Goal: Task Accomplishment & Management: Use online tool/utility

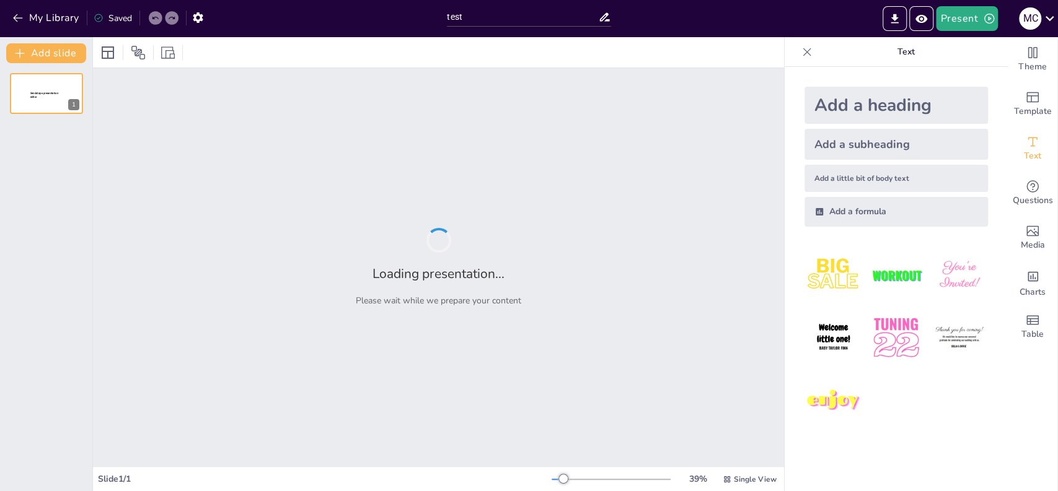
type input "test"
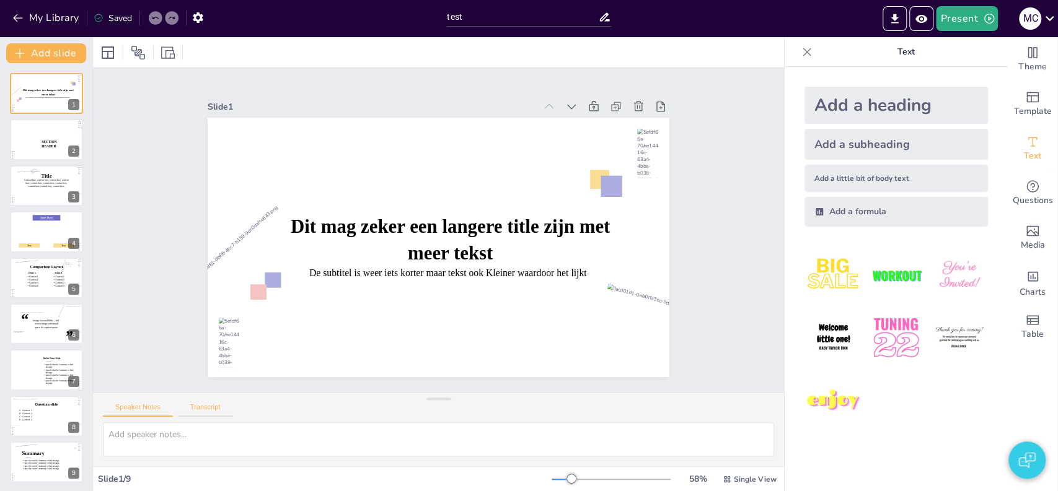
click at [205, 416] on button "Transcript" at bounding box center [205, 410] width 55 height 14
click at [271, 410] on button "TTS Settings" at bounding box center [264, 410] width 54 height 15
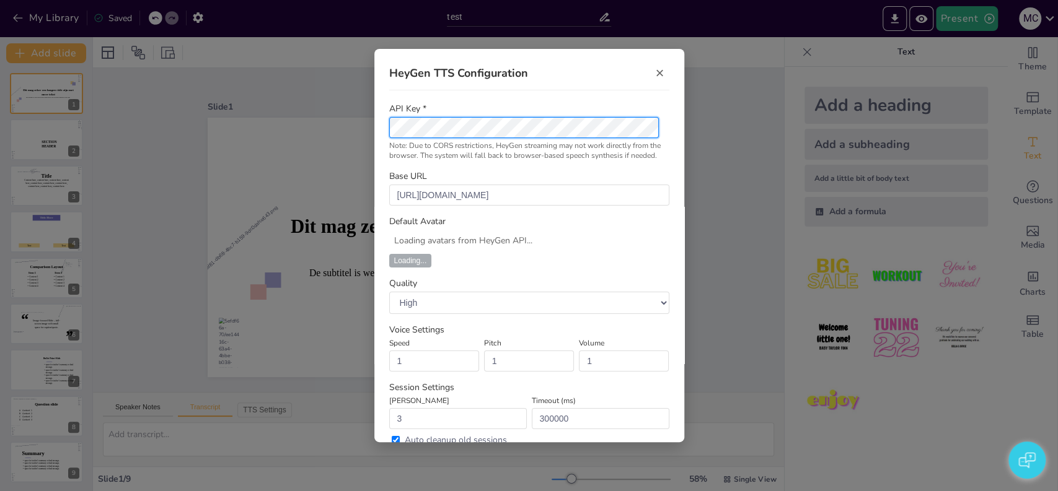
select select "Ann_Therapist_public"
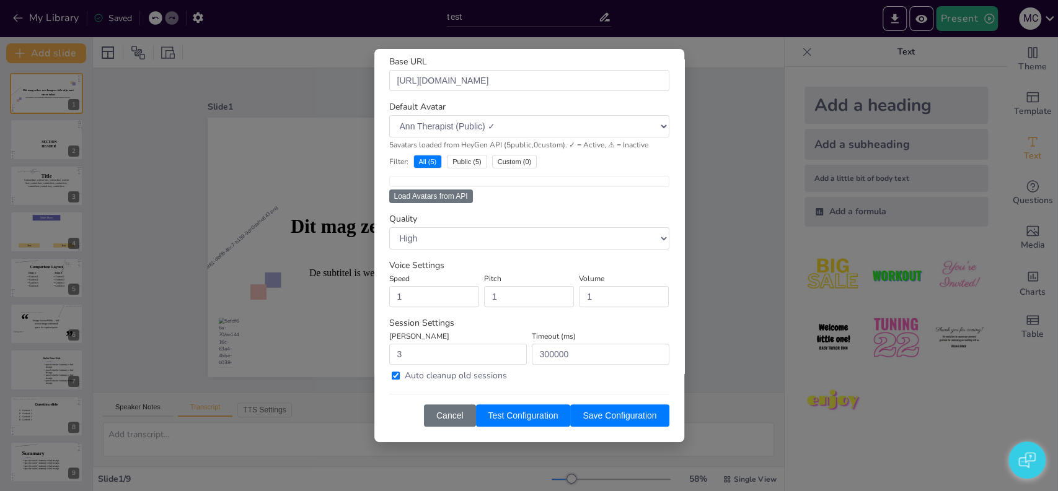
scroll to position [161, 0]
click at [382, 169] on div "HeyGen TTS Configuration × Loaded 5 avatars from HeyGen API API Key * Note: Due…" at bounding box center [529, 245] width 310 height 393
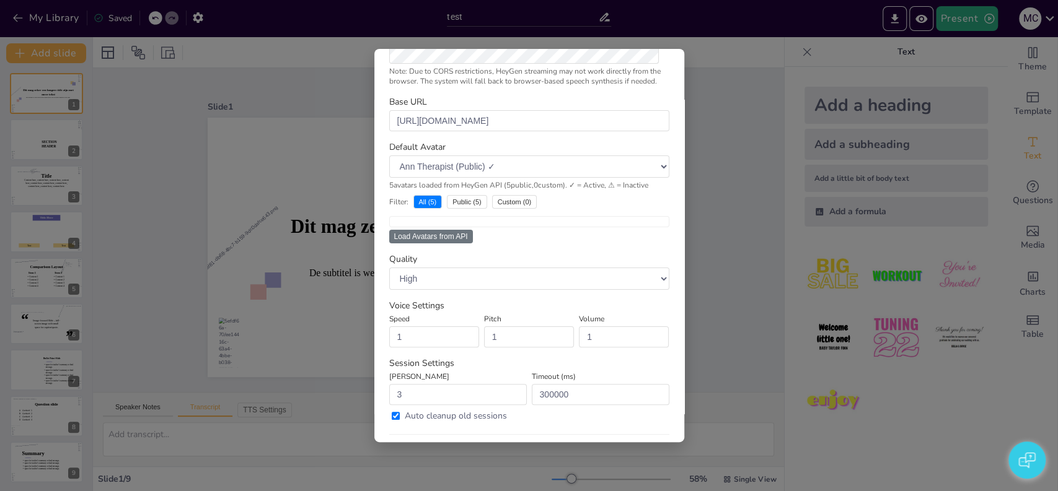
scroll to position [121, 0]
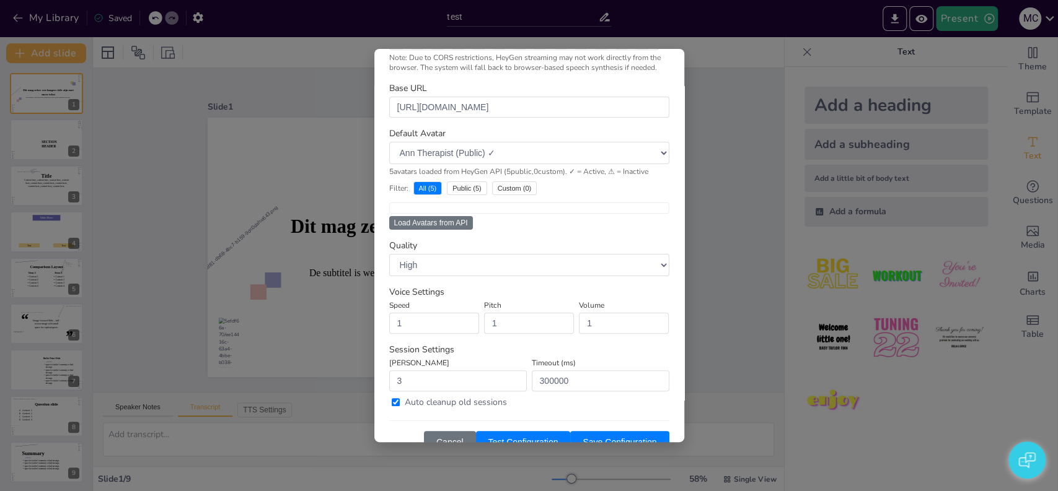
click at [438, 230] on button "Load Avatars from API" at bounding box center [431, 223] width 84 height 14
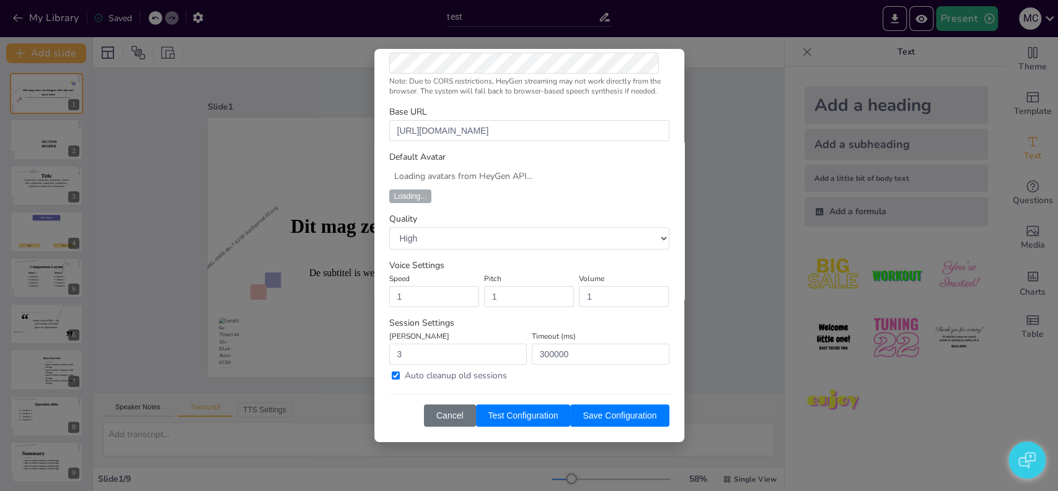
select select "Ann_Therapist_public"
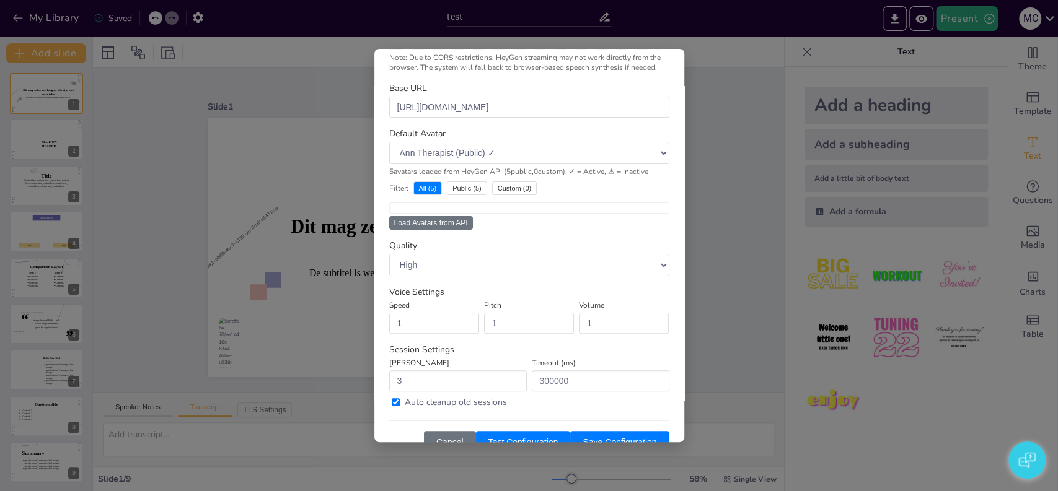
click at [457, 195] on button "Public ( 5 )" at bounding box center [467, 189] width 40 height 14
click at [420, 195] on button "All ( 5 )" at bounding box center [427, 189] width 29 height 14
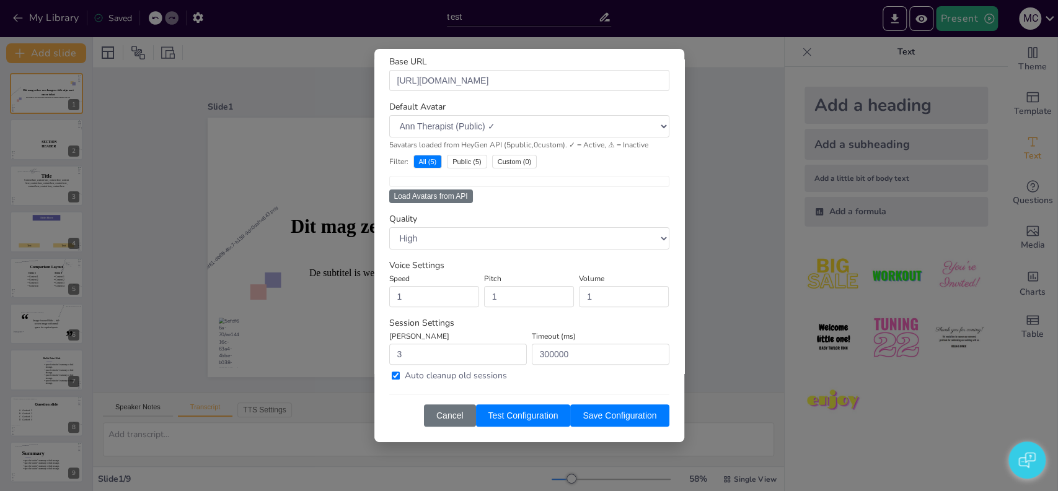
scroll to position [161, 0]
click at [456, 196] on button "Load Avatars from API" at bounding box center [431, 197] width 84 height 14
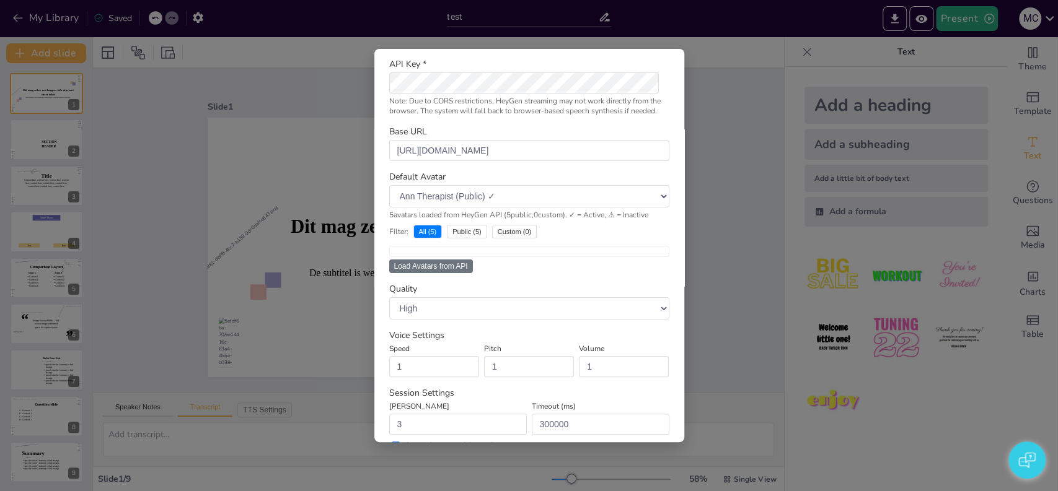
select select "Ann_Therapist_public"
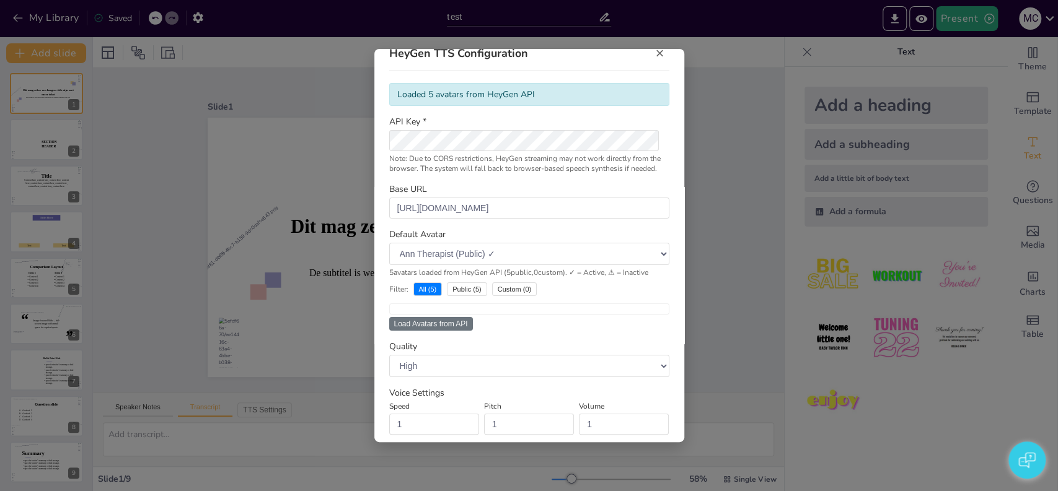
scroll to position [0, 0]
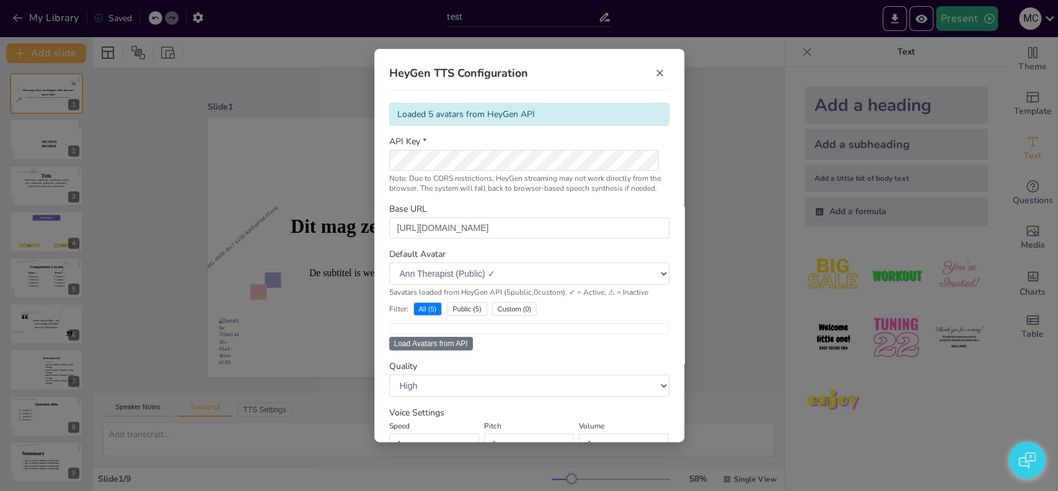
click at [425, 351] on button "Load Avatars from API" at bounding box center [431, 344] width 84 height 14
select select "Ann_Therapist_public"
click at [425, 351] on button "Load Avatars from API" at bounding box center [431, 344] width 84 height 14
select select "Ann_Therapist_public"
click at [425, 351] on button "Load Avatars from API" at bounding box center [431, 344] width 84 height 14
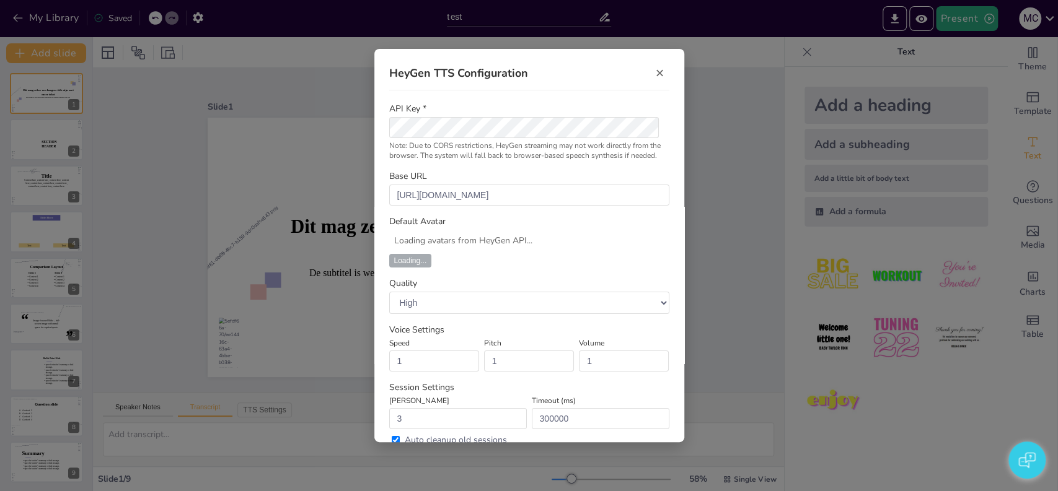
click at [425, 356] on div "HeyGen TTS Configuration × API Key * Note: Due to CORS restrictions, HeyGen str…" at bounding box center [529, 245] width 310 height 393
select select "Ann_Therapist_public"
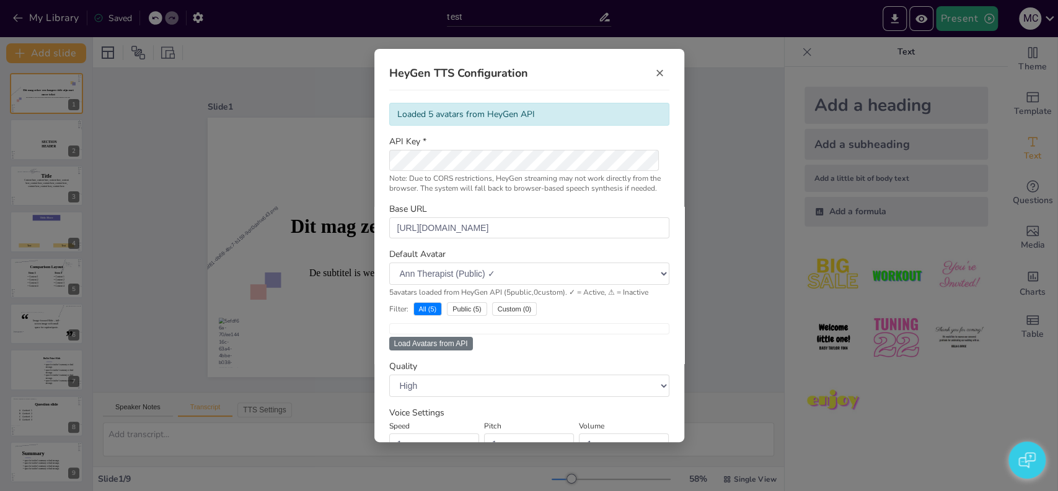
click at [425, 351] on button "Load Avatars from API" at bounding box center [431, 344] width 84 height 14
select select "Ann_Therapist_public"
click at [425, 356] on div "HeyGen TTS Configuration × Loaded 5 avatars from HeyGen API API Key * Note: Due…" at bounding box center [529, 245] width 310 height 393
click at [433, 192] on div "Note: Due to CORS restrictions, HeyGen streaming may not work directly from the…" at bounding box center [529, 184] width 280 height 20
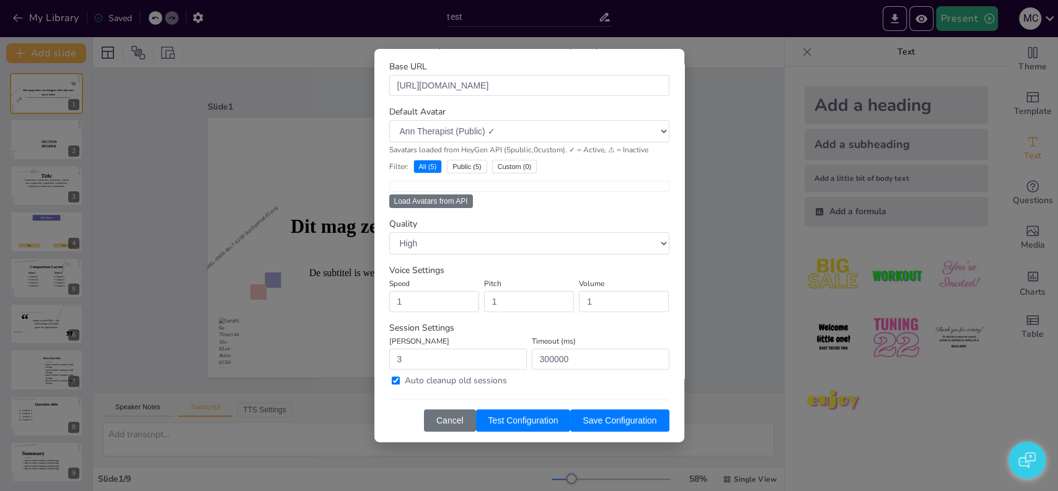
click at [433, 208] on button "Load Avatars from API" at bounding box center [431, 202] width 84 height 14
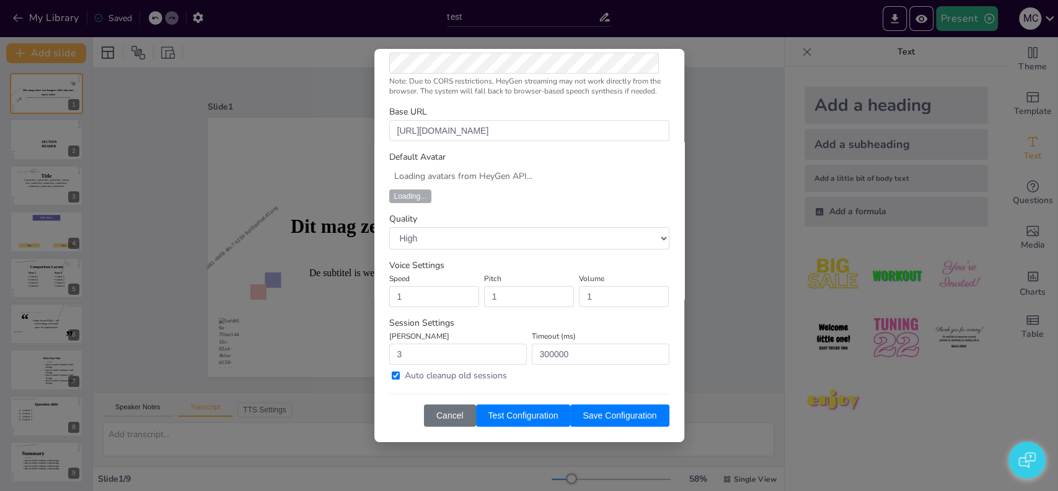
select select "Ann_Therapist_public"
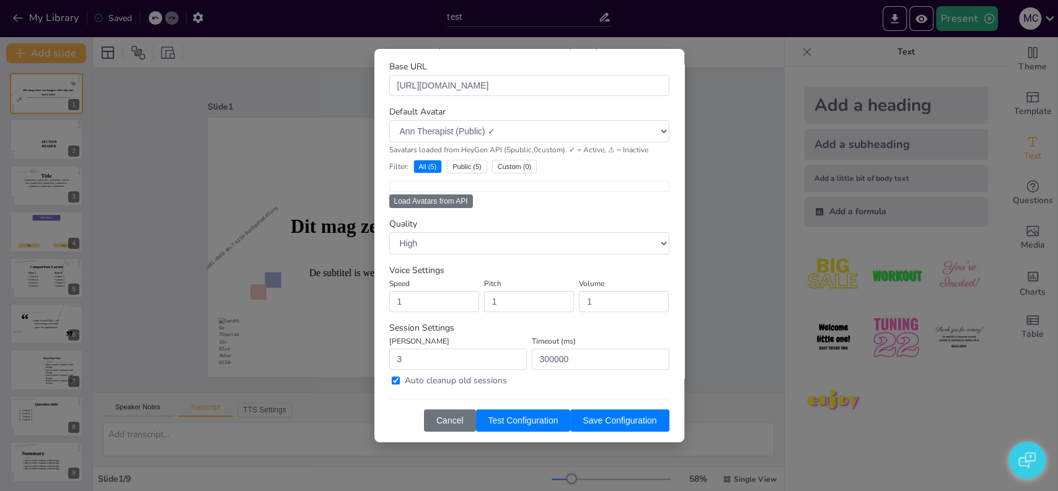
scroll to position [161, 0]
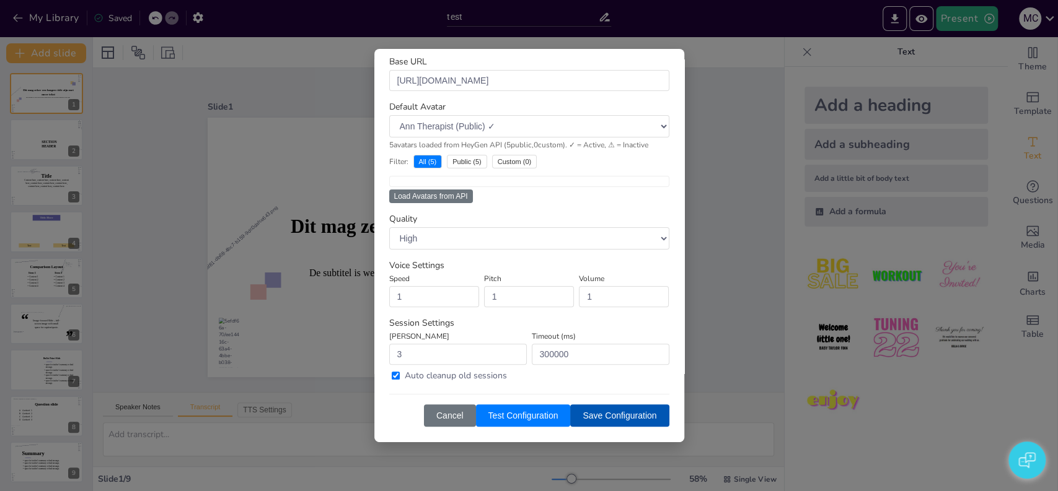
click at [610, 414] on button "Save Configuration" at bounding box center [619, 416] width 99 height 22
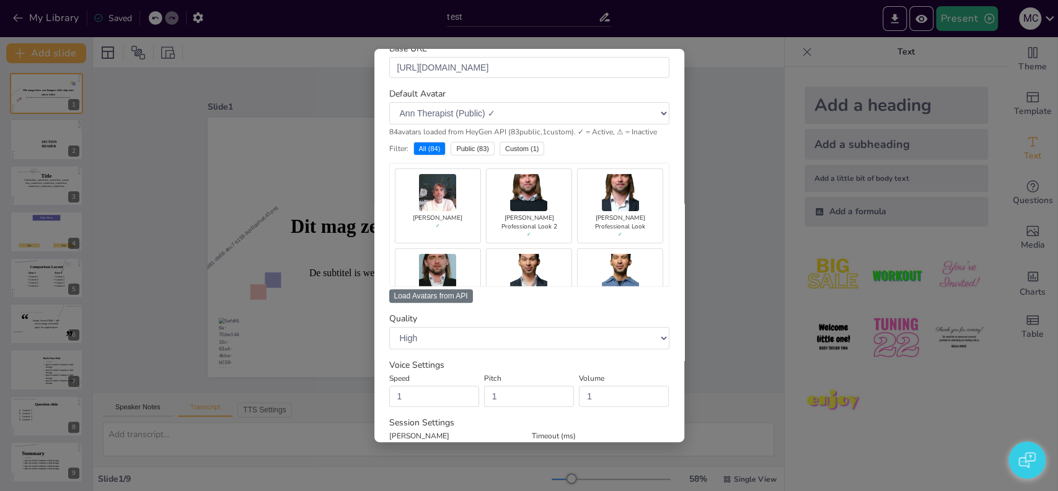
click at [435, 211] on img at bounding box center [437, 192] width 37 height 37
select select "5144abe712c84fc582dea55981e890a5"
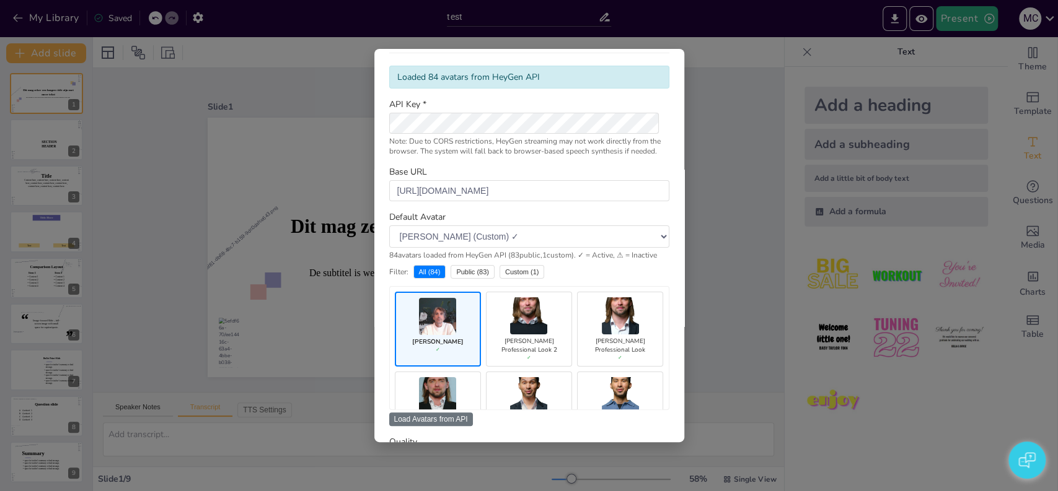
scroll to position [0, 0]
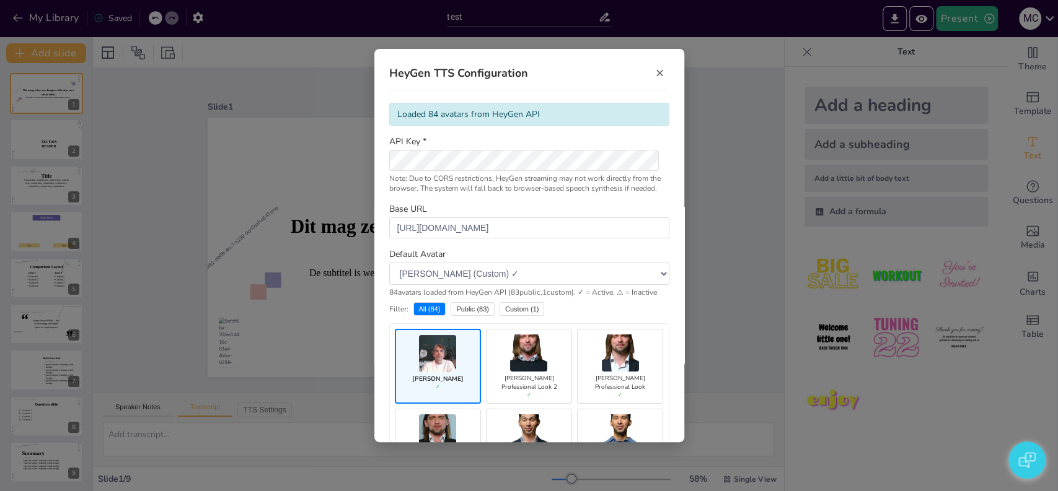
click at [659, 324] on div "HeyGen TTS Configuration × Loaded 84 avatars from HeyGen API API Key * Note: Du…" at bounding box center [529, 245] width 310 height 393
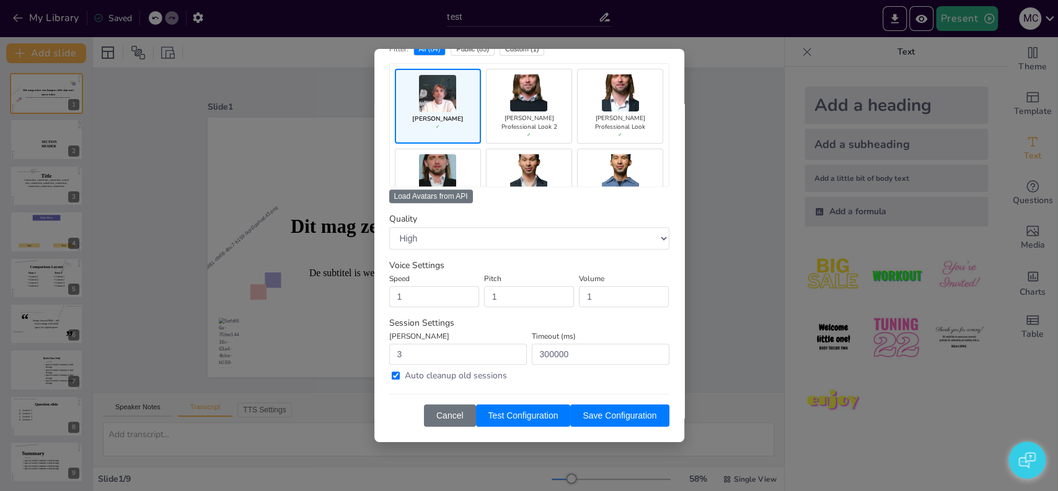
scroll to position [284, 0]
click at [627, 415] on button "Save Configuration" at bounding box center [619, 416] width 99 height 22
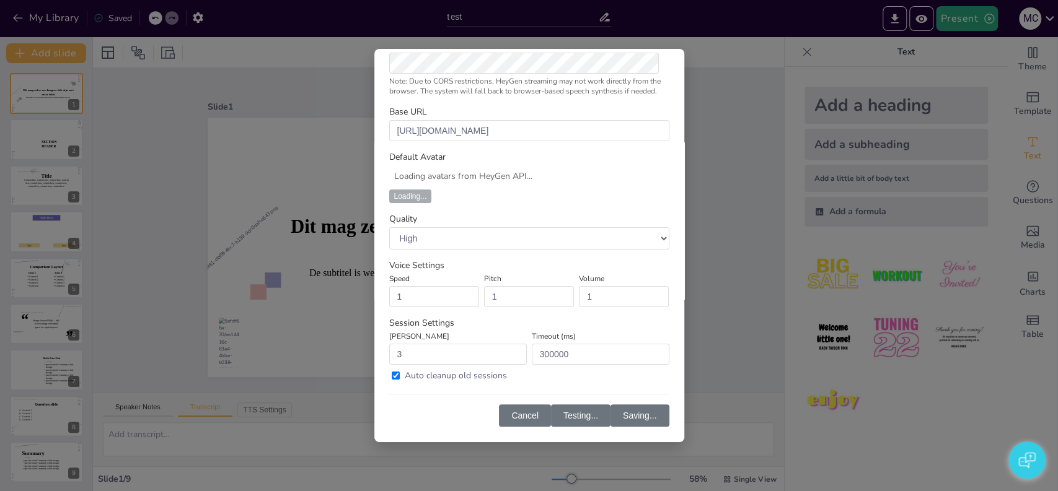
scroll to position [110, 0]
select select "5144abe712c84fc582dea55981e890a5"
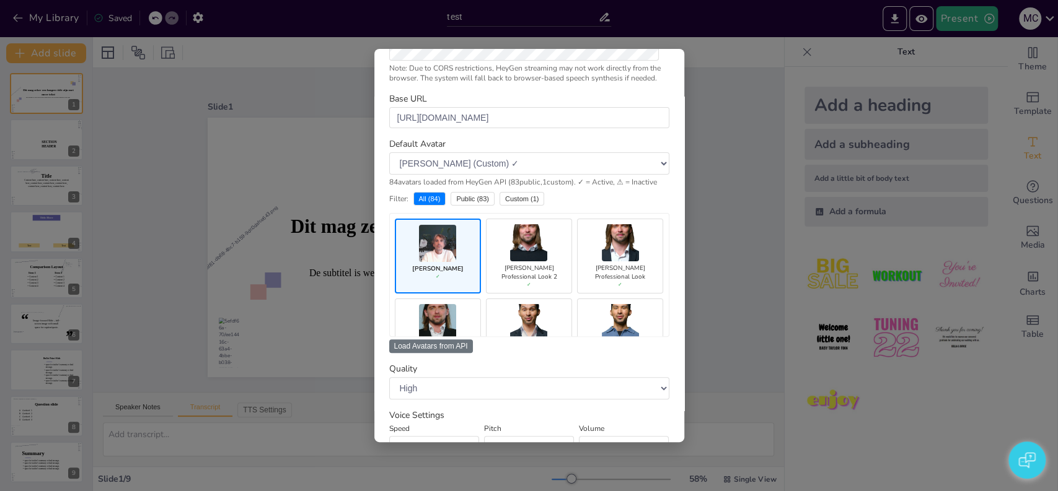
click at [698, 352] on div "HeyGen TTS Configuration × Loaded 84 avatars from HeyGen API API Key * Note: Du…" at bounding box center [529, 245] width 1058 height 491
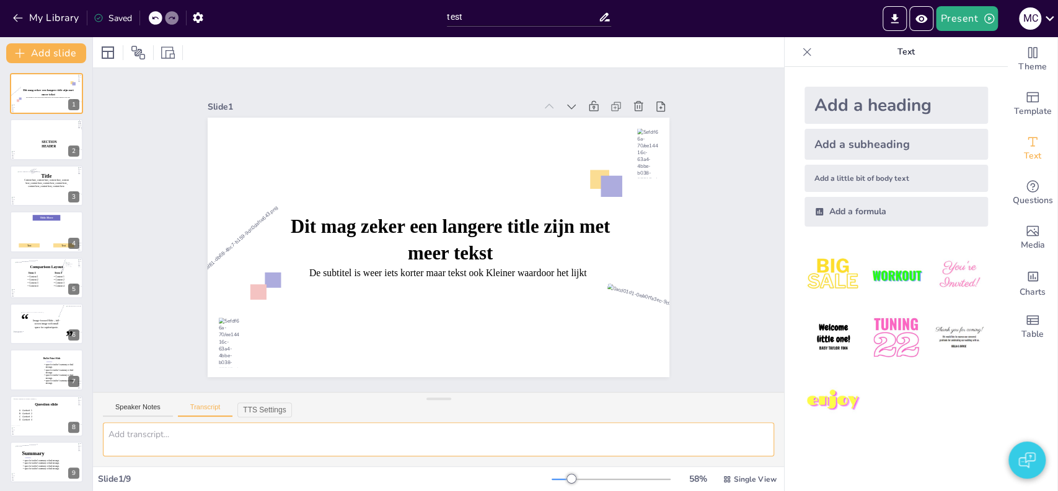
click at [228, 434] on textarea at bounding box center [438, 440] width 671 height 34
type textarea "H"
type textarea "Welkom! Mijn presentatie gaat over de VOC. Kolonisatie van Nederland en hoe dit…"
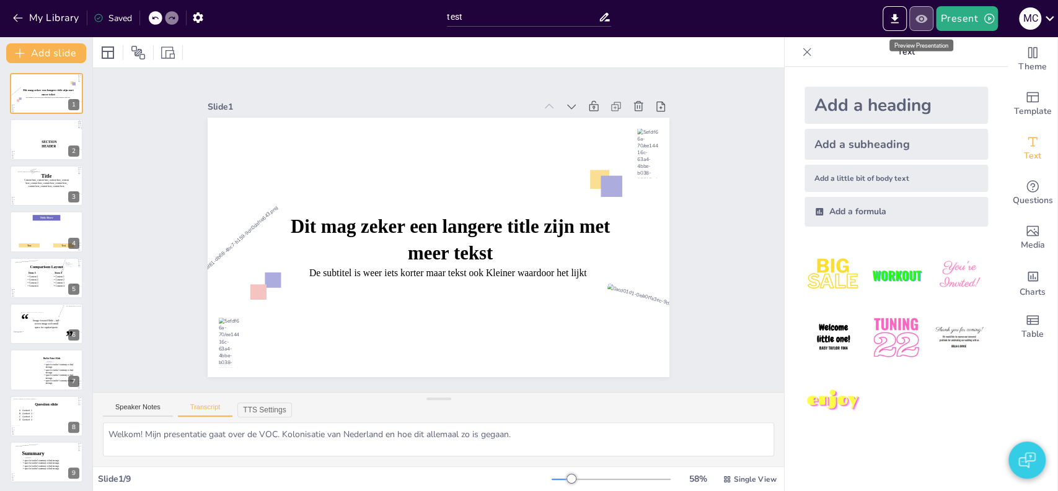
click at [925, 21] on icon "Preview Presentation" at bounding box center [921, 18] width 12 height 8
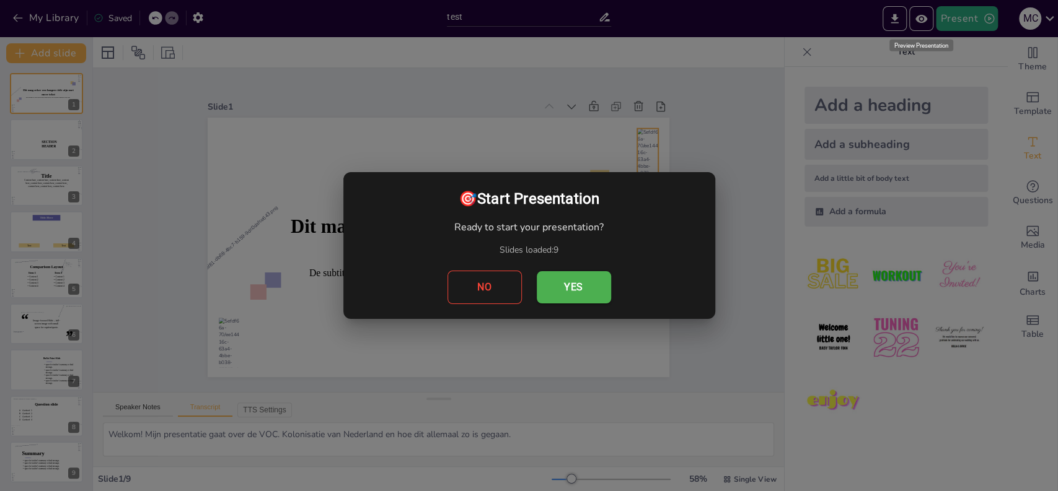
click at [559, 283] on button "Yes" at bounding box center [574, 287] width 74 height 32
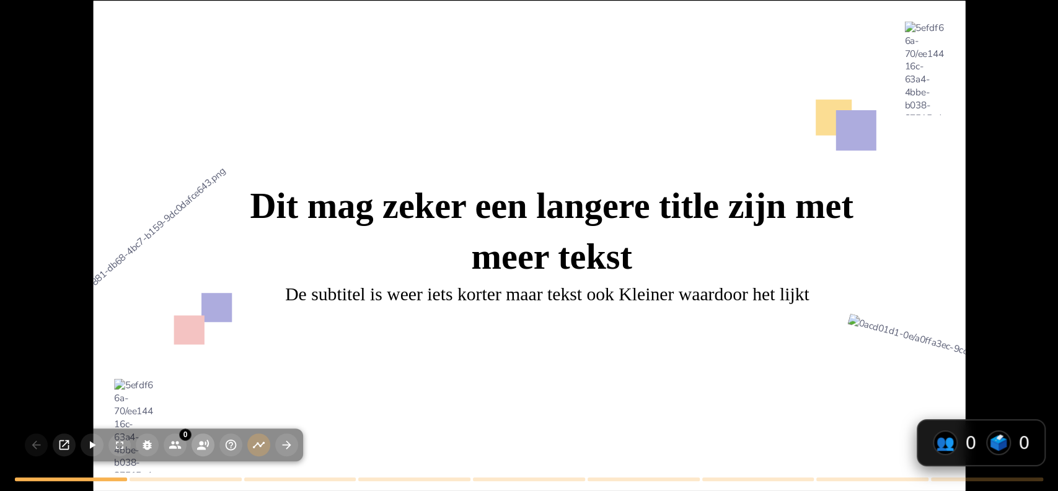
click at [196, 441] on icon "button" at bounding box center [202, 445] width 13 height 13
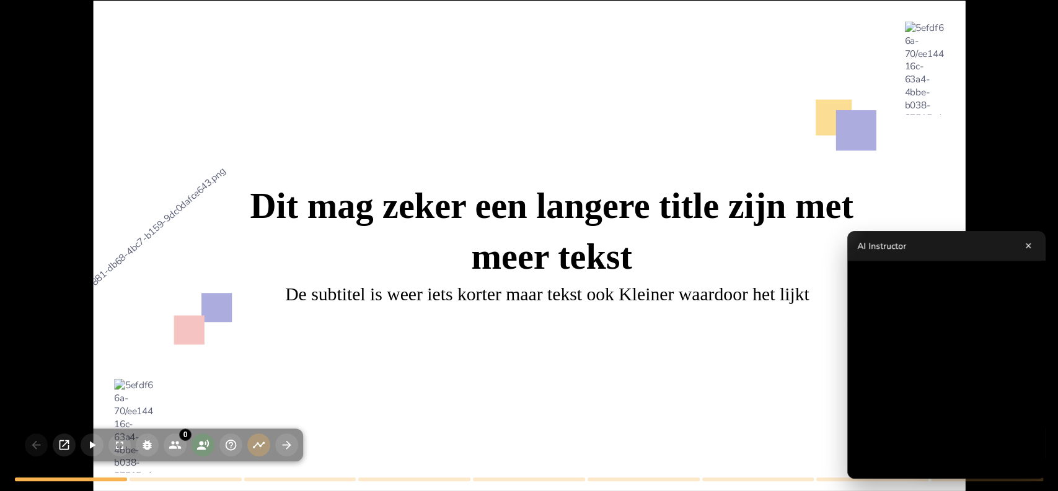
click at [667, 345] on div at bounding box center [539, 266] width 1044 height 1013
click at [121, 450] on icon "button" at bounding box center [119, 445] width 12 height 12
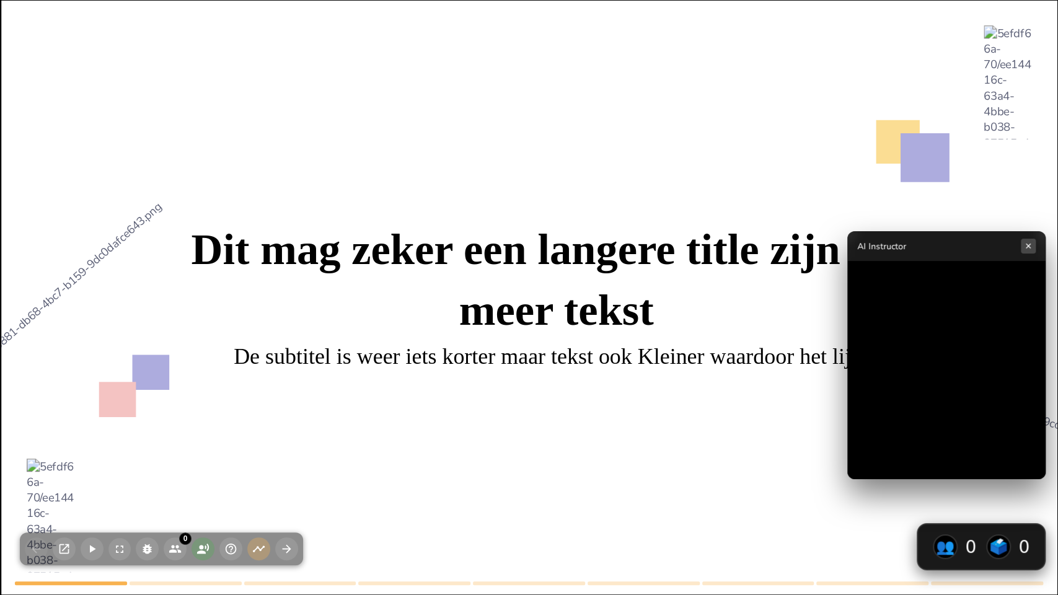
click at [1026, 245] on button "×" at bounding box center [1028, 246] width 15 height 15
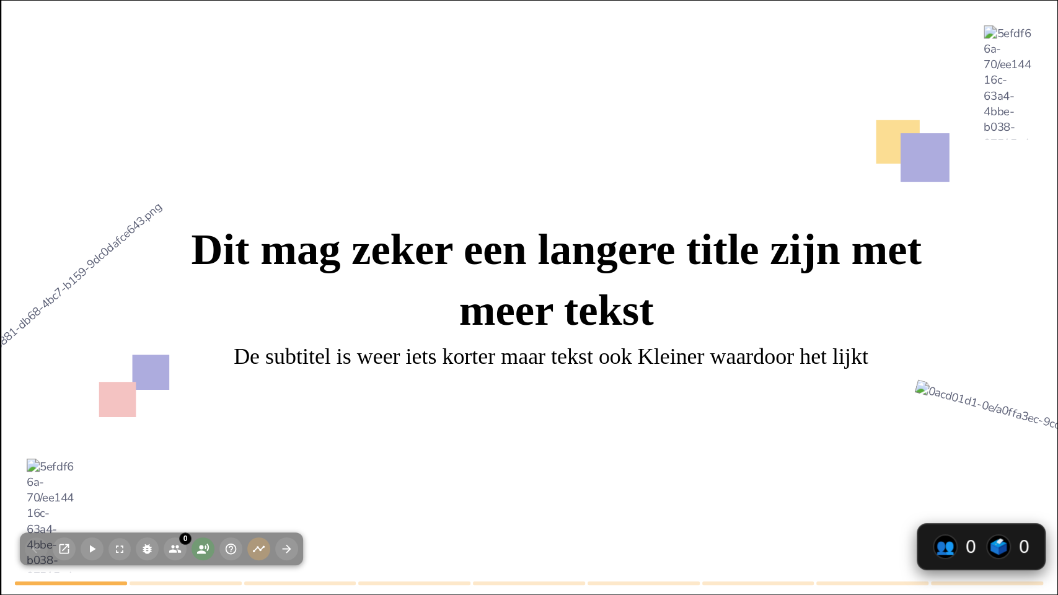
click at [198, 491] on icon "button" at bounding box center [202, 548] width 13 height 13
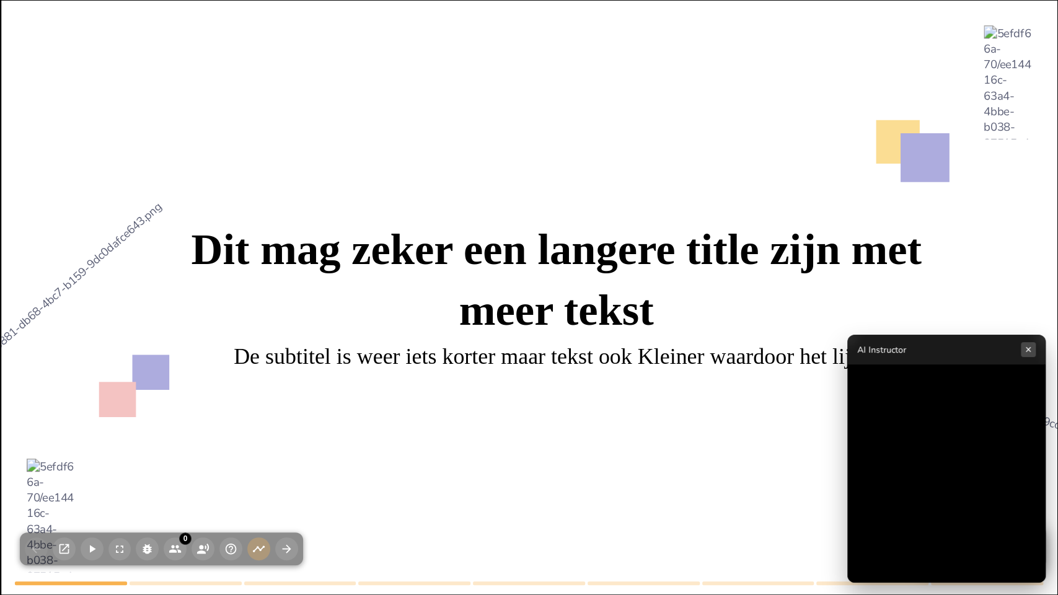
click at [1026, 352] on button "×" at bounding box center [1028, 349] width 15 height 15
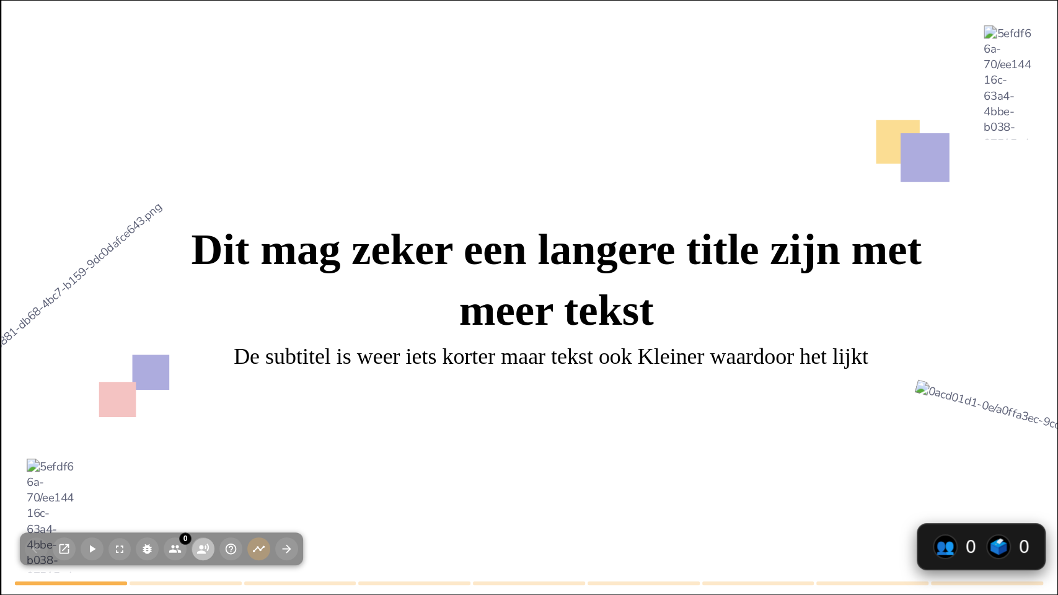
click at [198, 491] on button "button" at bounding box center [203, 548] width 23 height 23
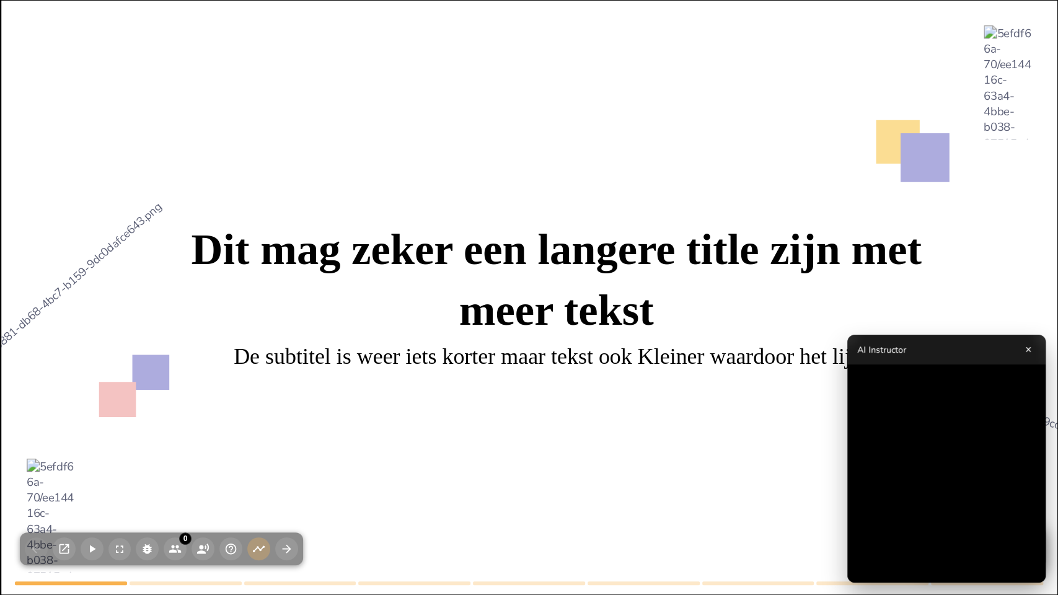
click at [457, 394] on div at bounding box center [540, 322] width 1264 height 1227
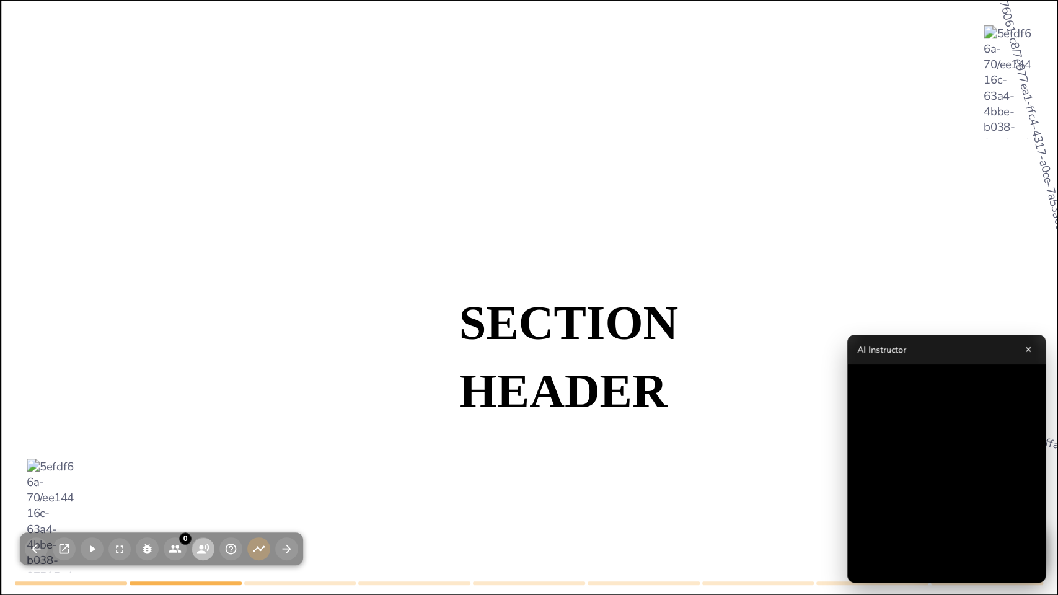
click at [199, 491] on icon "button" at bounding box center [202, 548] width 13 height 13
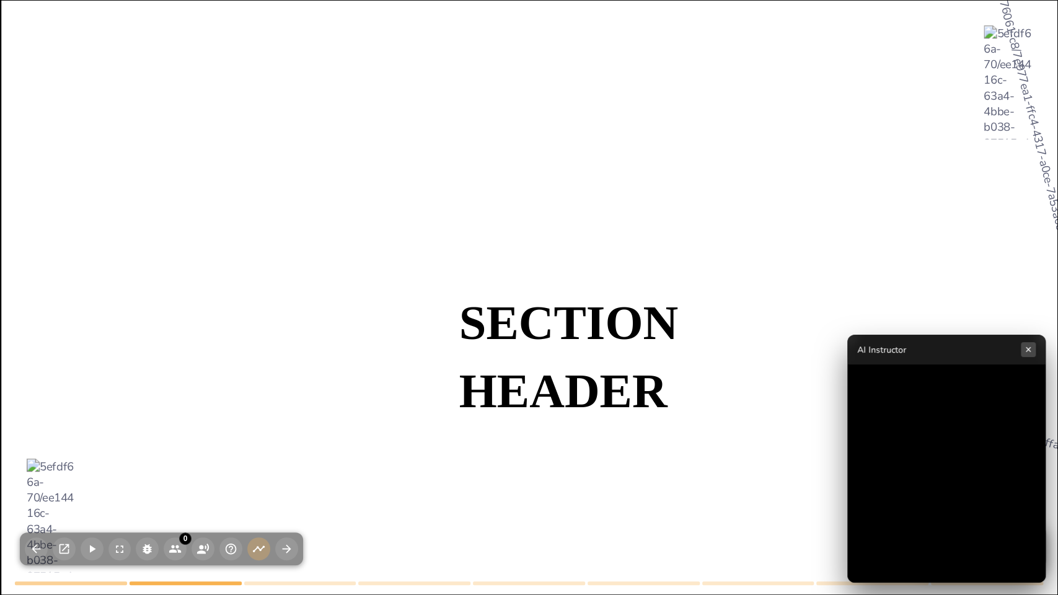
click at [1029, 351] on button "×" at bounding box center [1028, 349] width 15 height 15
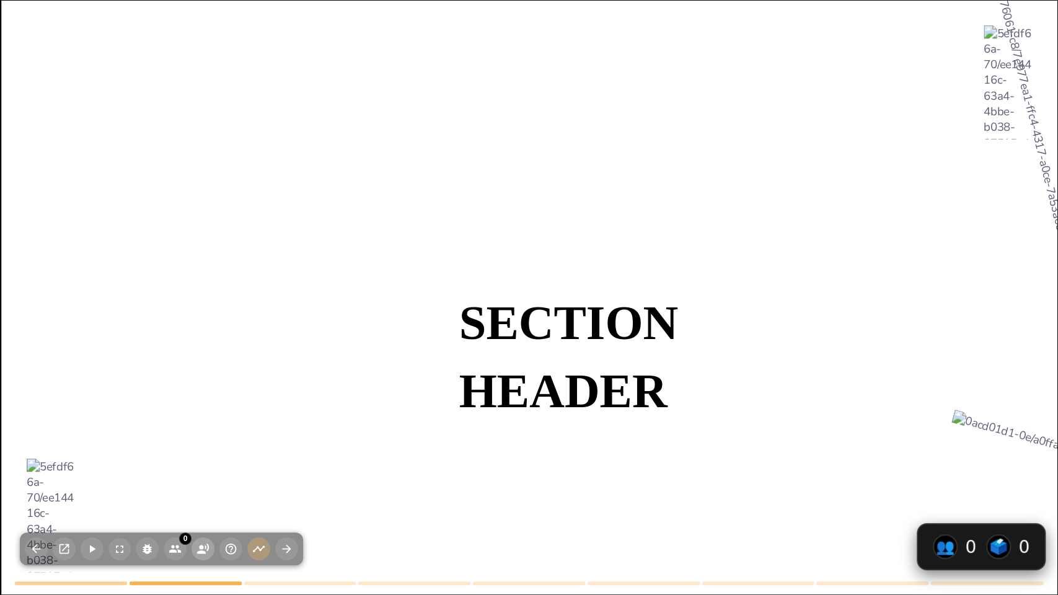
click at [206, 491] on icon "button" at bounding box center [203, 549] width 12 height 11
click at [199, 491] on icon "button" at bounding box center [202, 548] width 13 height 13
click at [286, 450] on div at bounding box center [265, 322] width 480 height 480
click at [200, 491] on circle "button" at bounding box center [201, 547] width 4 height 4
click at [232, 442] on div at bounding box center [265, 322] width 480 height 480
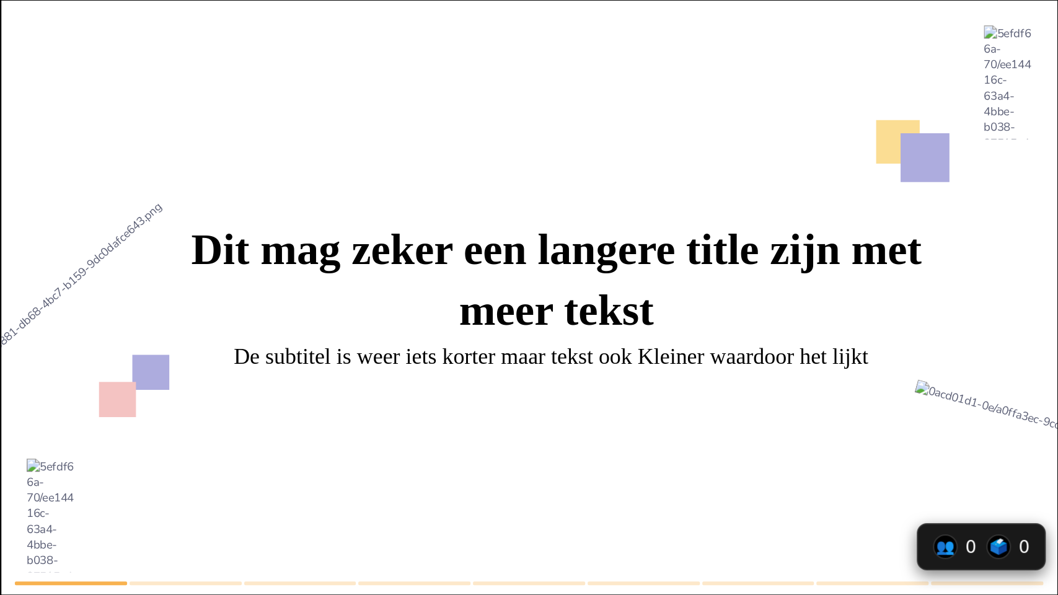
type textarea "Welkom! Mijn presentatie gaat over de VOC. Kolonisatie van Nederland en hoe dit…"
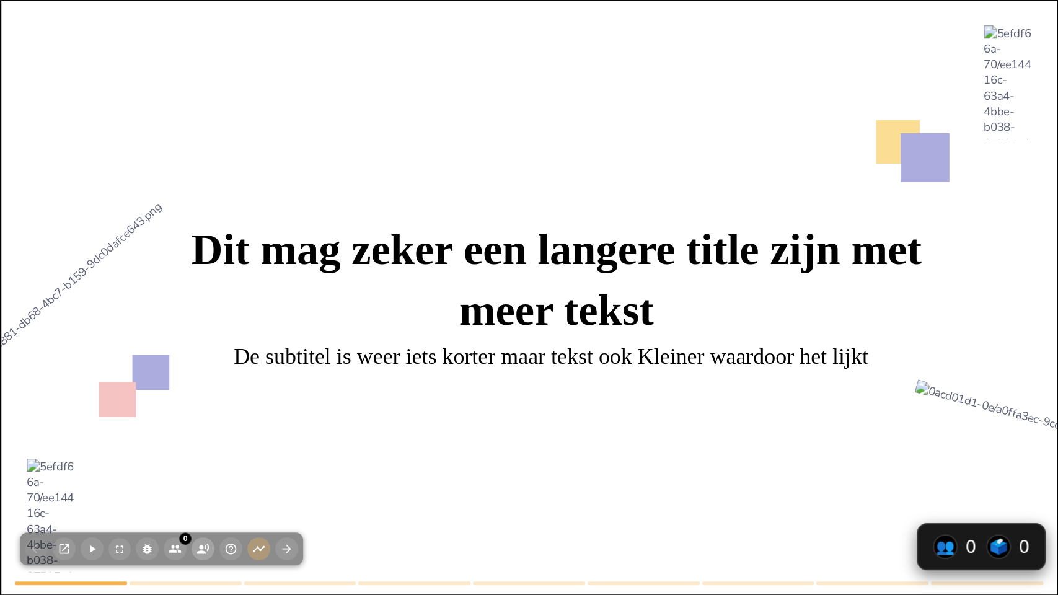
click at [203, 491] on icon "button" at bounding box center [202, 548] width 13 height 13
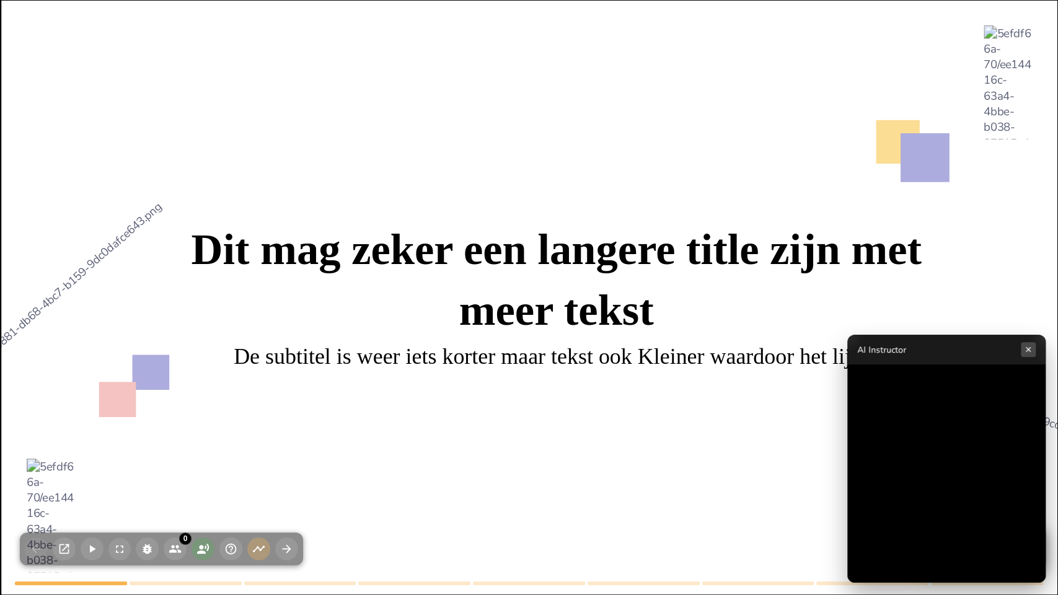
click at [1031, 348] on button "×" at bounding box center [1028, 349] width 15 height 15
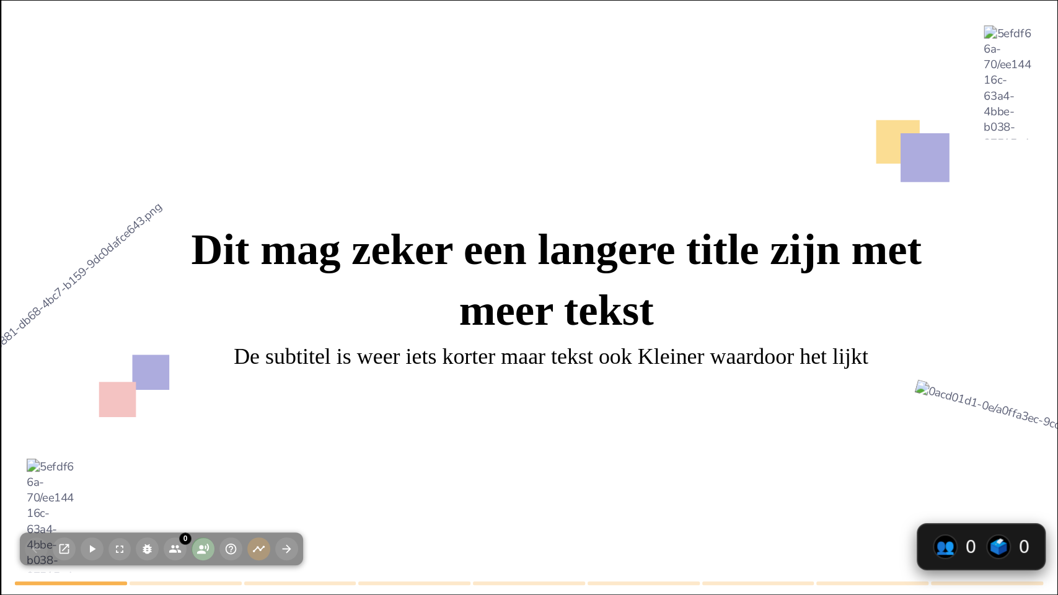
click at [197, 491] on icon "button" at bounding box center [202, 548] width 13 height 13
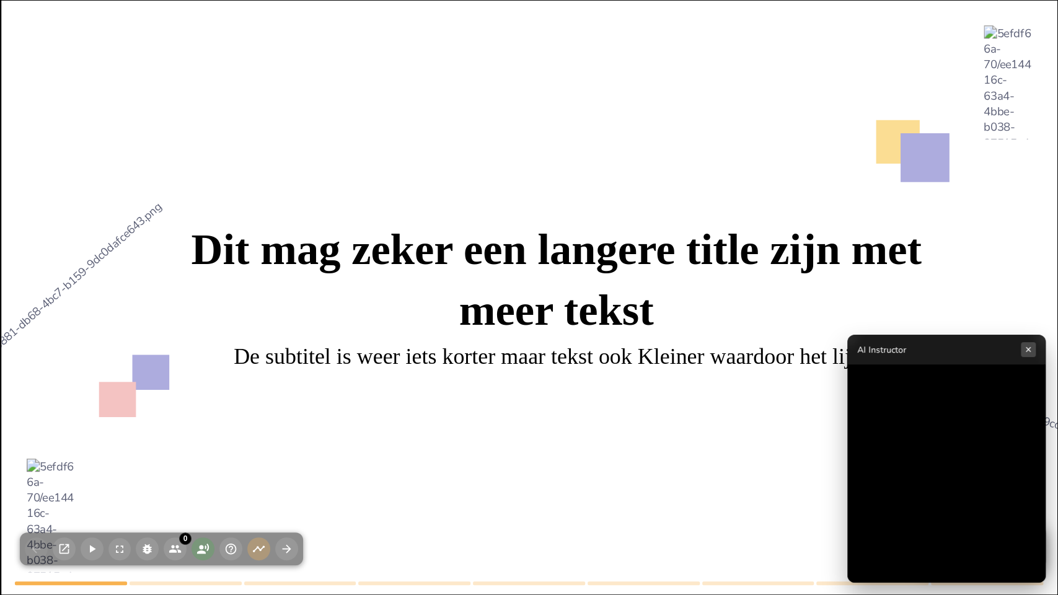
click at [1026, 349] on button "×" at bounding box center [1028, 349] width 15 height 15
click at [207, 491] on icon "button" at bounding box center [202, 548] width 13 height 13
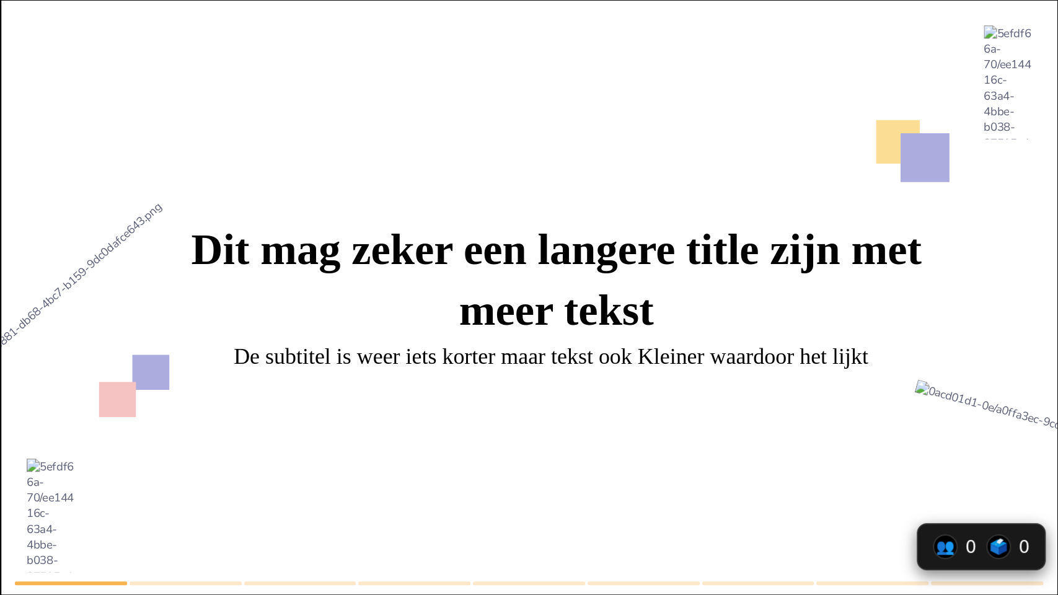
click at [207, 491] on div at bounding box center [540, 322] width 1264 height 1227
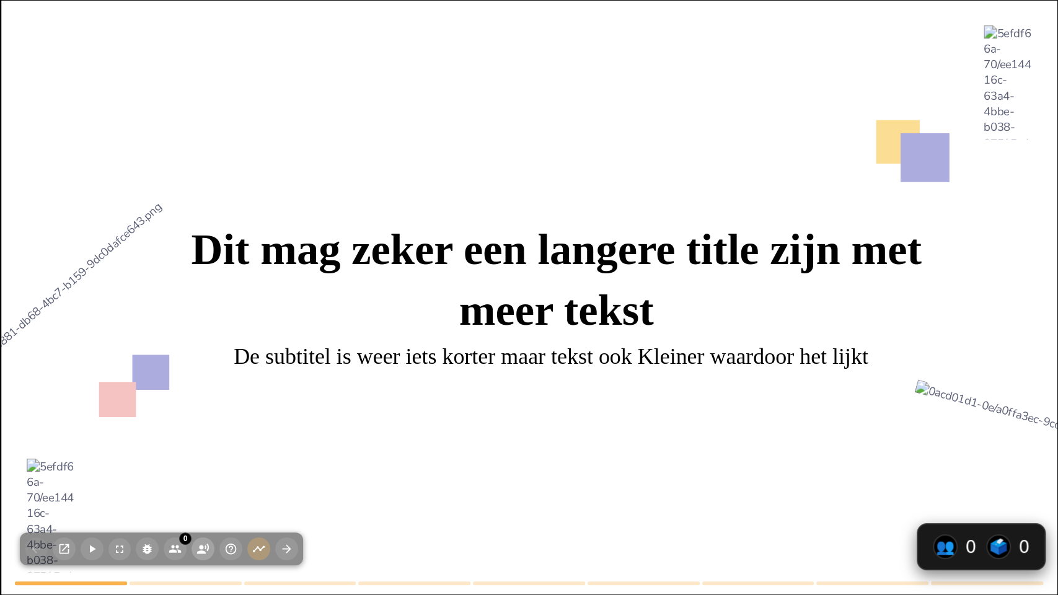
click at [198, 491] on icon "button" at bounding box center [202, 548] width 13 height 13
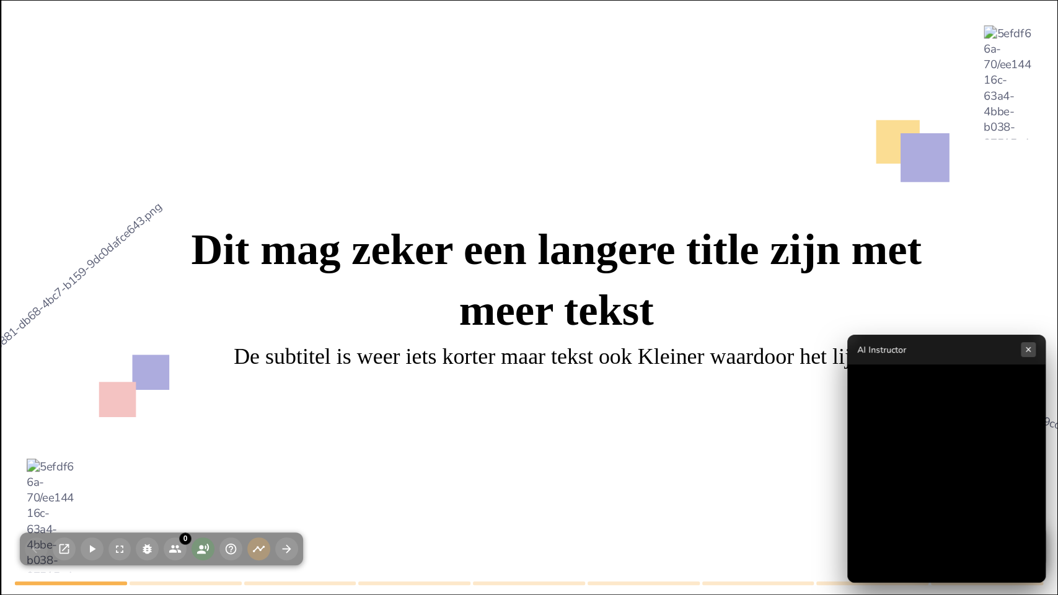
click at [1029, 346] on button "×" at bounding box center [1028, 349] width 15 height 15
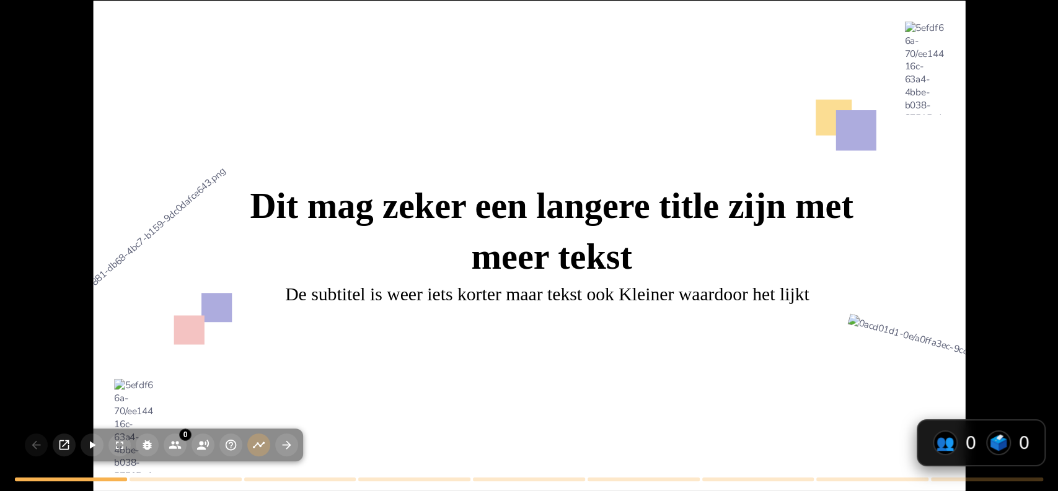
click at [231, 174] on div at bounding box center [539, 266] width 1044 height 1013
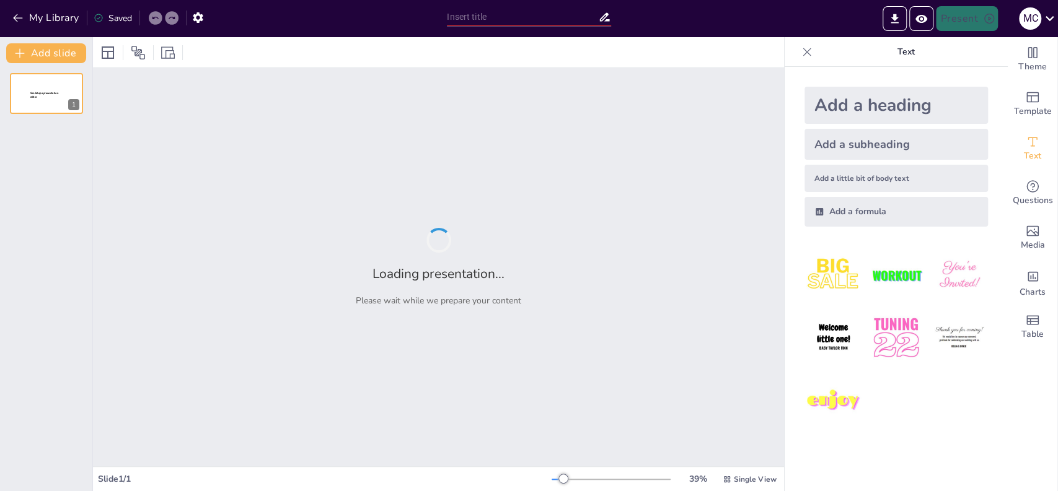
type input "test"
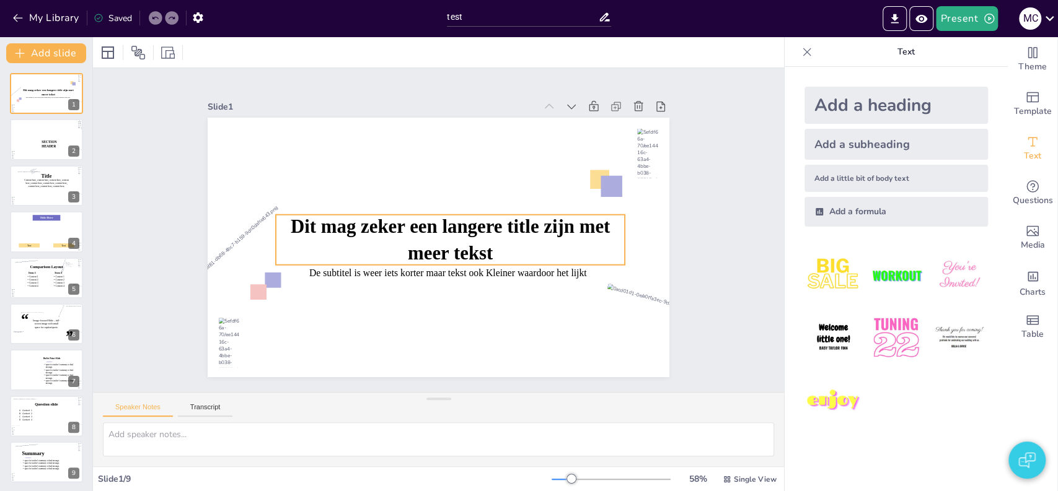
click at [425, 215] on icon at bounding box center [448, 242] width 352 height 121
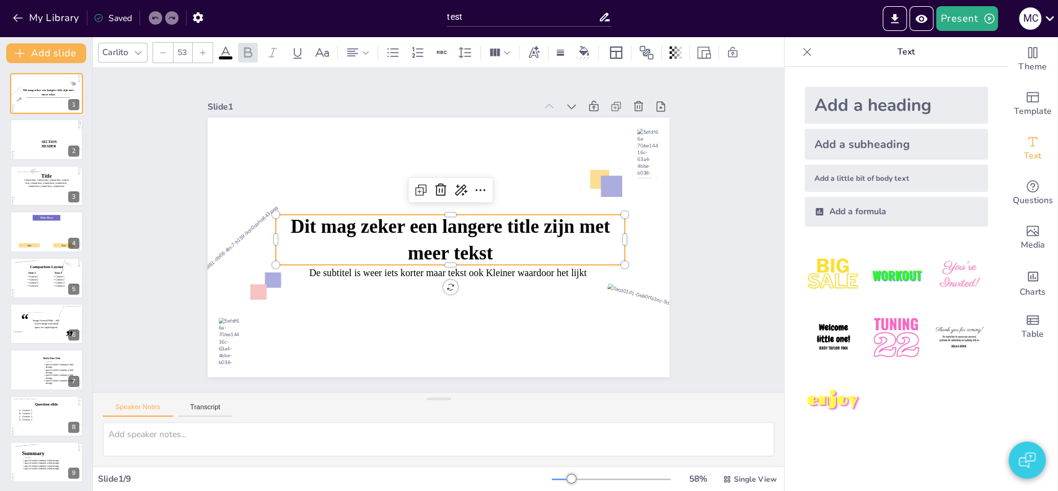
click at [425, 215] on icon at bounding box center [448, 242] width 352 height 121
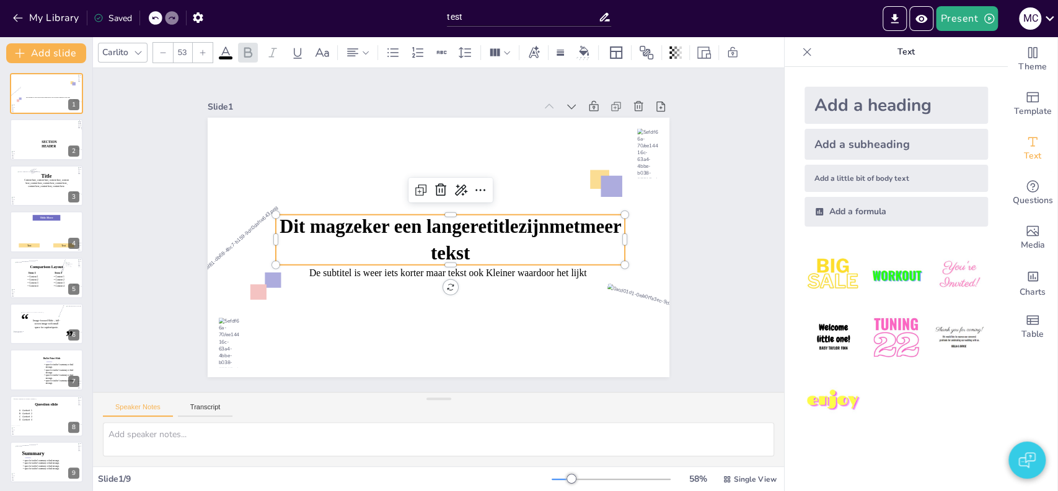
click at [420, 224] on span "Dit mag zeker een langere title zijn met meer tekst" at bounding box center [451, 228] width 338 height 91
click at [420, 224] on span "Dit mag zeker een langere title zijn met meer tekst" at bounding box center [451, 229] width 338 height 92
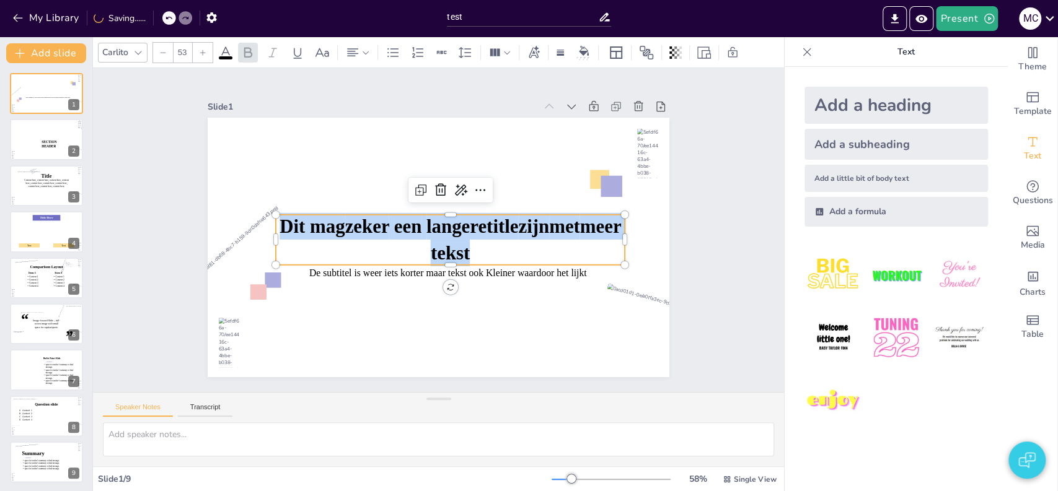
click at [420, 224] on span "Dit mag zeker een langere title zijn met meer tekst" at bounding box center [450, 234] width 341 height 68
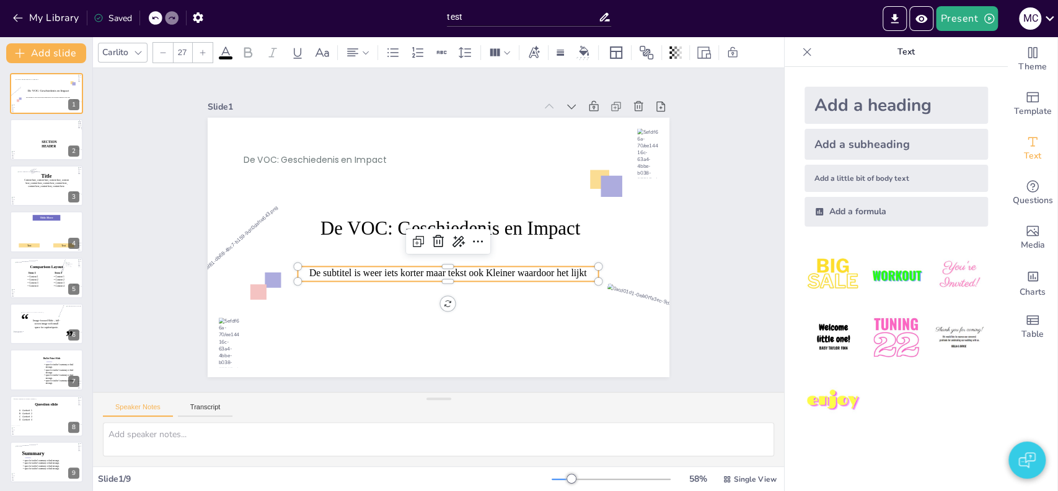
click at [377, 268] on icon at bounding box center [420, 271] width 252 height 189
click at [377, 268] on span "De subtitel is weer iets korter maar tekst ook Kleiner waardoor het lijkt" at bounding box center [442, 274] width 255 height 38
click at [377, 268] on span "De subtitel is weer iets korter maar tekst ook Kleiner waardoor het lijkt" at bounding box center [439, 274] width 252 height 64
type input "24"
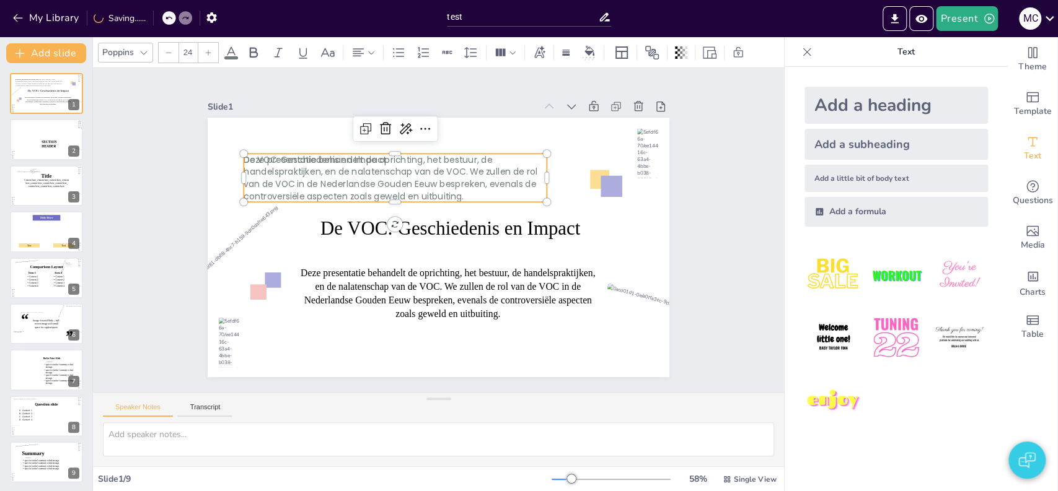
click at [338, 194] on span "Deze presentatie behandelt de oprichting, het bestuur, de handelspraktijken, en…" at bounding box center [396, 169] width 296 height 71
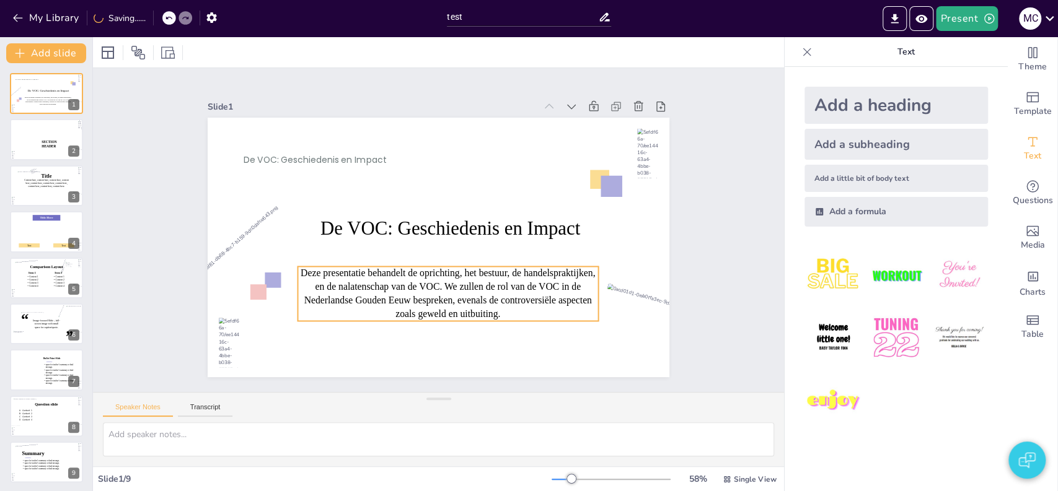
click at [377, 297] on icon at bounding box center [441, 295] width 304 height 86
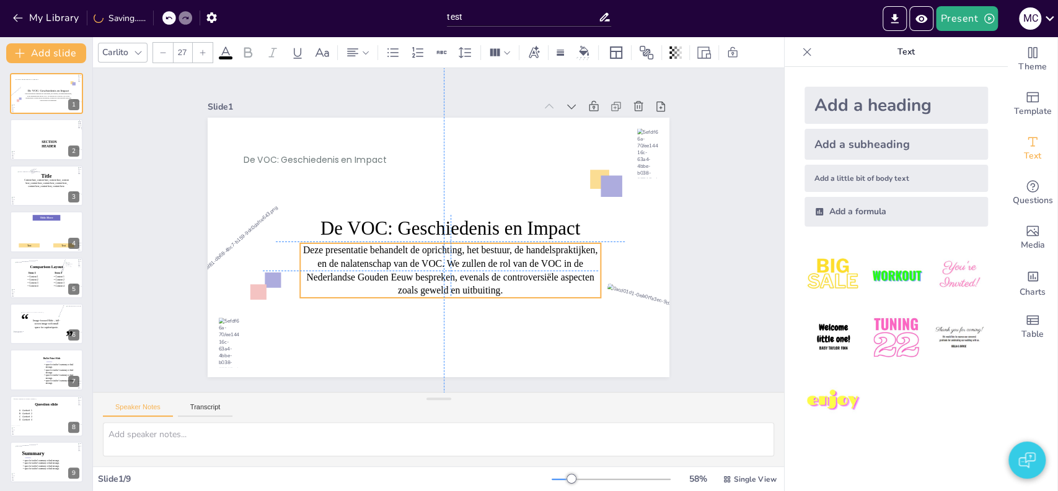
drag, startPoint x: 381, startPoint y: 291, endPoint x: 381, endPoint y: 266, distance: 24.8
click at [381, 266] on icon at bounding box center [432, 272] width 296 height 172
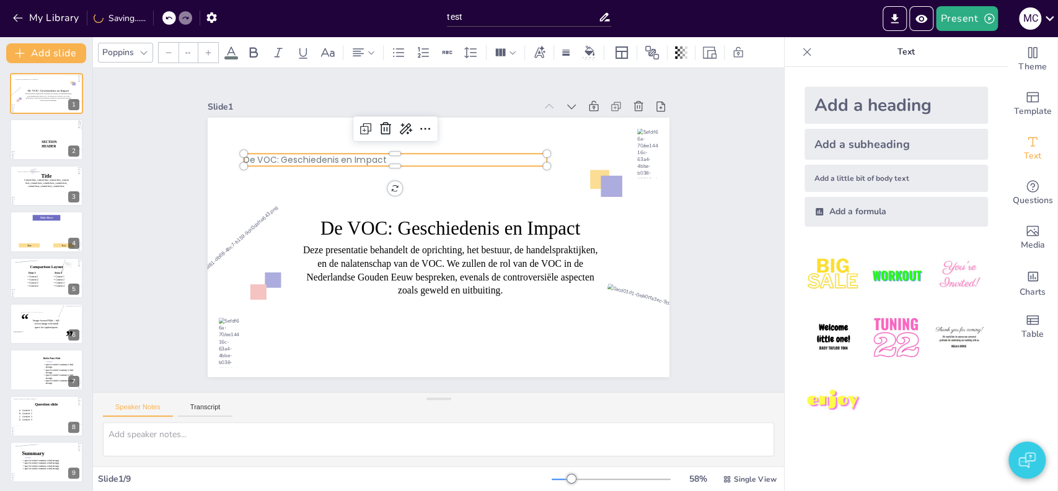
type input "24"
click at [297, 150] on span "De VOC: Geschiedenis en Impact" at bounding box center [354, 115] width 135 height 69
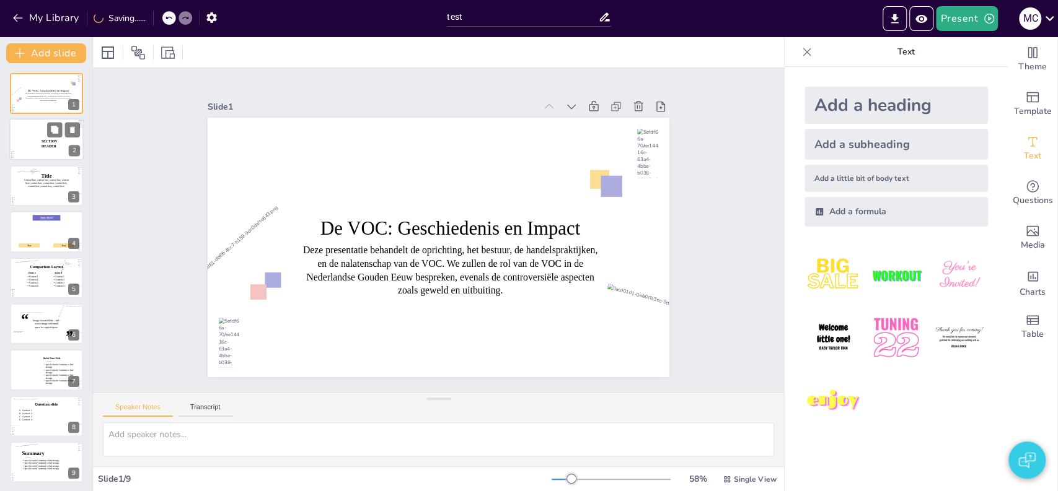
click at [32, 154] on div at bounding box center [54, 143] width 70 height 53
type textarea "2"
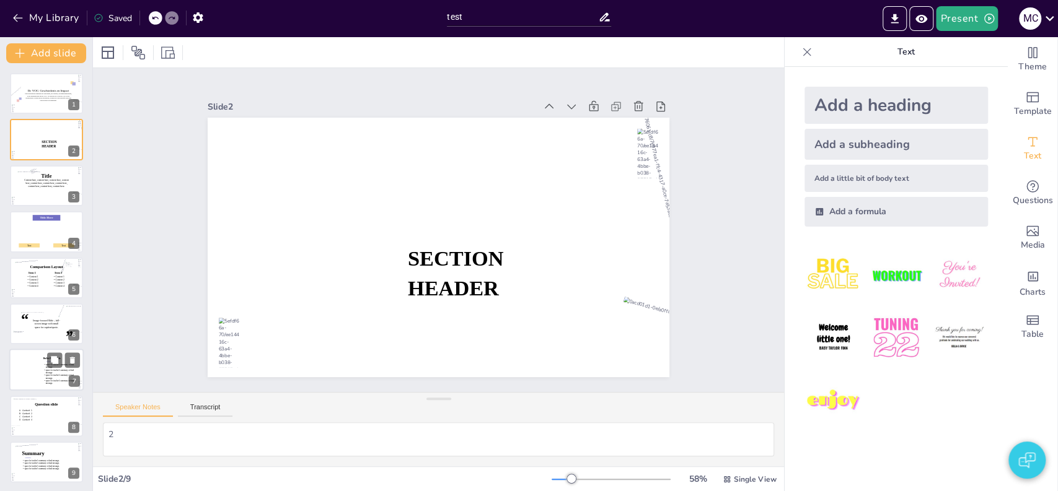
click at [38, 354] on div at bounding box center [45, 373] width 77 height 53
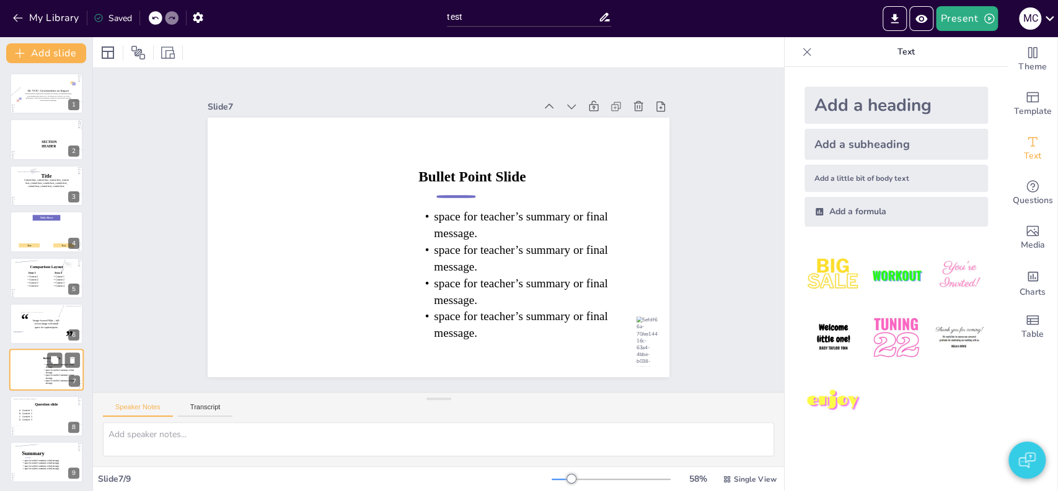
scroll to position [1, 0]
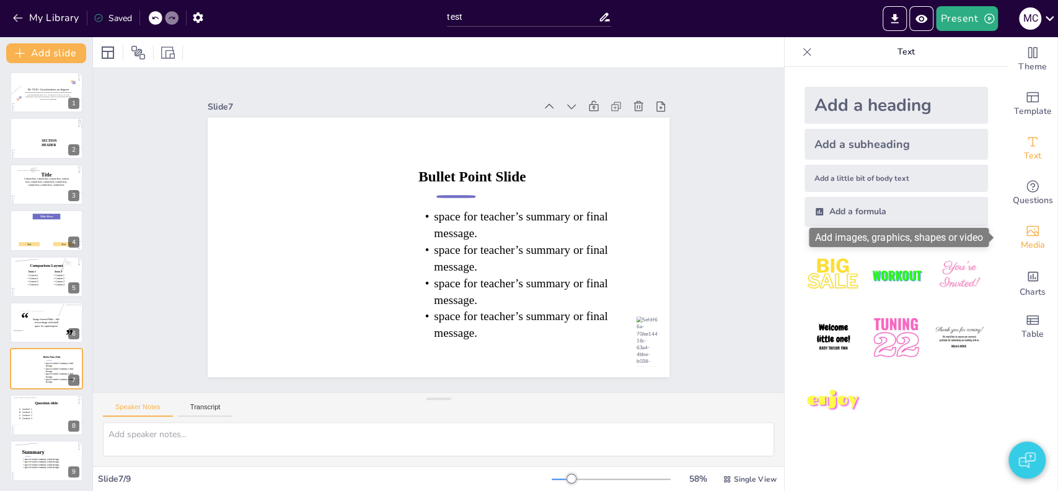
click at [1028, 232] on icon "Add images, graphics, shapes or video" at bounding box center [1032, 231] width 15 height 15
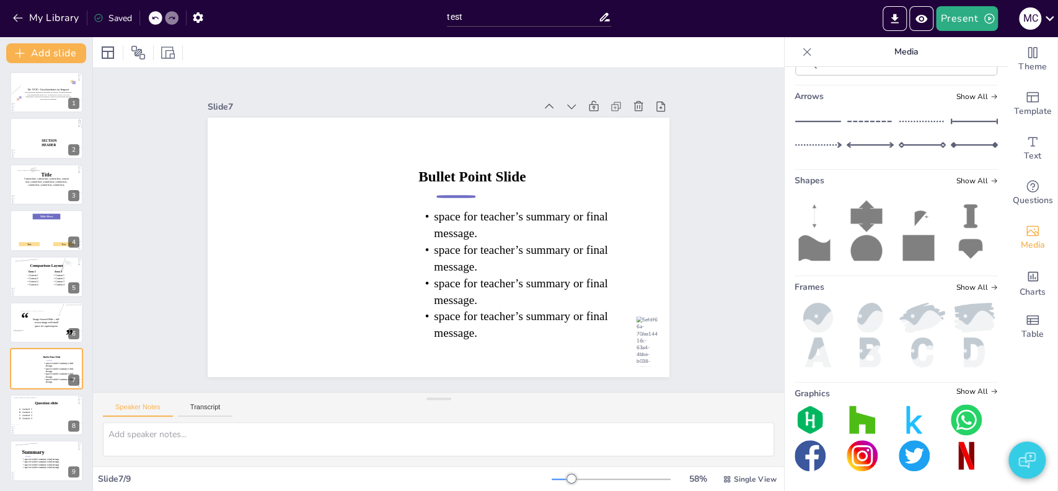
scroll to position [760, 0]
click at [810, 333] on img at bounding box center [818, 318] width 47 height 30
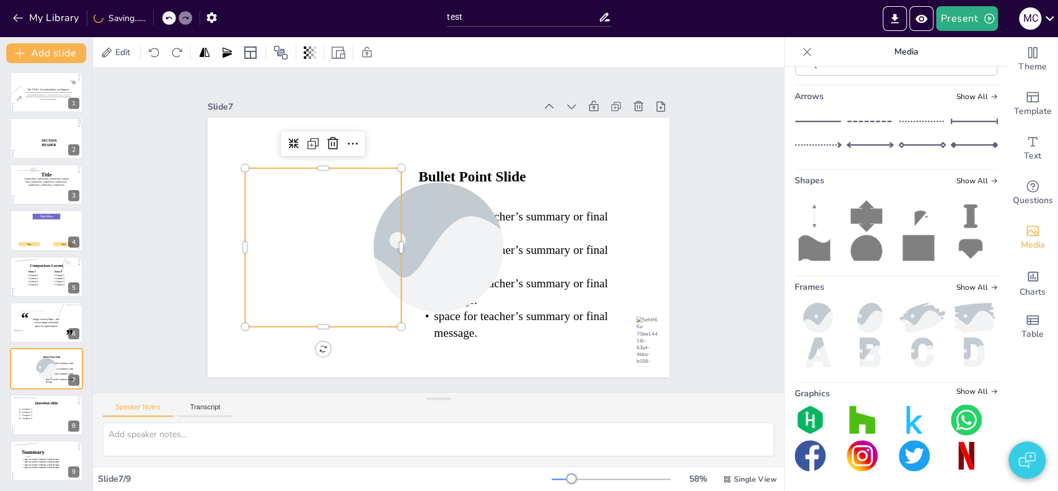
click at [283, 259] on div at bounding box center [322, 257] width 209 height 209
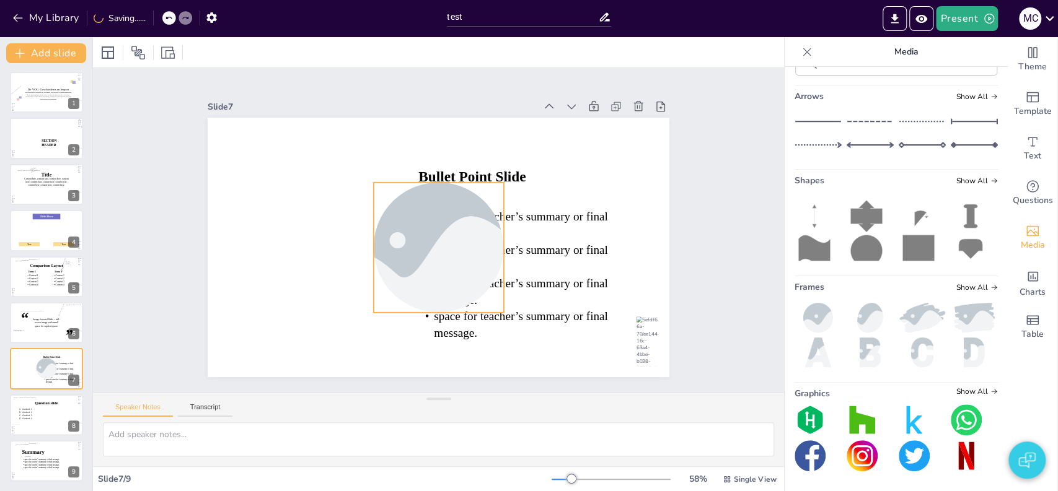
click at [395, 239] on div at bounding box center [436, 247] width 207 height 149
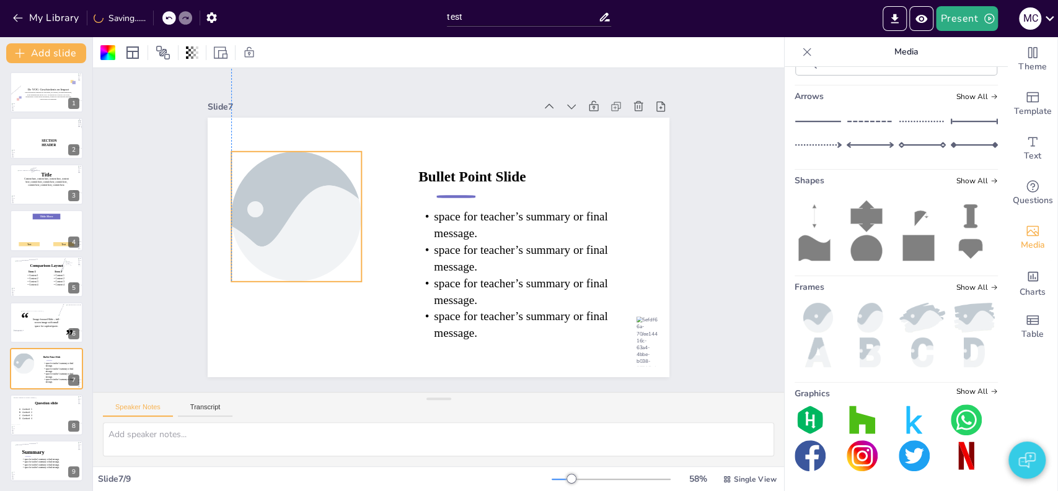
drag, startPoint x: 395, startPoint y: 239, endPoint x: 257, endPoint y: 208, distance: 141.0
click at [257, 208] on div at bounding box center [296, 217] width 195 height 130
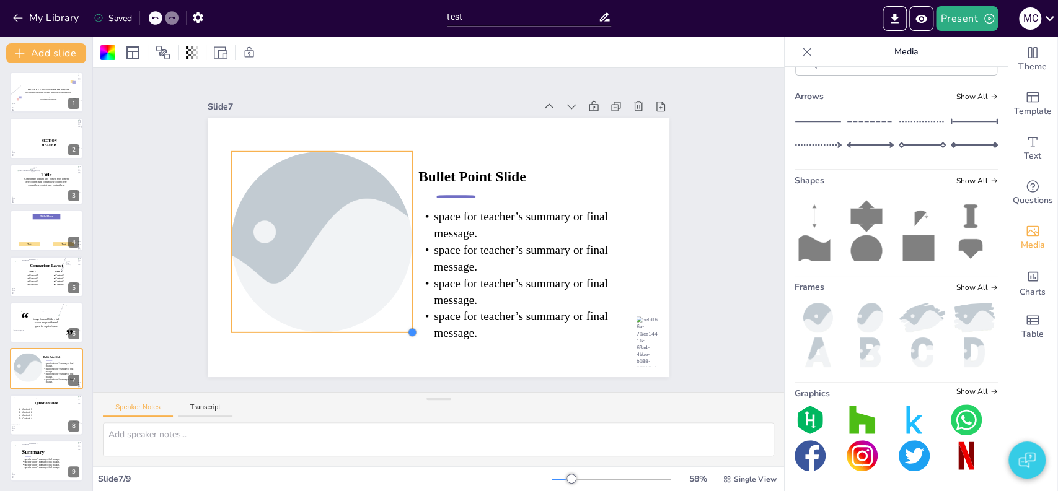
drag, startPoint x: 353, startPoint y: 276, endPoint x: 379, endPoint y: 327, distance: 57.4
click at [379, 327] on div "Bullet Point Slide space for teacher’s summary or final message. space for teac…" at bounding box center [436, 247] width 487 height 307
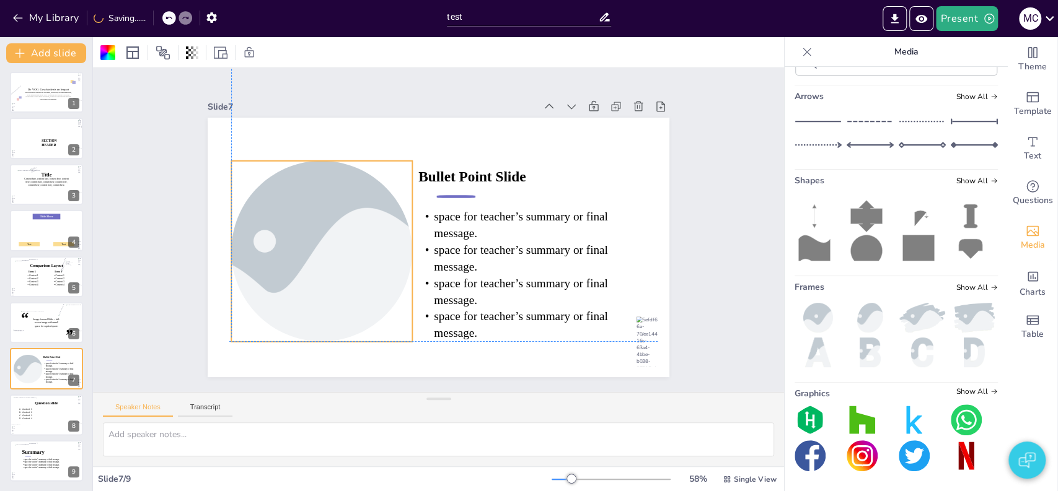
click at [325, 262] on div at bounding box center [320, 226] width 302 height 233
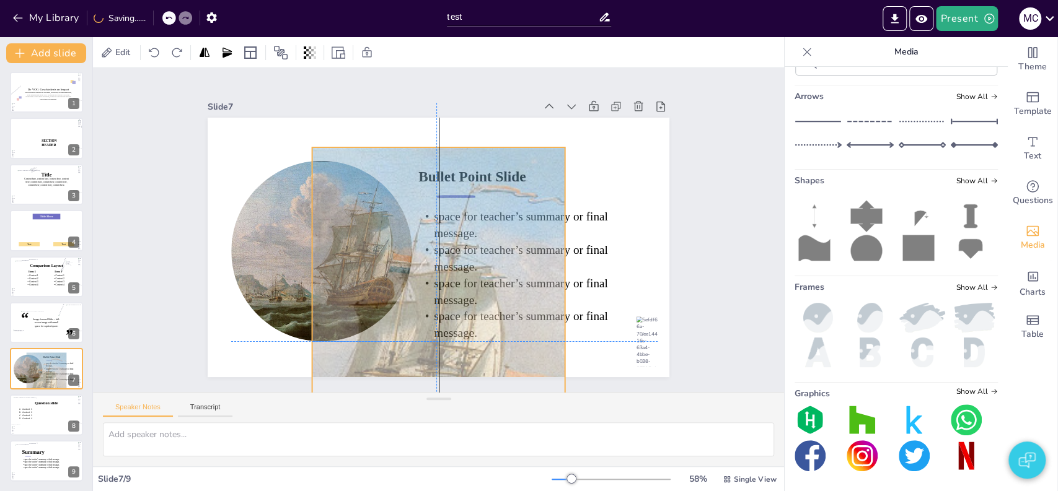
drag, startPoint x: 654, startPoint y: 196, endPoint x: 320, endPoint y: 223, distance: 335.7
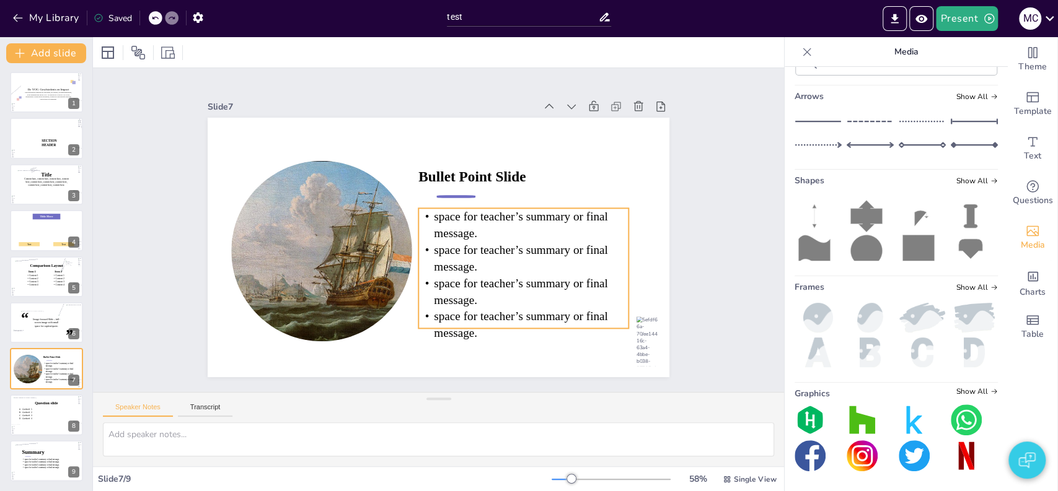
click at [498, 240] on icon at bounding box center [514, 285] width 231 height 161
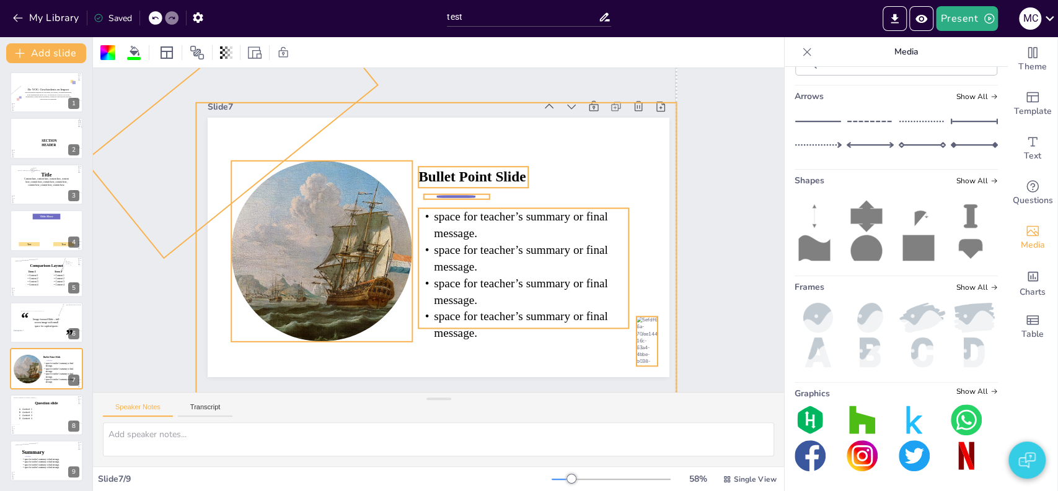
click at [456, 248] on icon at bounding box center [507, 292] width 237 height 179
click at [456, 248] on icon at bounding box center [518, 276] width 221 height 141
click at [456, 248] on span "space for teacher’s summary or final message." at bounding box center [508, 275] width 175 height 66
click at [445, 242] on span "space for teacher’s summary or final message." at bounding box center [508, 275] width 175 height 66
click at [699, 257] on div "Slide 1 De VOC: Geschiedenis en Impact Deze presentatie behandelt de oprichting…" at bounding box center [437, 230] width 757 height 522
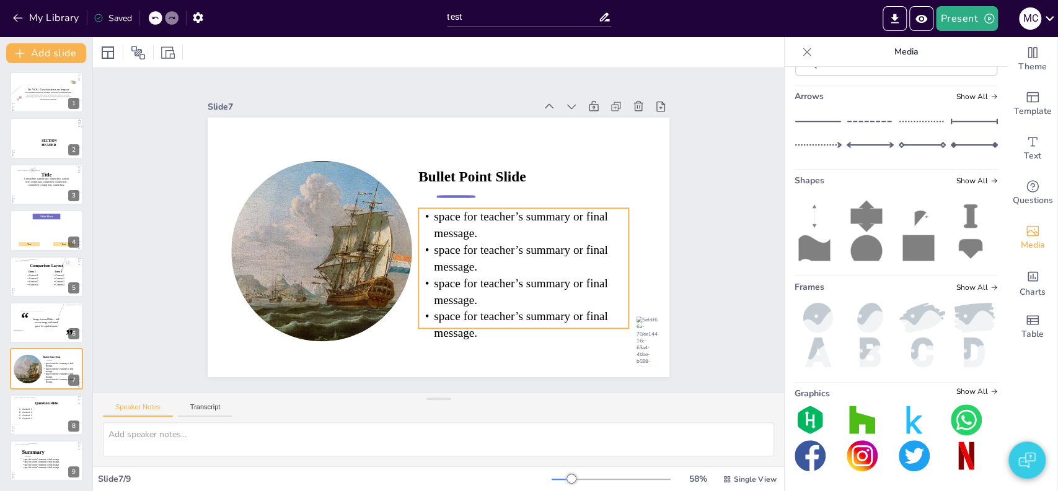
click at [461, 219] on icon at bounding box center [457, 321] width 221 height 240
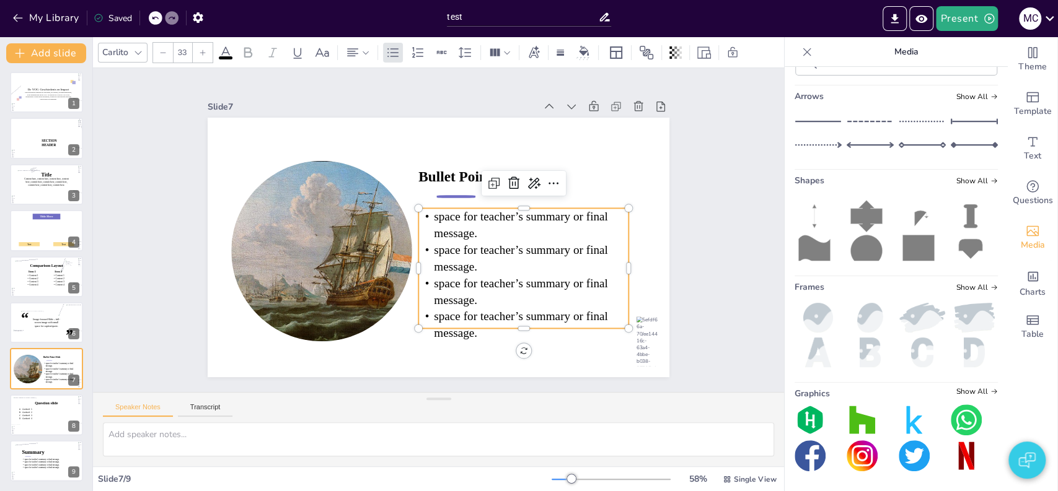
click at [430, 218] on icon at bounding box center [484, 311] width 240 height 221
click at [430, 218] on icon at bounding box center [493, 305] width 242 height 209
click at [429, 213] on span "space for teacher’s summary or final message." at bounding box center [503, 276] width 149 height 126
click at [432, 212] on span "space for teacher’s summary or final message." at bounding box center [520, 233] width 176 height 49
click at [471, 322] on div at bounding box center [501, 348] width 208 height 53
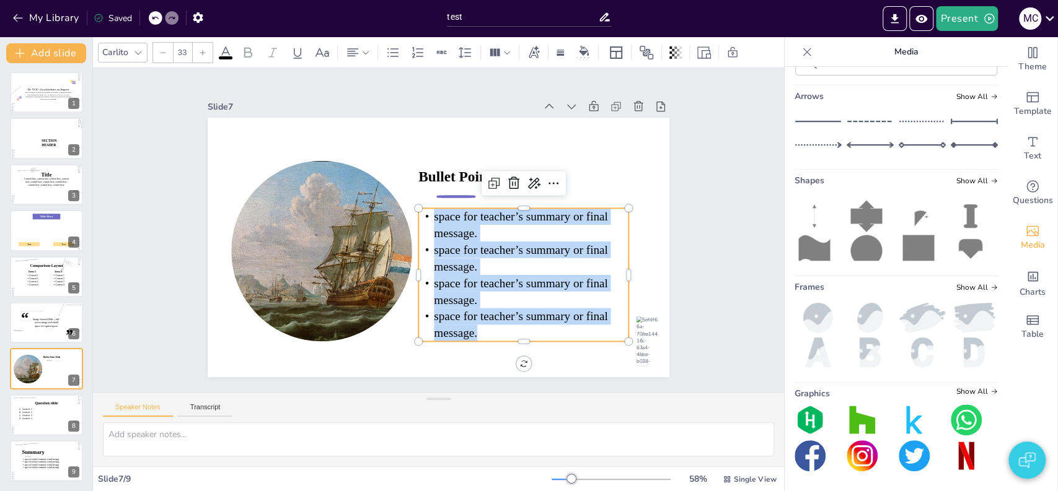
click at [467, 327] on p "space for teacher’s summary or final message." at bounding box center [502, 340] width 213 height 76
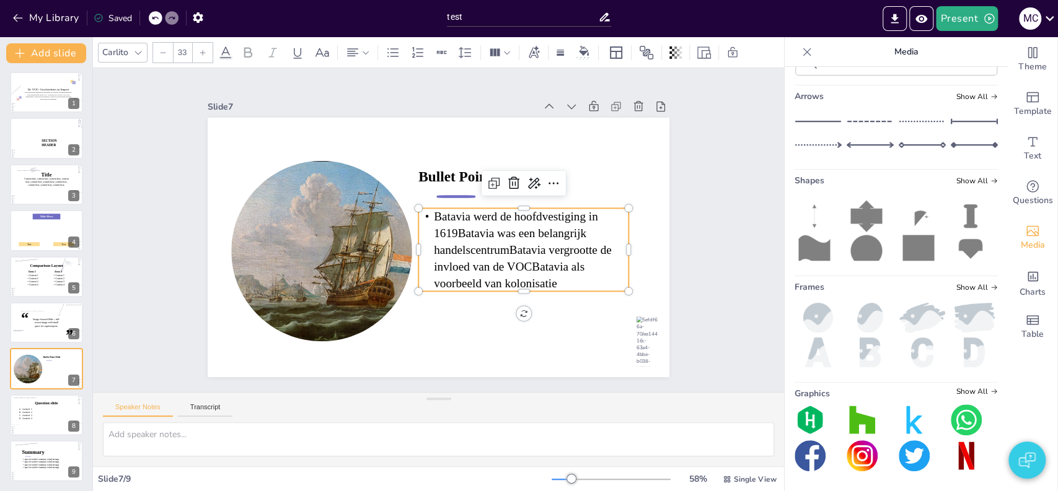
click at [447, 228] on p "Batavia werd de hoofdvestiging in 1619Batavia was een belangrijk handelscentrum…" at bounding box center [517, 267] width 222 height 125
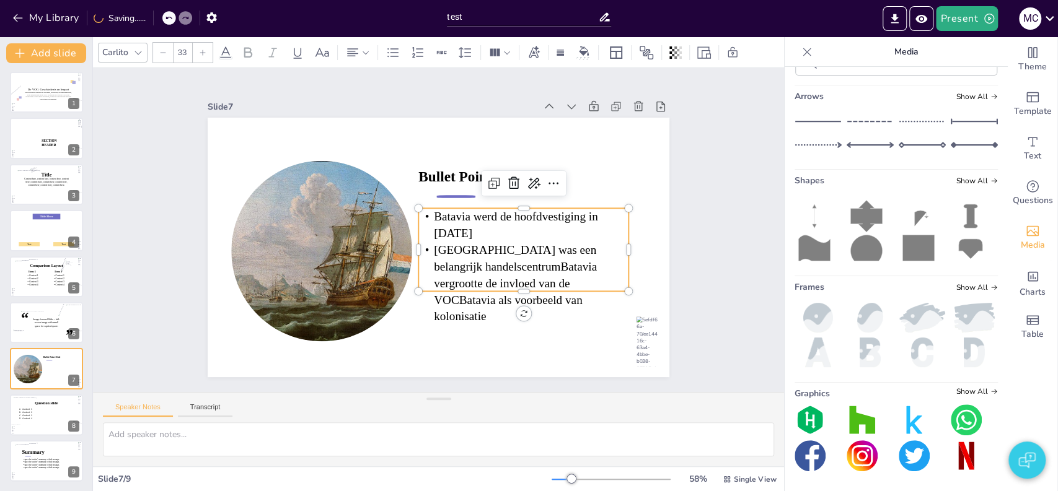
click at [501, 242] on p "Batavia was een belangrijk handelscentrumBatavia vergrootte de invloed van de V…" at bounding box center [517, 292] width 218 height 105
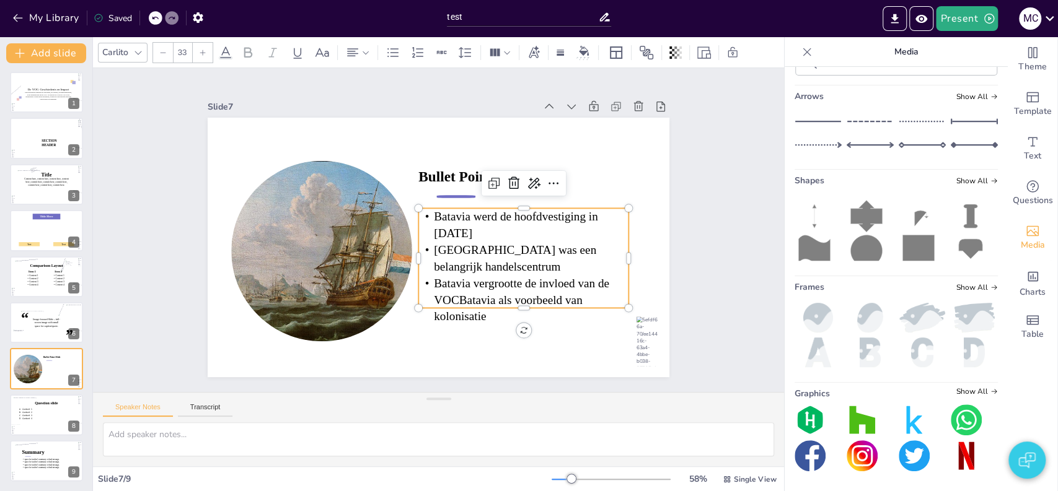
click at [396, 281] on p "Batavia vergrootte de invloed van de VOCBatavia als voorbeeld van kolonisatie" at bounding box center [360, 307] width 72 height 214
click at [492, 243] on p "Batavia was een belangrijk handelscentrum" at bounding box center [510, 283] width 210 height 97
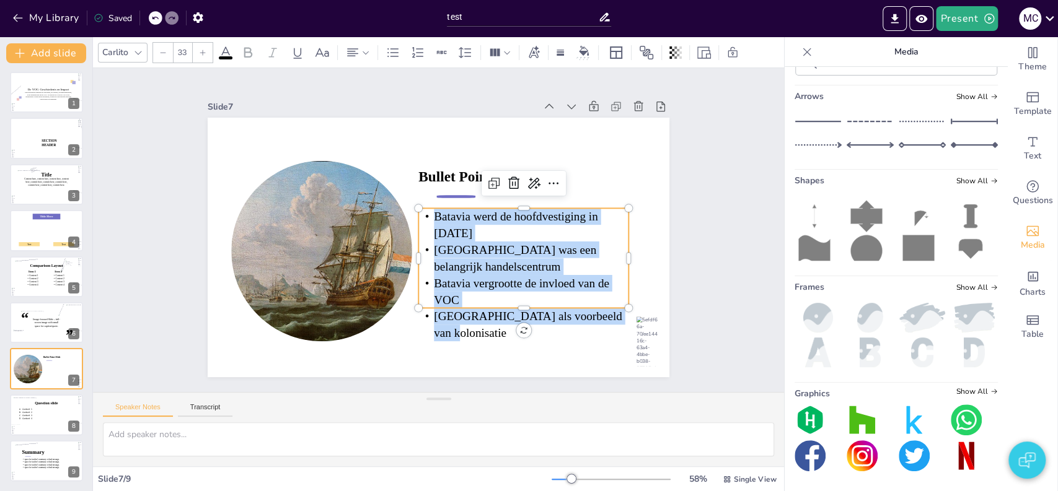
click at [203, 52] on icon at bounding box center [203, 53] width 6 height 6
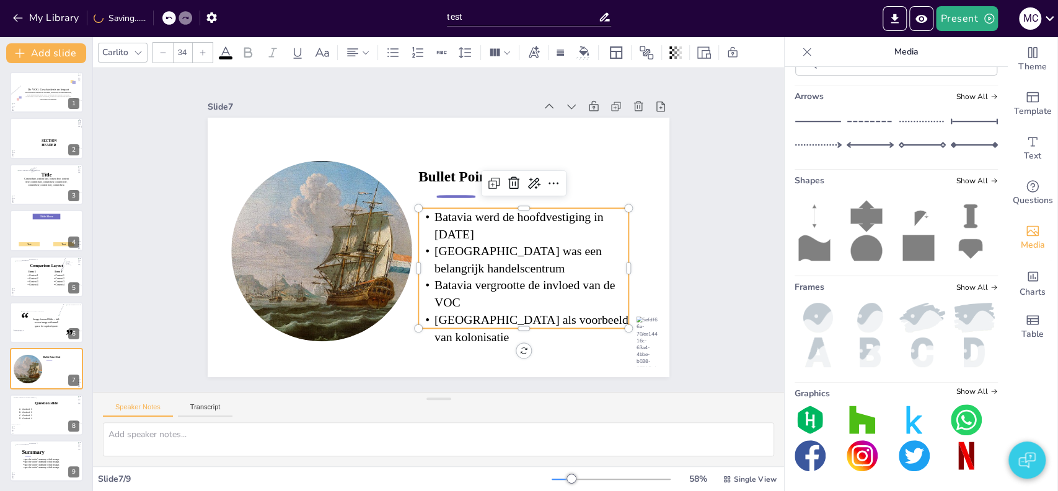
click at [203, 52] on icon at bounding box center [203, 53] width 6 height 6
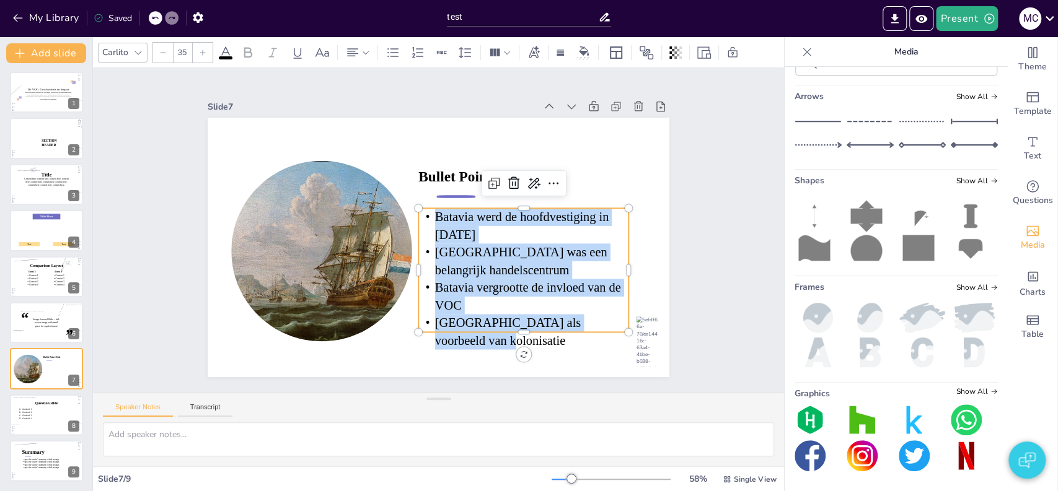
click at [203, 52] on icon at bounding box center [203, 53] width 6 height 6
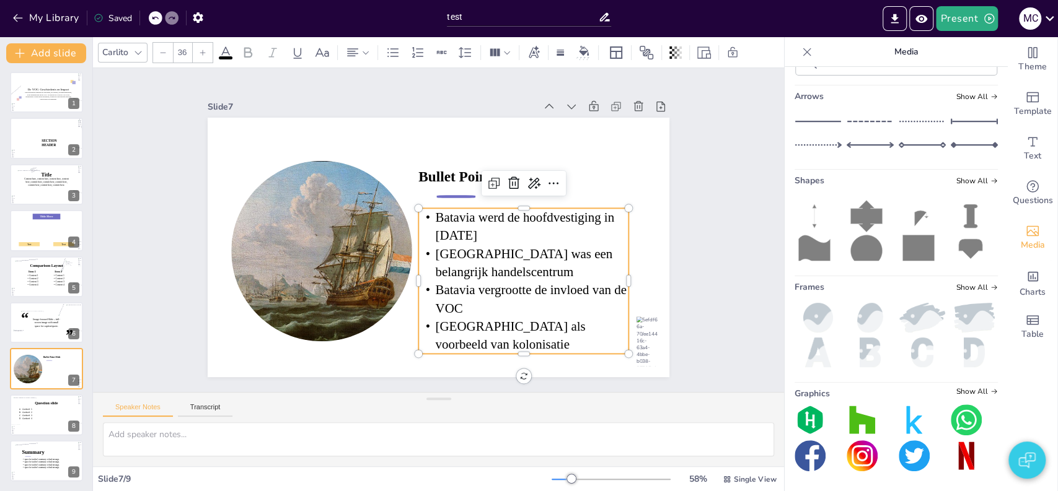
click at [203, 52] on icon at bounding box center [203, 53] width 6 height 6
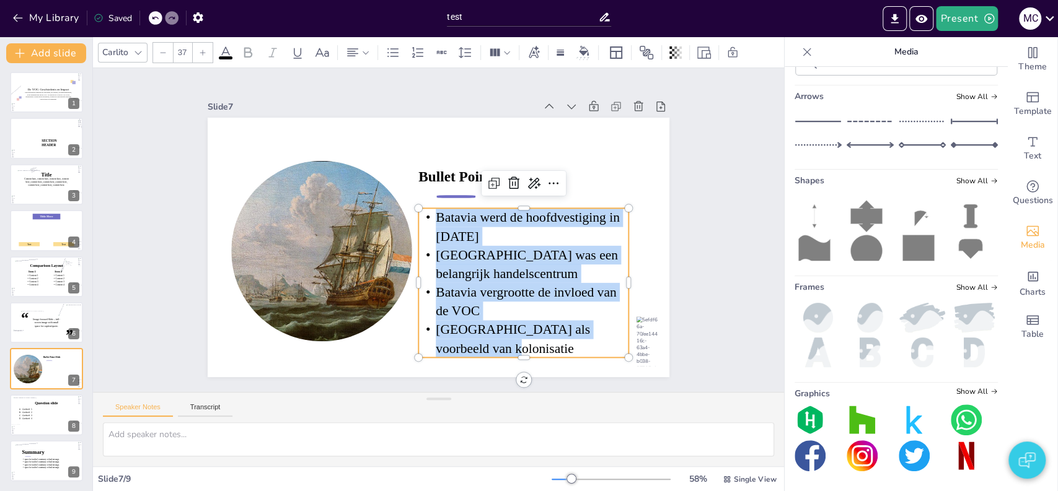
click at [169, 51] on div at bounding box center [163, 53] width 20 height 20
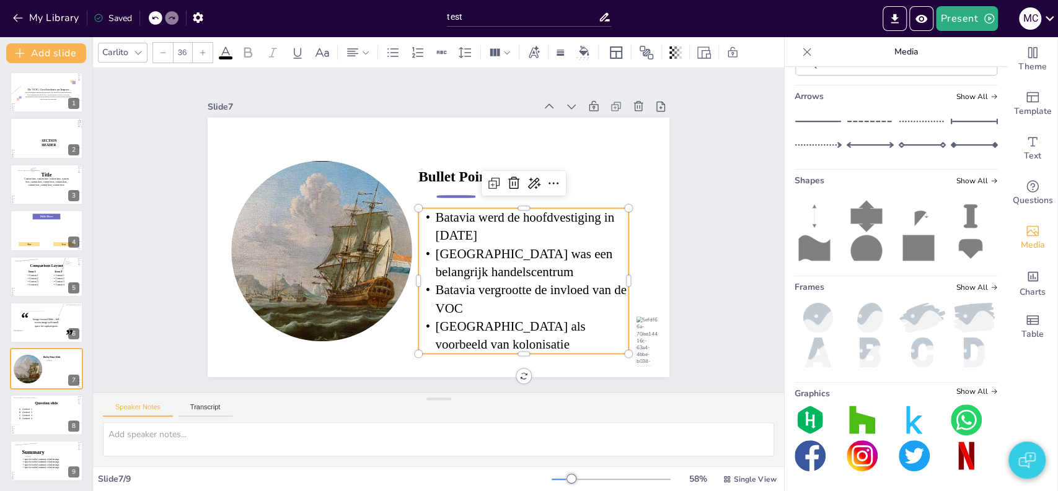
click at [169, 51] on div at bounding box center [163, 53] width 20 height 20
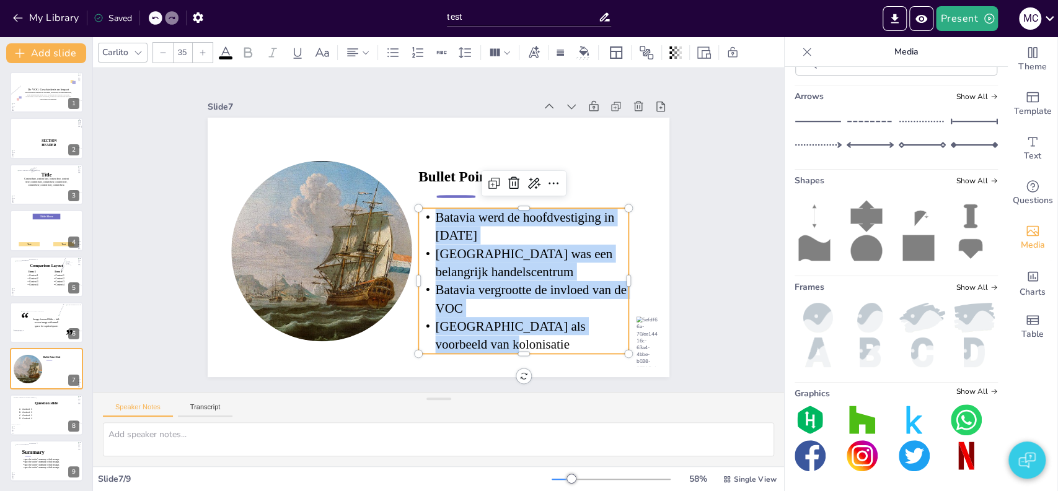
click at [169, 51] on div at bounding box center [163, 53] width 20 height 20
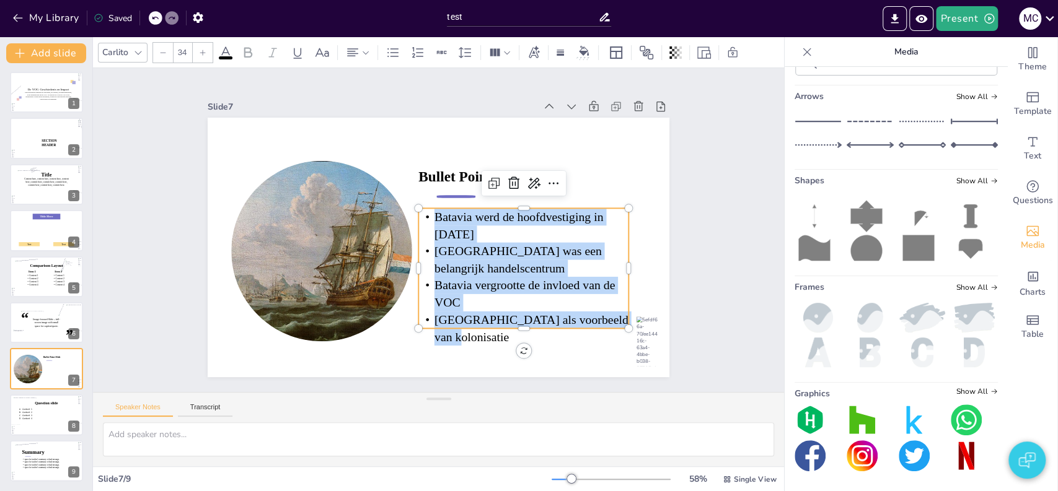
click at [169, 51] on div at bounding box center [163, 53] width 20 height 20
type input "33"
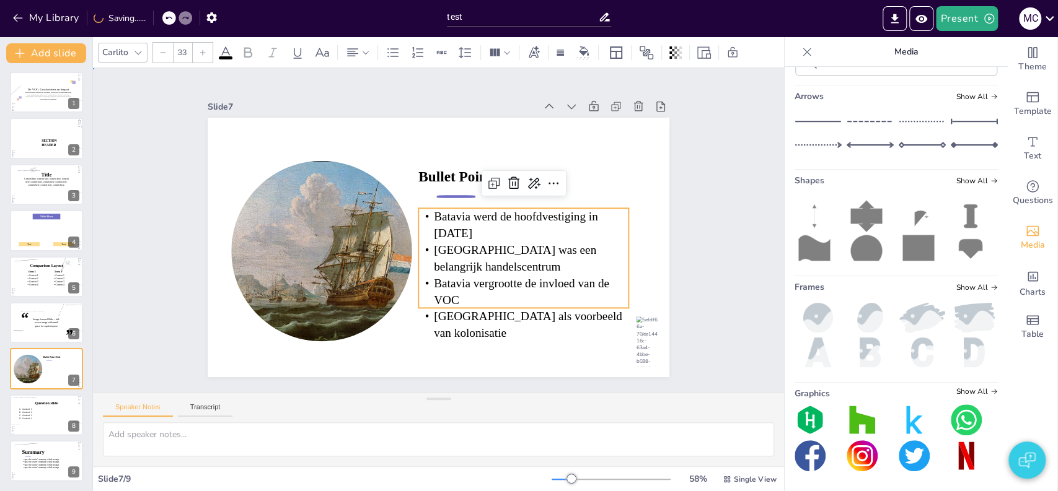
click at [149, 180] on div "Slide 1 De VOC: Geschiedenis en Impact Deze presentatie behandelt de oprichting…" at bounding box center [438, 230] width 691 height 324
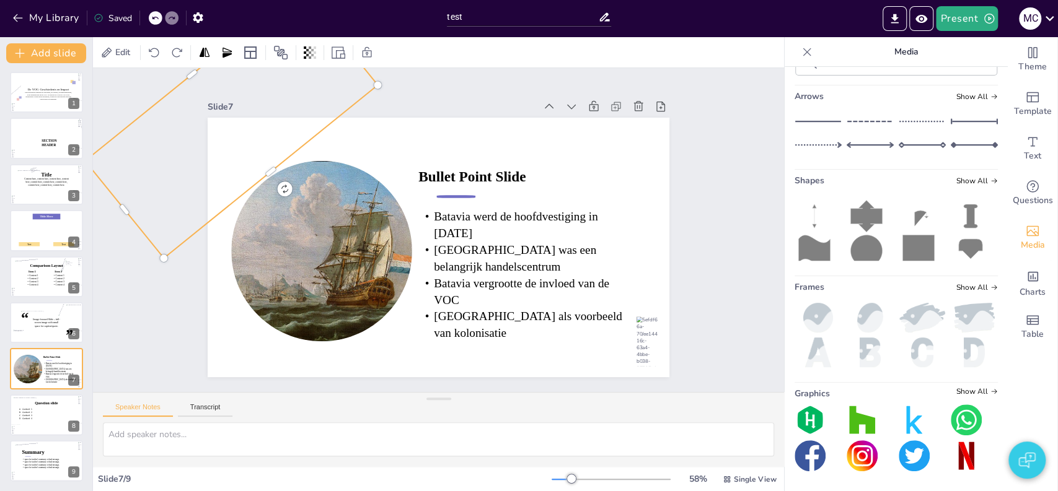
click at [751, 257] on div "Slide 1 De VOC: Geschiedenis en Impact Deze presentatie behandelt de oprichting…" at bounding box center [437, 231] width 757 height 522
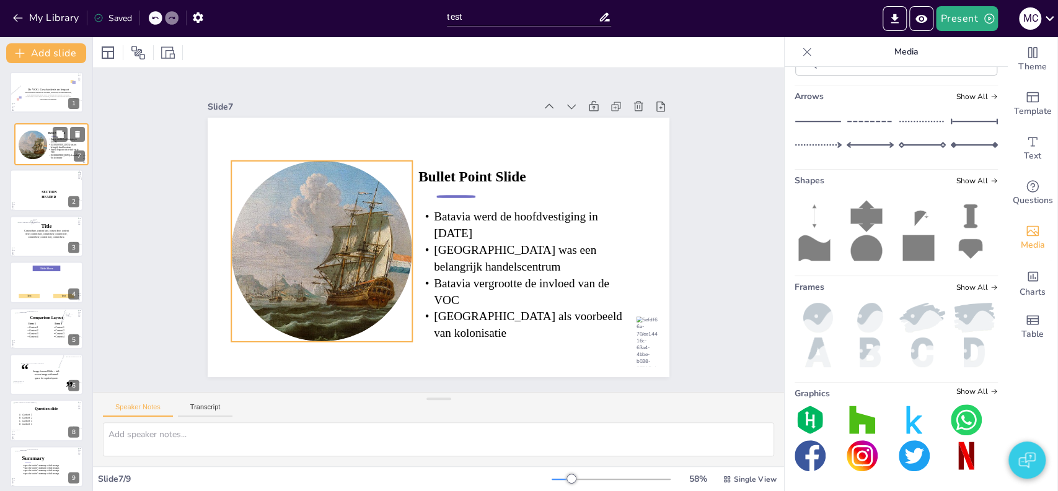
scroll to position [0, 0]
drag, startPoint x: 40, startPoint y: 385, endPoint x: 45, endPoint y: 143, distance: 242.4
click at [45, 119] on div "Bullet Point Slide Batavia werd de hoofdvestiging in 1619 Batavia was een belan…" at bounding box center [51, 119] width 73 height 0
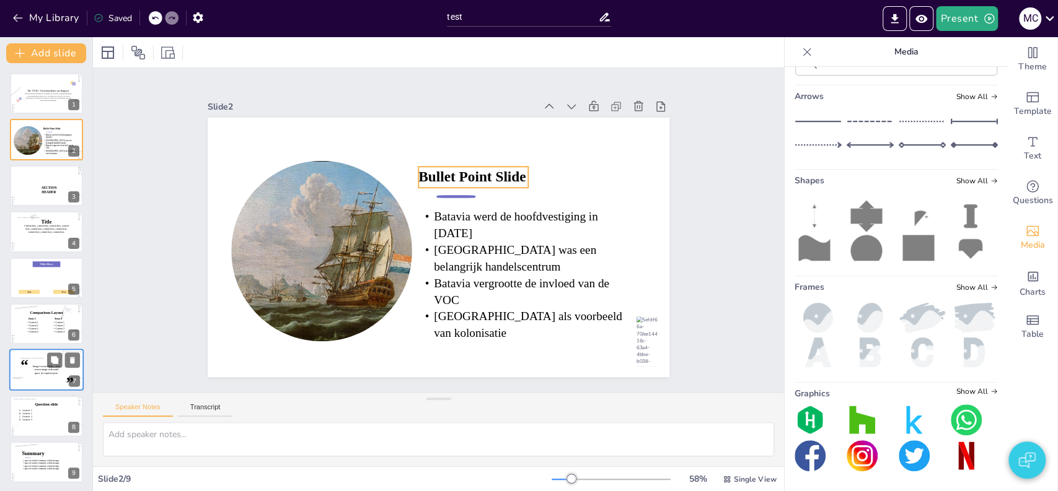
click at [441, 174] on icon at bounding box center [484, 185] width 112 height 43
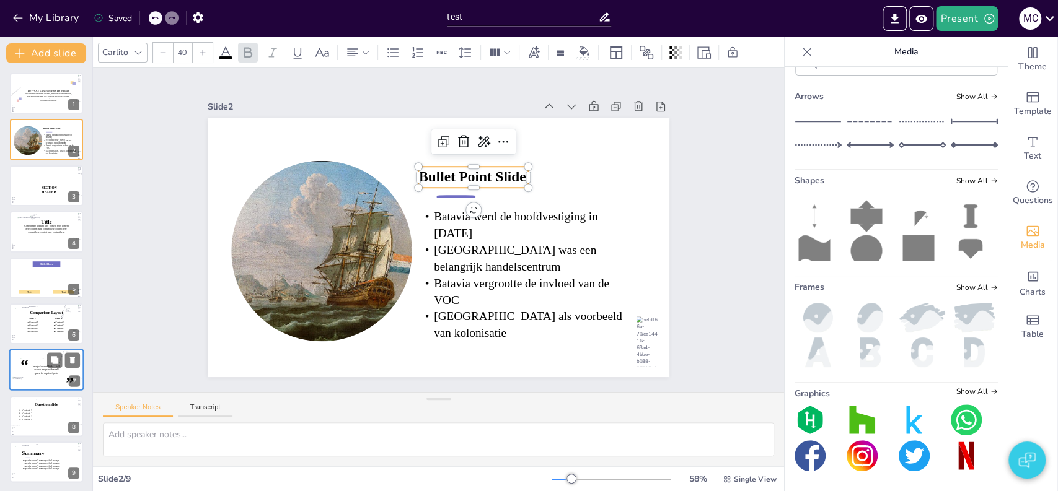
click at [447, 174] on icon at bounding box center [497, 208] width 101 height 82
click at [441, 174] on span "Bullet Point Slide" at bounding box center [482, 185] width 108 height 38
click at [435, 174] on p "Batavia" at bounding box center [477, 190] width 113 height 51
click at [435, 174] on p "Batavia" at bounding box center [473, 187] width 110 height 40
click at [134, 237] on div "Slide 1 De VOC: Geschiedenis en Impact Deze presentatie behandelt de oprichting…" at bounding box center [438, 230] width 721 height 395
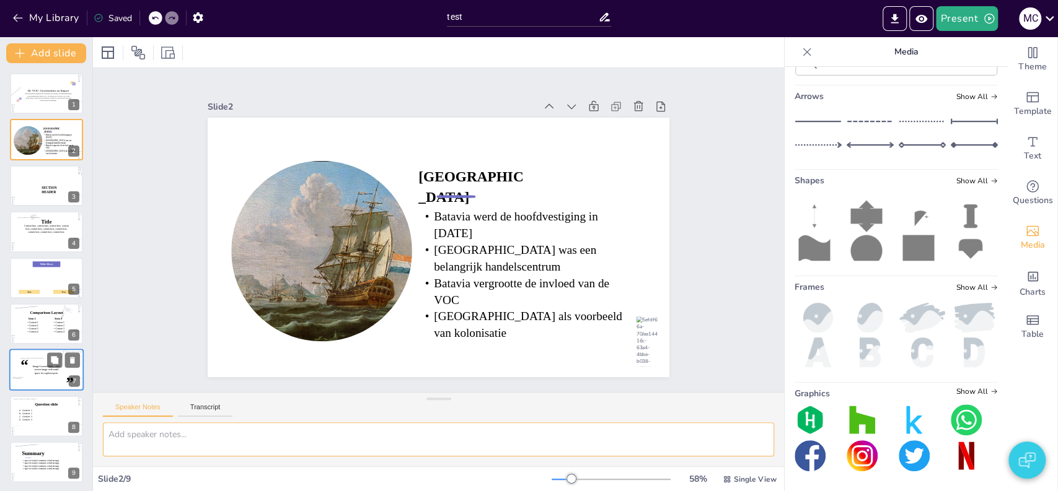
click at [213, 438] on textarea at bounding box center [438, 440] width 671 height 34
paste textarea "De vestiging van Batavia als hoofdkwartier van de VOC in 1619 markeert een bela…"
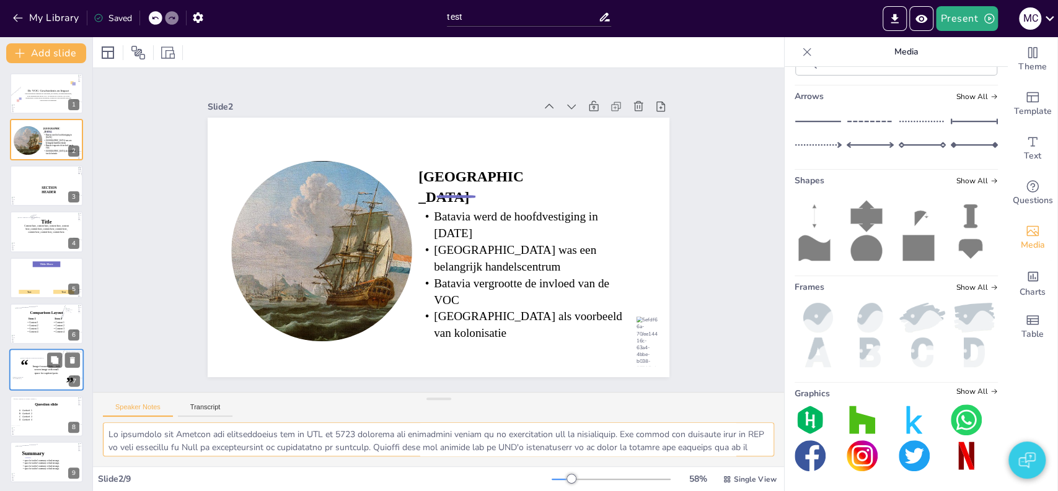
scroll to position [101, 0]
type textarea "De vestiging van Batavia als hoofdkwartier van de VOC in 1619 markeert een bela…"
click at [208, 405] on button "Transcript" at bounding box center [205, 410] width 55 height 14
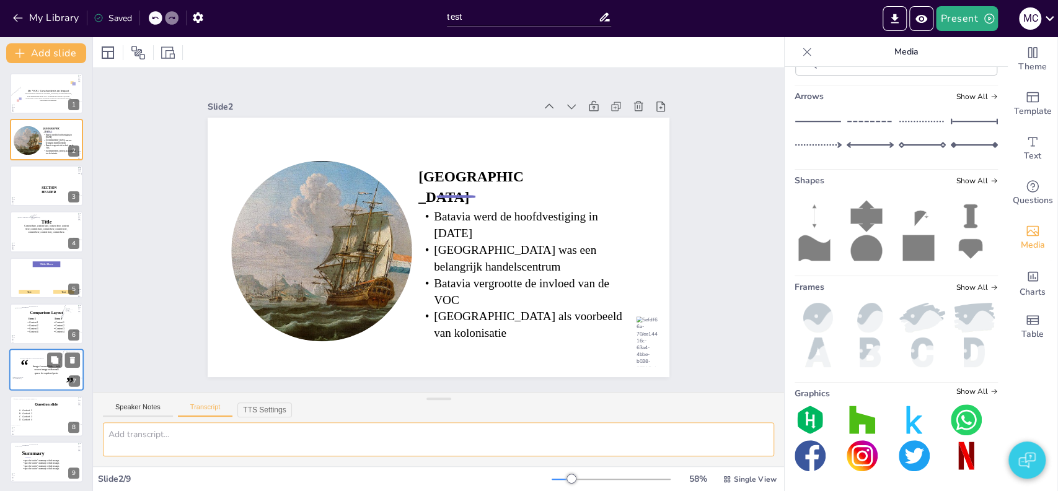
click at [211, 431] on textarea at bounding box center [438, 440] width 671 height 34
paste textarea "Batavia, het huidige Jakarta, werd in 1619 de hoofdvestiging van de VOC in Azië…"
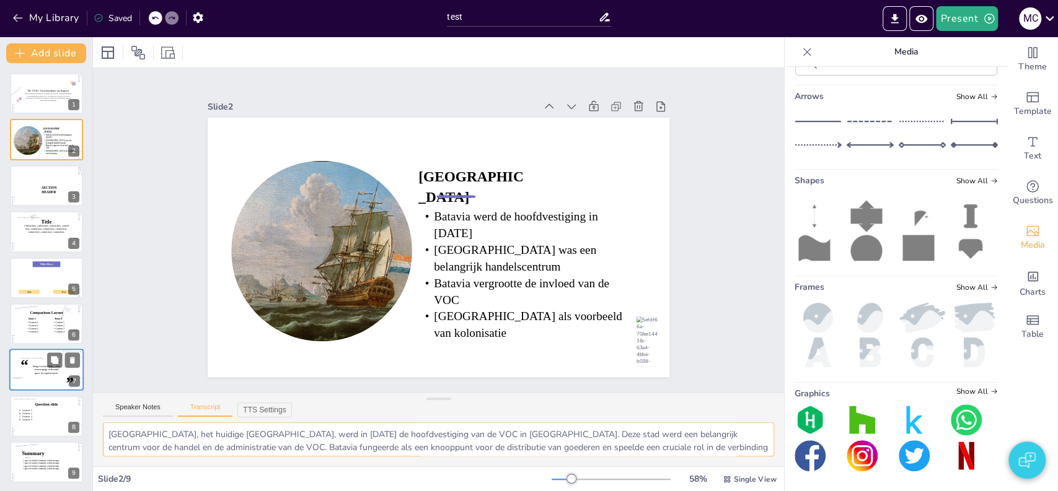
scroll to position [23, 0]
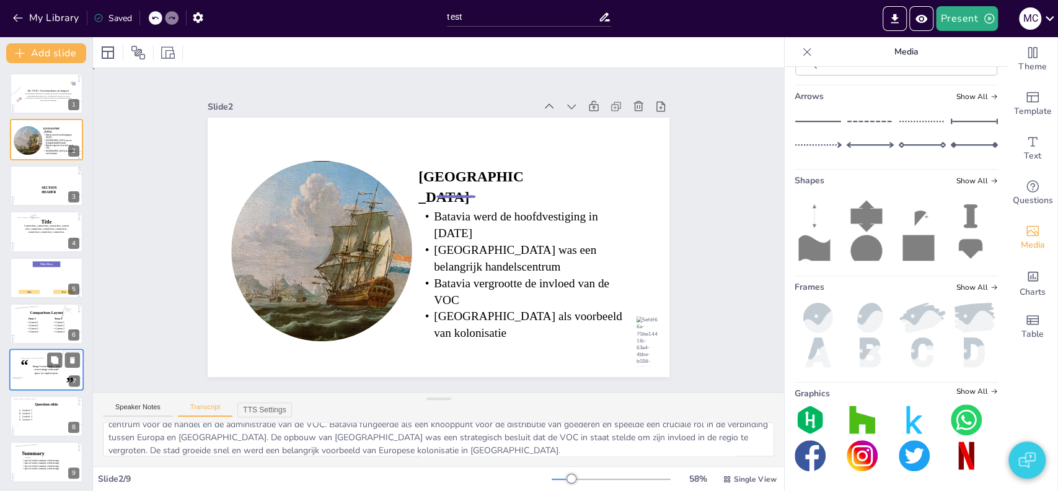
click at [167, 354] on div "Slide 1 De VOC: Geschiedenis en Impact Deze presentatie behandelt de oprichting…" at bounding box center [438, 230] width 559 height 348
click at [35, 103] on div at bounding box center [46, 95] width 89 height 87
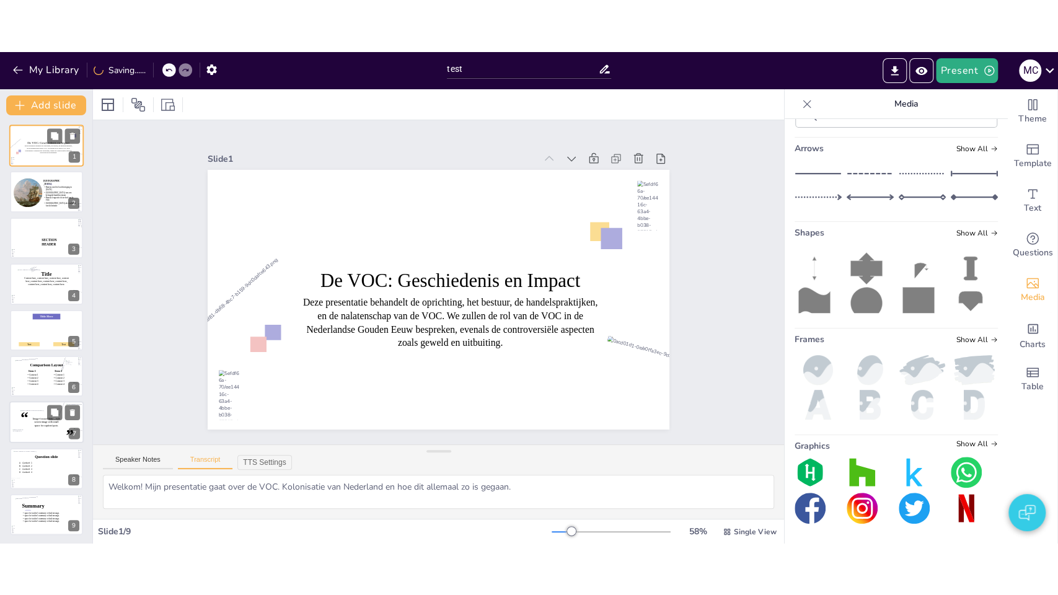
scroll to position [0, 0]
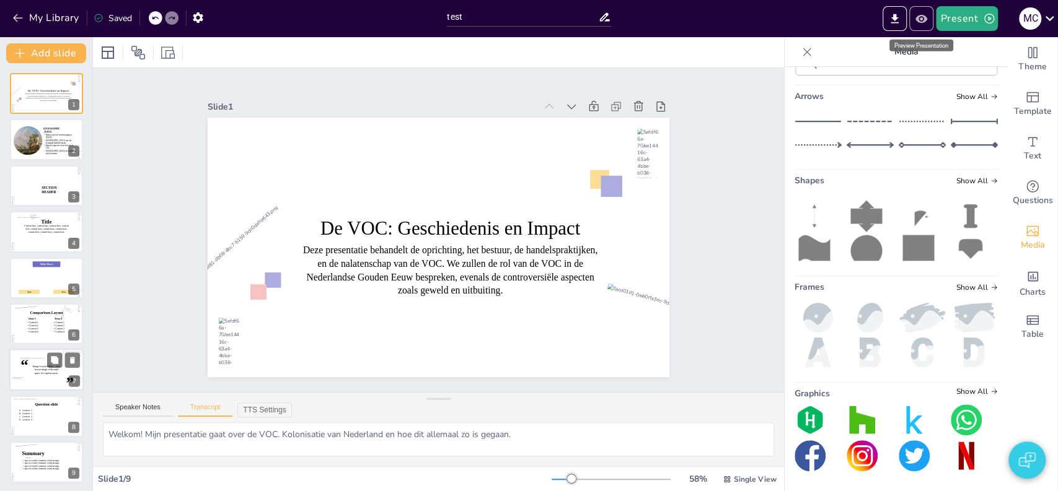
click at [922, 16] on icon "Preview Presentation" at bounding box center [921, 18] width 13 height 13
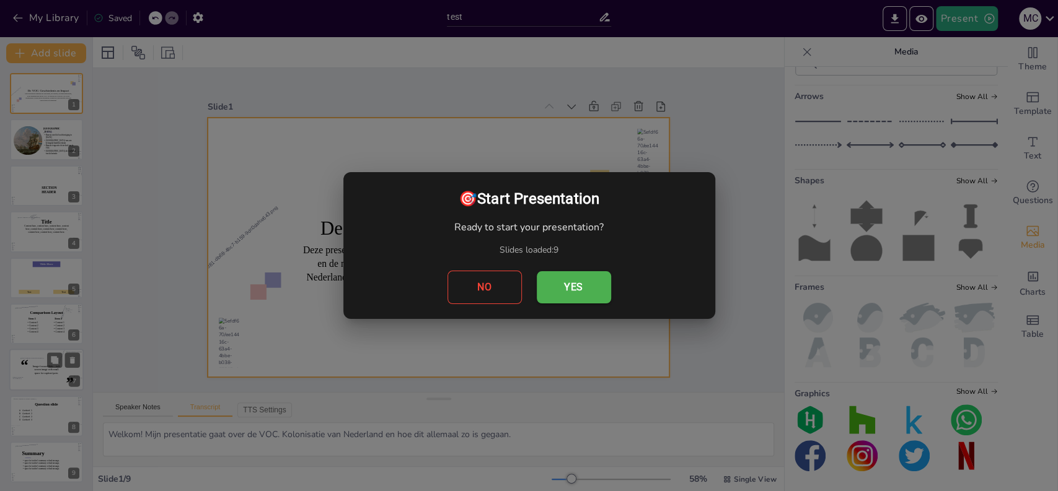
click at [561, 298] on button "Yes" at bounding box center [574, 287] width 74 height 32
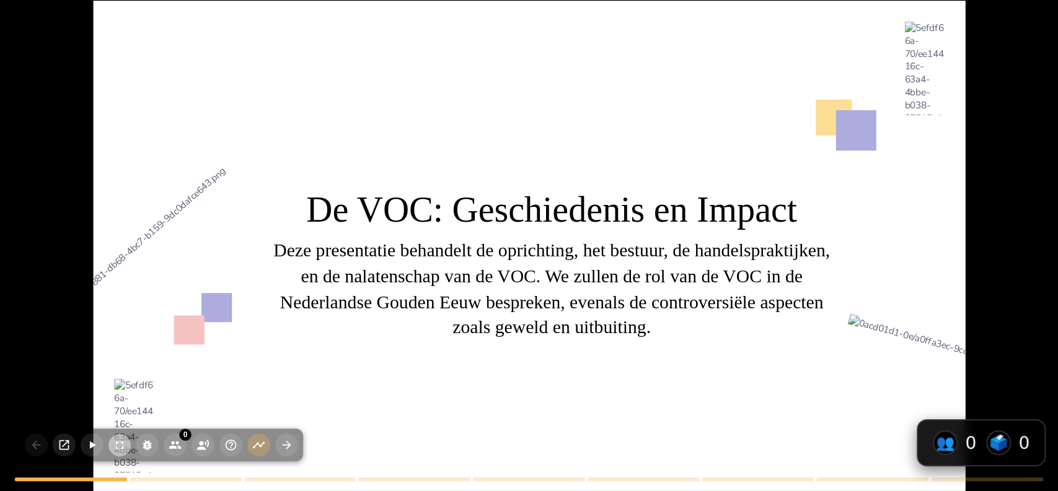
click at [125, 451] on button "button" at bounding box center [119, 445] width 22 height 22
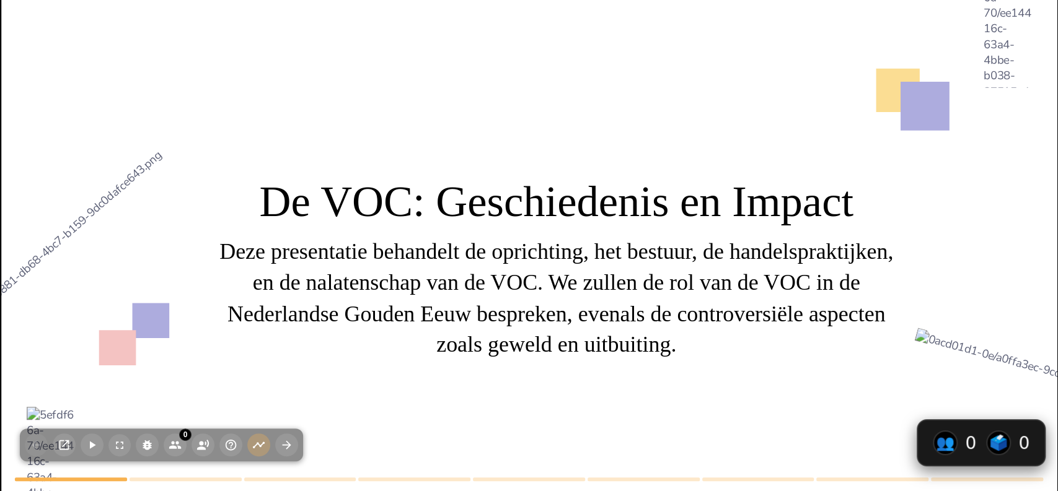
scroll to position [677, 0]
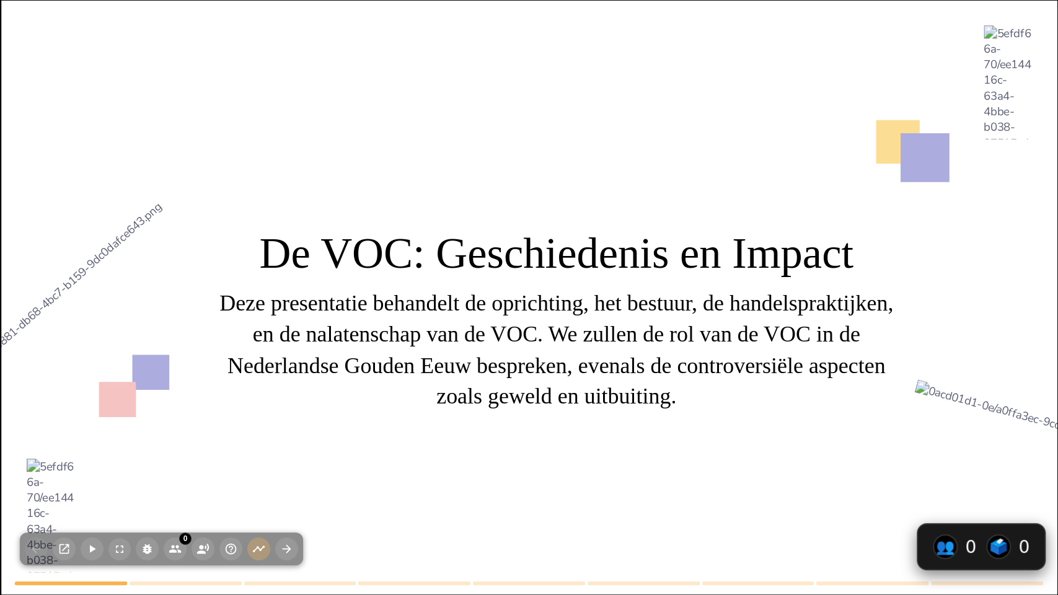
click at [277, 421] on div at bounding box center [540, 322] width 1264 height 1227
type textarea "Batavia, het huidige Jakarta, werd in 1619 de hoofdvestiging van de VOC in Azië…"
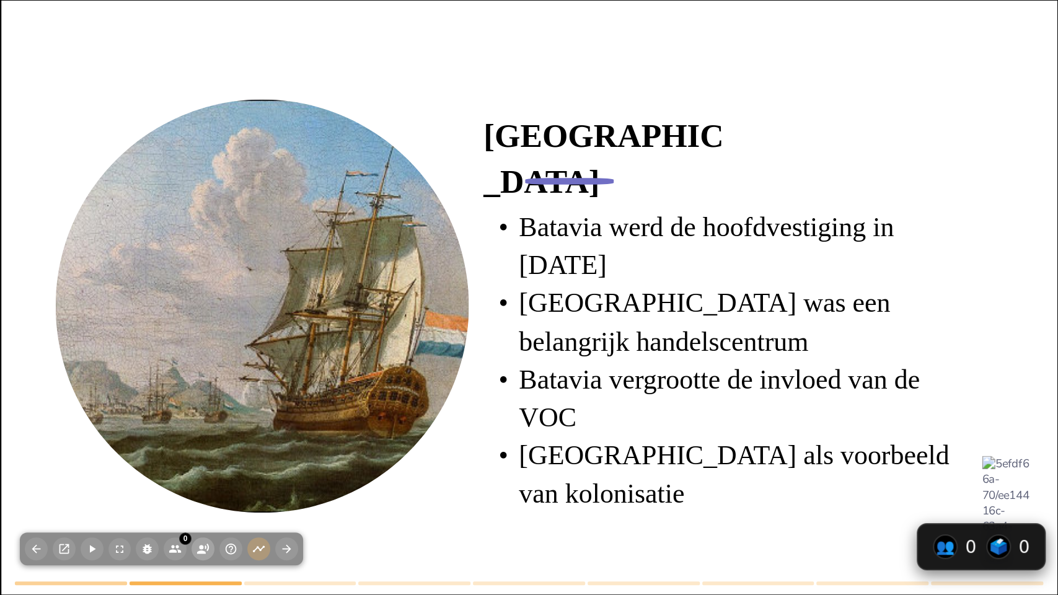
click at [199, 491] on icon "button" at bounding box center [202, 548] width 13 height 13
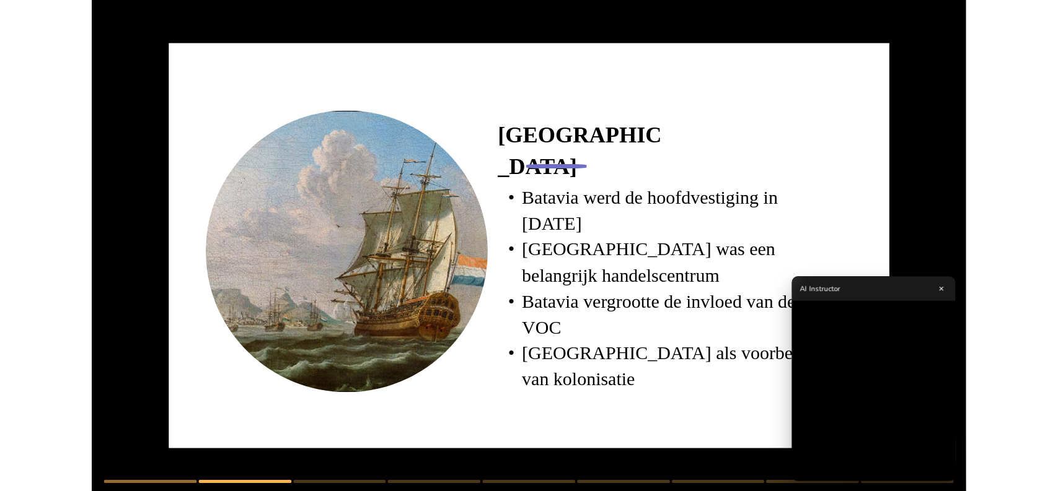
scroll to position [760, 0]
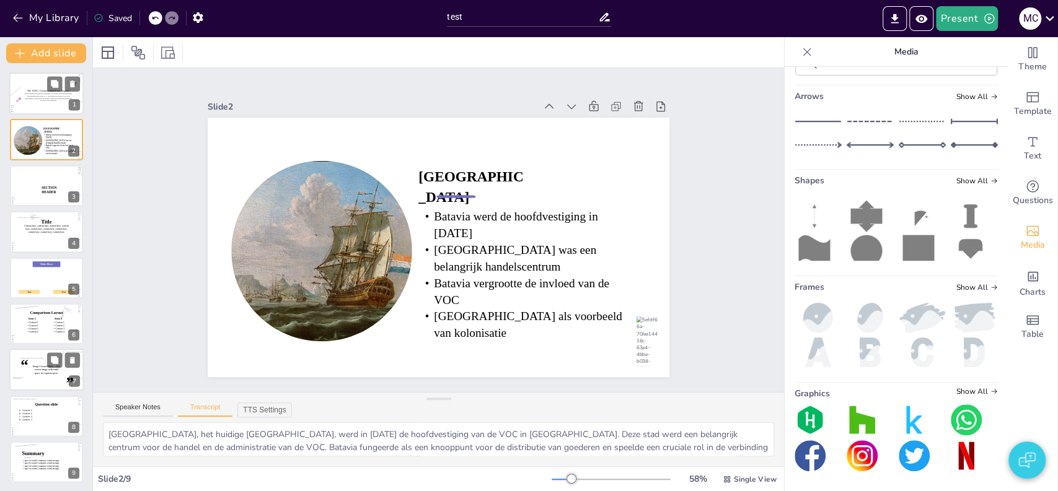
click at [30, 102] on icon at bounding box center [48, 97] width 48 height 9
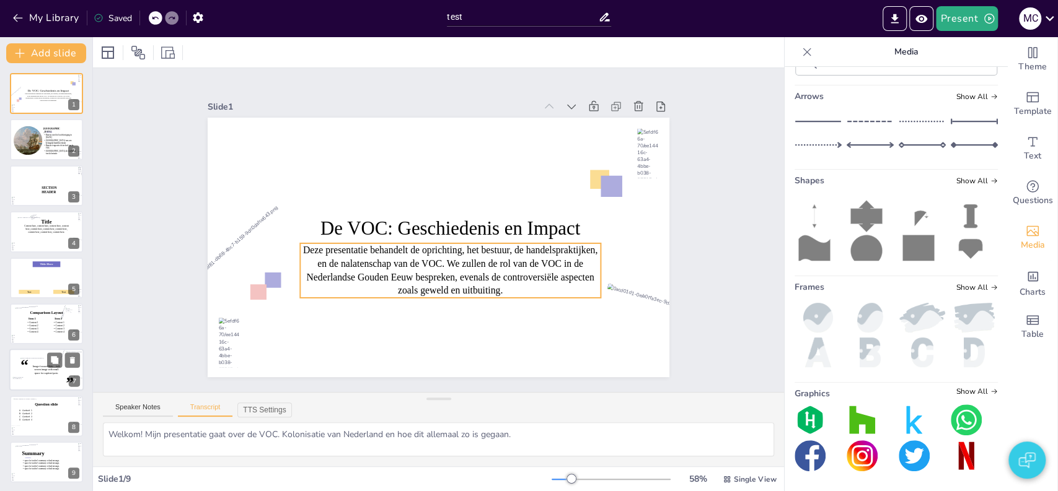
click at [350, 252] on icon at bounding box center [446, 272] width 304 height 86
click at [350, 252] on icon at bounding box center [432, 272] width 296 height 172
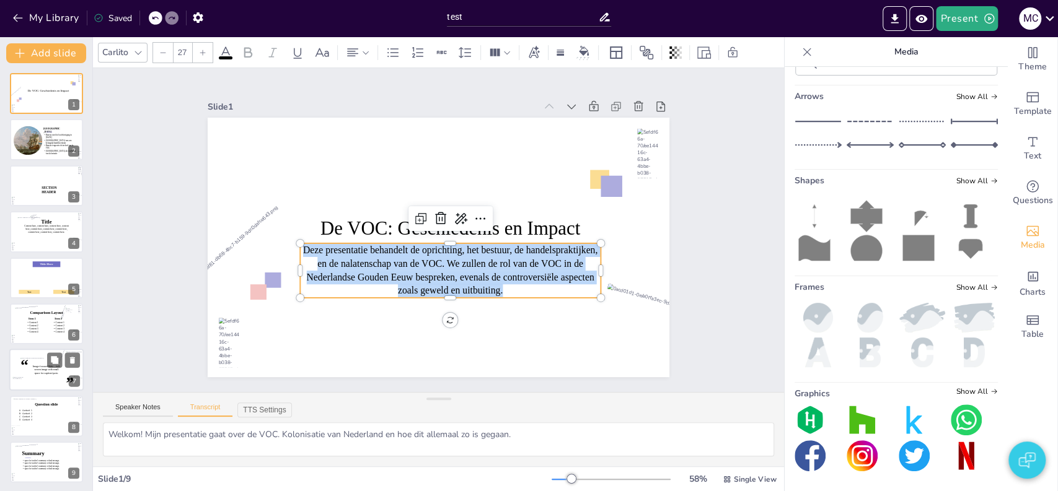
copy p "Deze presentatie behandelt de oprichting, het bestuur, de handelspraktijken, en…"
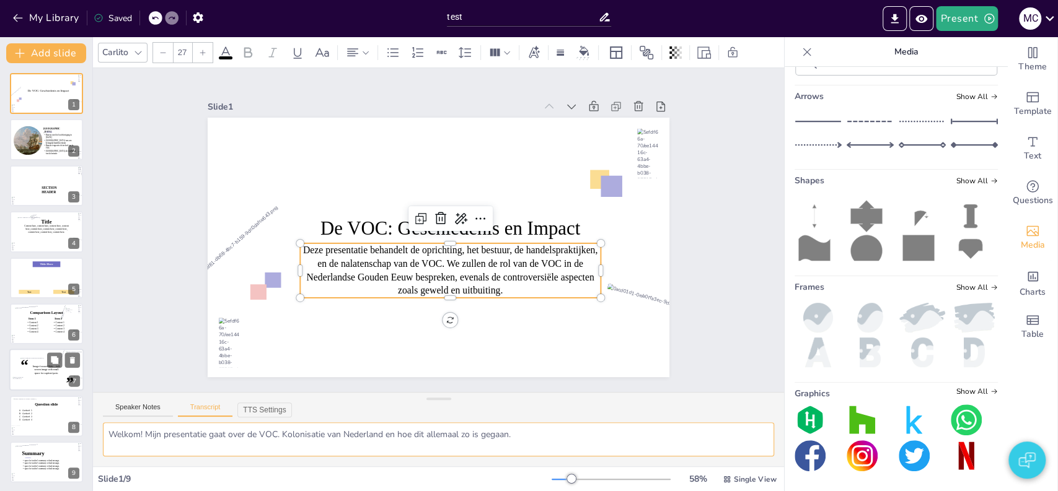
click at [257, 438] on textarea "Welkom! Mijn presentatie gaat over de VOC. Kolonisatie van Nederland en hoe dit…" at bounding box center [438, 440] width 671 height 34
paste textarea "Deze presentatie behandelt de oprichting, het bestuur, de handelspraktijken, en…"
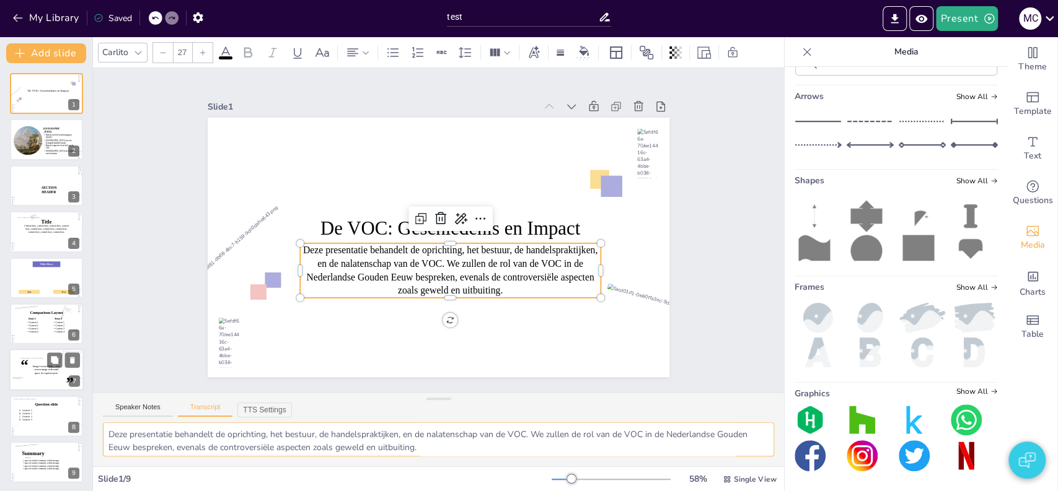
type textarea "Deze presentatie behandelt de oprichting, het bestuur, de handelspraktijken, en…"
click at [487, 258] on p "Deze presentatie behandelt de oprichting, het bestuur, de handelspraktijken, en…" at bounding box center [450, 271] width 301 height 55
click at [487, 258] on p "Deze presentatie behandelt de oprichting, het bestuur, de handelspraktijken, en…" at bounding box center [417, 266] width 242 height 260
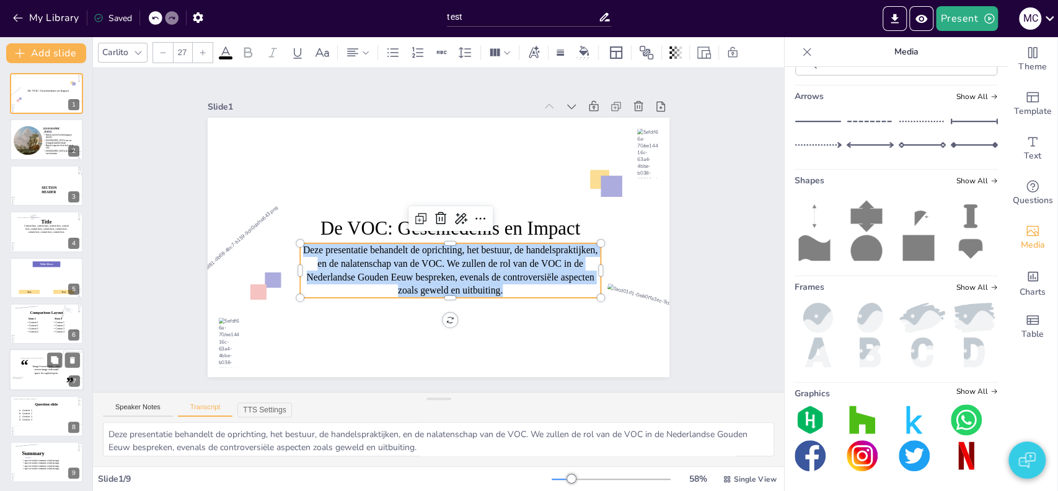
click at [487, 258] on p "Deze presentatie behandelt de oprichting, het bestuur, de handelspraktijken, en…" at bounding box center [441, 272] width 305 height 116
copy p "Deze presentatie behandelt de oprichting, het bestuur, de handelspraktijken, en…"
click at [470, 260] on p "Deze presentatie behandelt de oprichting, het bestuur, de handelspraktijken, en…" at bounding box center [446, 272] width 304 height 86
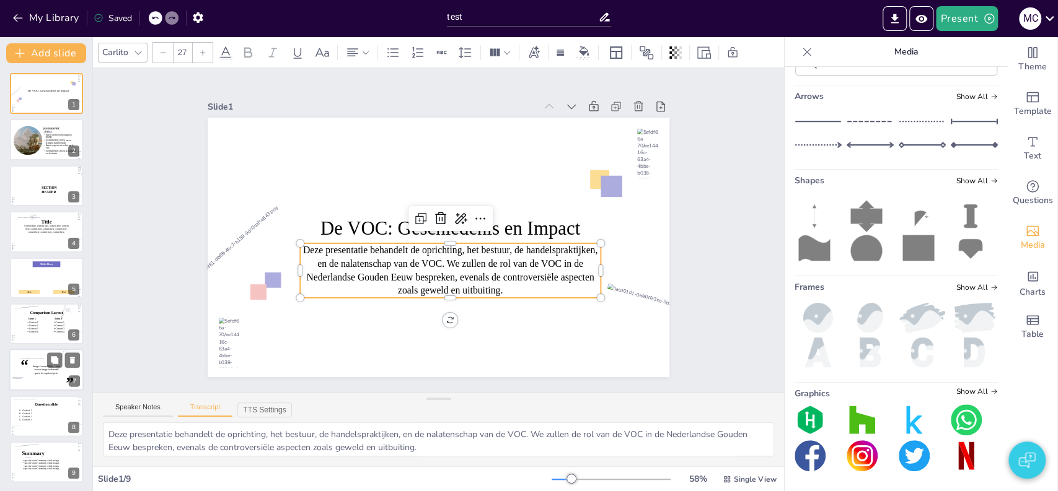
click at [470, 260] on p "Deze presentatie behandelt de oprichting, het bestuur, de handelspraktijken, en…" at bounding box center [441, 272] width 305 height 116
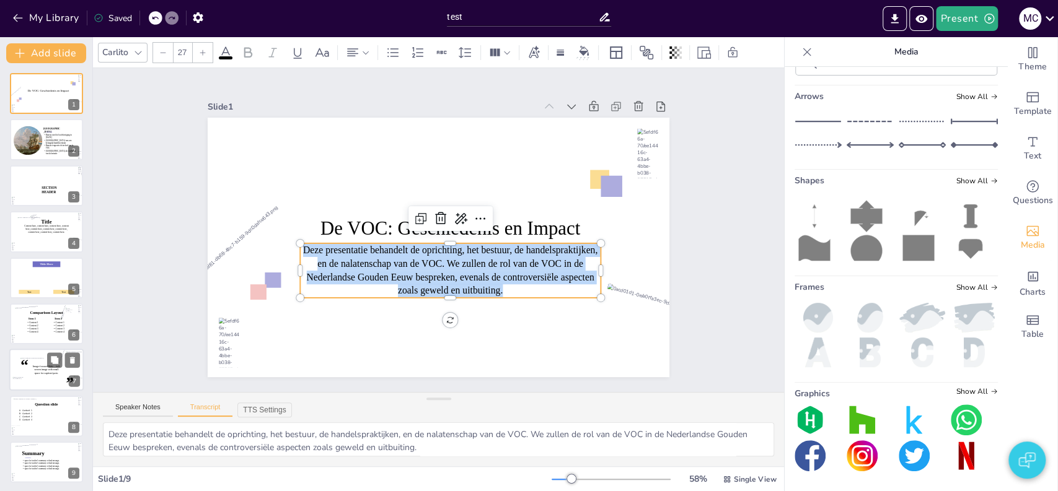
click at [470, 260] on p "Deze presentatie behandelt de oprichting, het bestuur, de handelspraktijken, en…" at bounding box center [446, 272] width 304 height 86
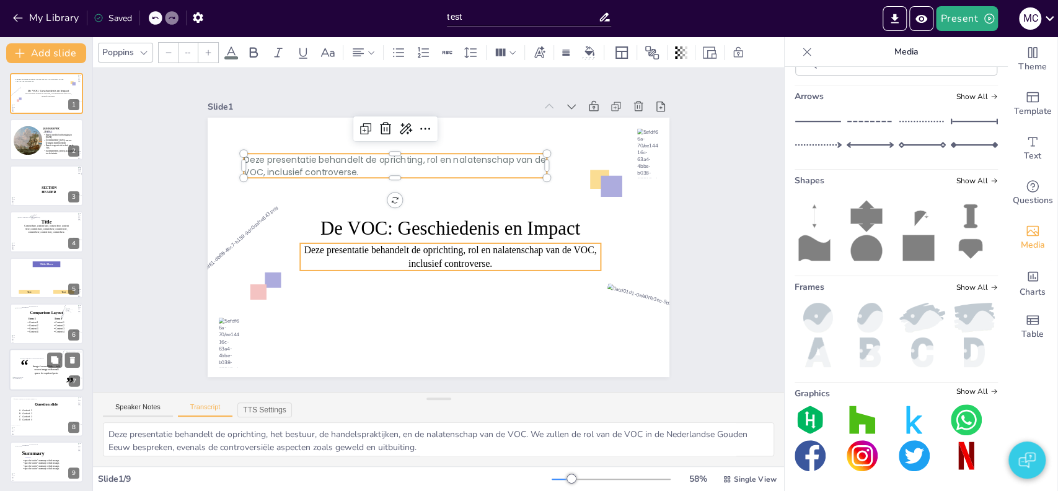
type input "24"
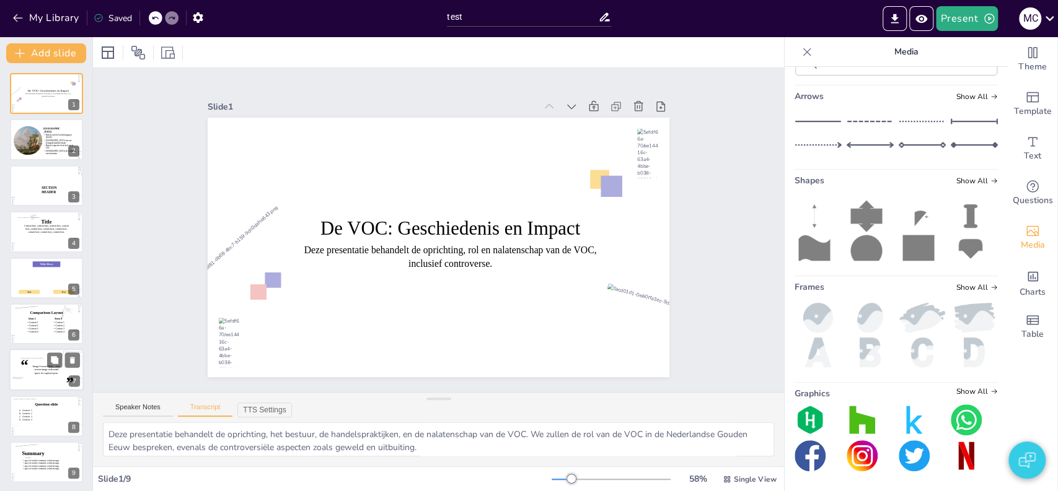
click at [166, 276] on div "Slide 1 De VOC: Geschiedenis en Impact Deze presentatie behandelt de oprichting…" at bounding box center [438, 230] width 559 height 348
click at [150, 275] on div "Slide 1 De VOC: Geschiedenis en Impact Deze presentatie behandelt de oprichting…" at bounding box center [438, 230] width 721 height 395
click at [147, 222] on div "Slide 1 De VOC: Geschiedenis en Impact Deze presentatie behandelt de oprichting…" at bounding box center [438, 230] width 743 height 461
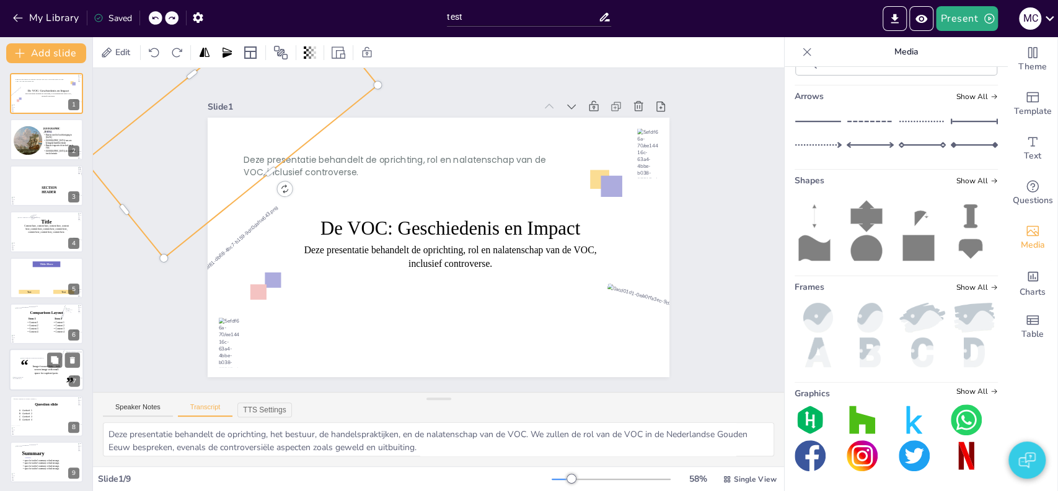
click at [121, 293] on div "Slide 1 De VOC: Geschiedenis en Impact Deze presentatie behandelt de oprichting…" at bounding box center [438, 230] width 743 height 461
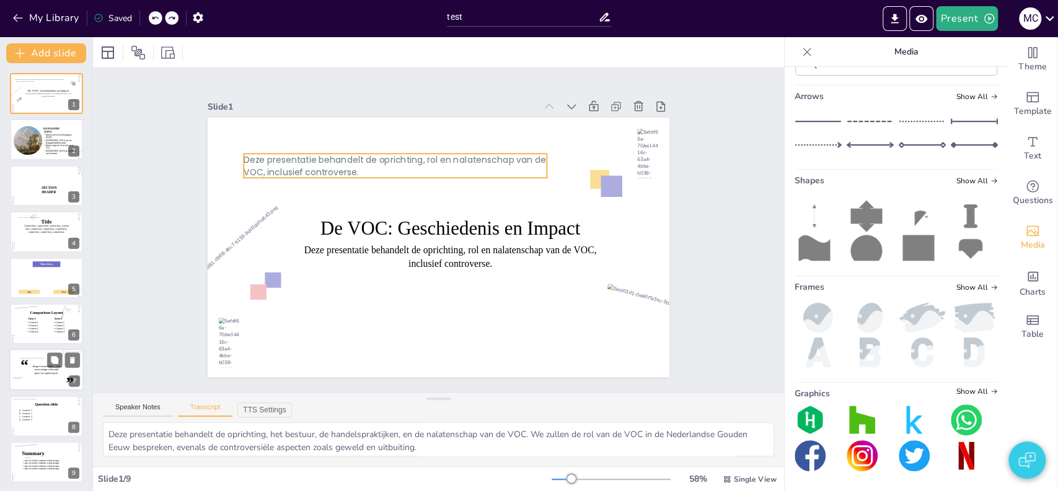
click at [267, 154] on span "Deze presentatie behandelt de oprichting, rol en nalatenschap van de VOC, inclu…" at bounding box center [401, 155] width 303 height 43
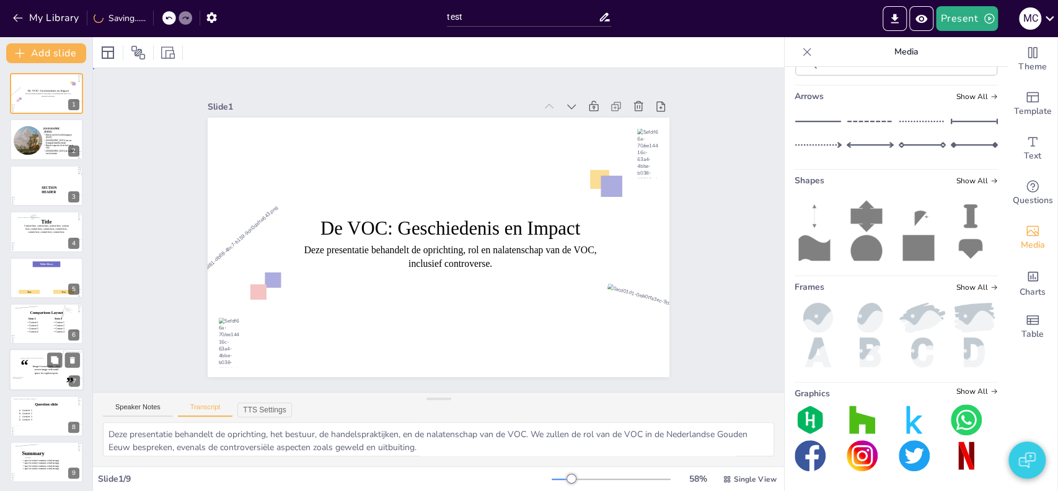
click at [122, 263] on div "Slide 1 De VOC: Geschiedenis en Impact Deze presentatie behandelt de oprichting…" at bounding box center [438, 230] width 721 height 395
click at [40, 156] on div at bounding box center [45, 143] width 77 height 53
type textarea "Batavia, het huidige Jakarta, werd in 1619 de hoofdvestiging van de VOC in Azië…"
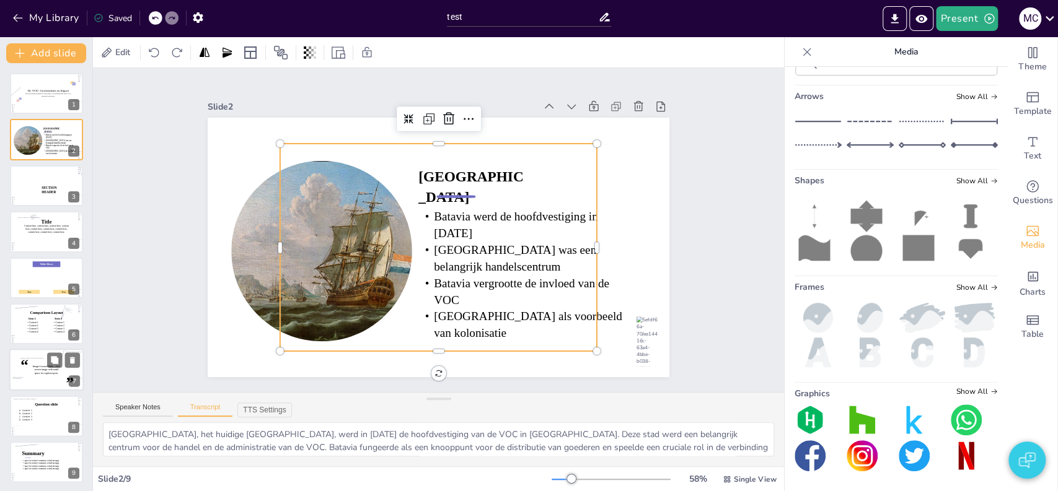
scroll to position [799, 0]
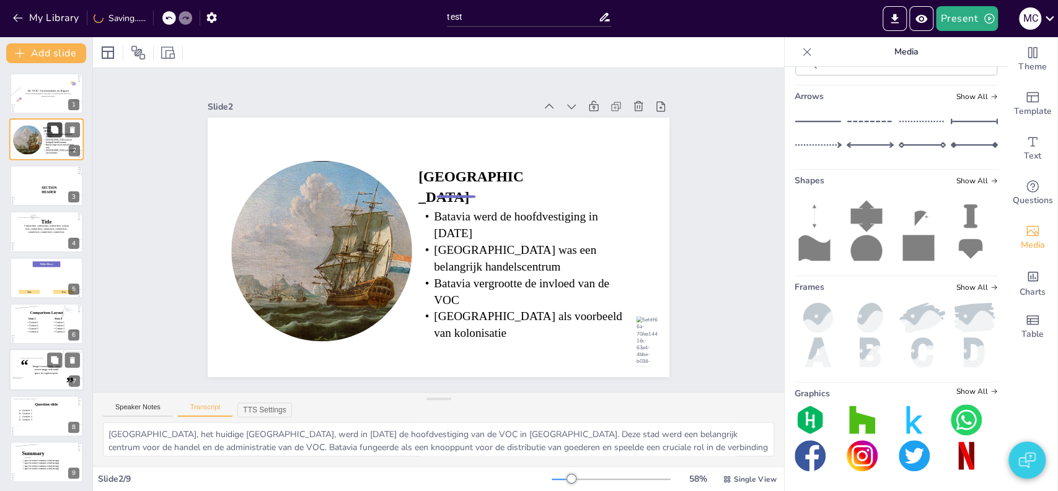
click at [54, 127] on icon at bounding box center [54, 129] width 7 height 7
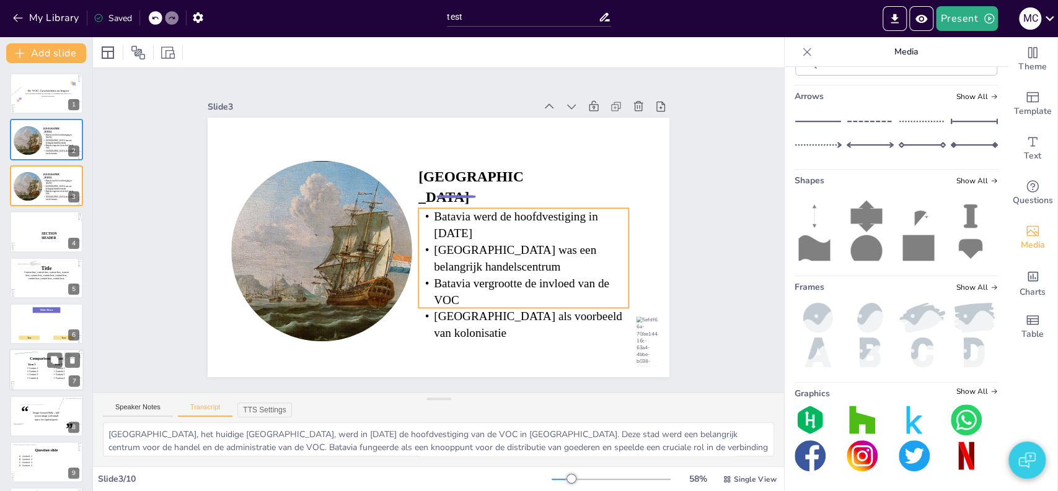
click at [460, 224] on icon at bounding box center [516, 275] width 226 height 141
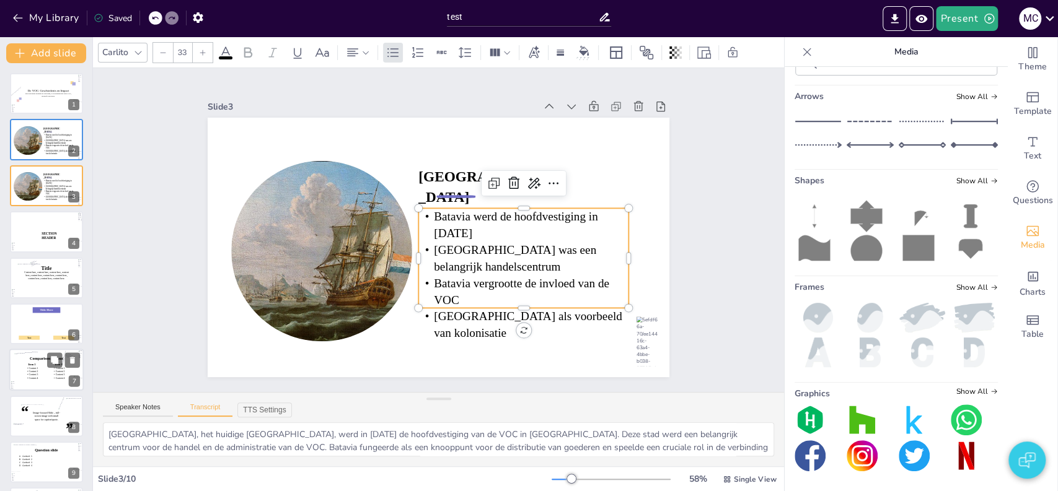
click at [460, 232] on icon at bounding box center [516, 275] width 226 height 141
click at [460, 232] on icon at bounding box center [519, 266] width 219 height 121
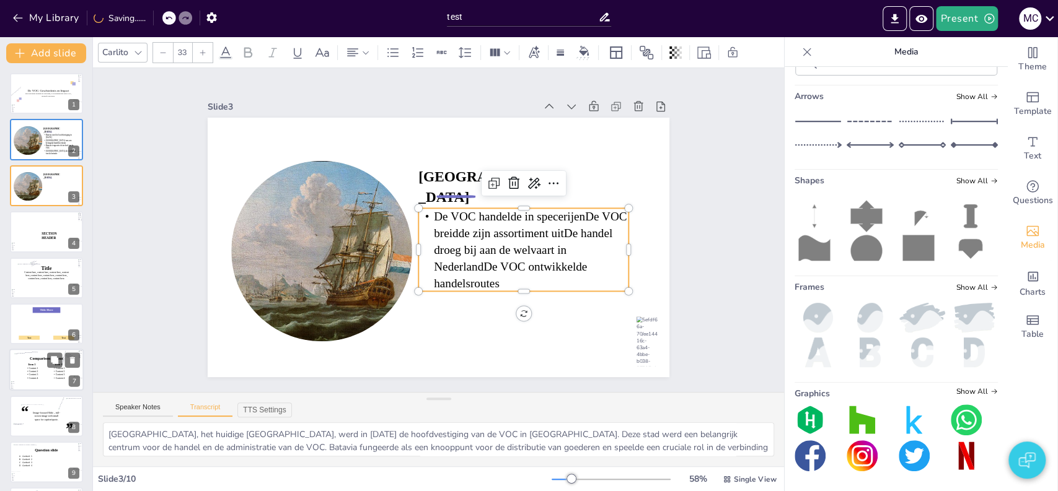
click at [573, 213] on p "De VOC handelde in specerijenDe VOC breidde zijn assortiment uitDe handel droeg…" at bounding box center [513, 275] width 226 height 144
click at [598, 228] on p "De VOC breidde zijn assortiment uitDe handel droeg bij aan de welvaart in Neder…" at bounding box center [523, 258] width 210 height 67
click at [474, 257] on p "De handel droeg bij aan de welvaart in NederlandDe VOC ontwikkelde handelsroutes" at bounding box center [519, 276] width 214 height 72
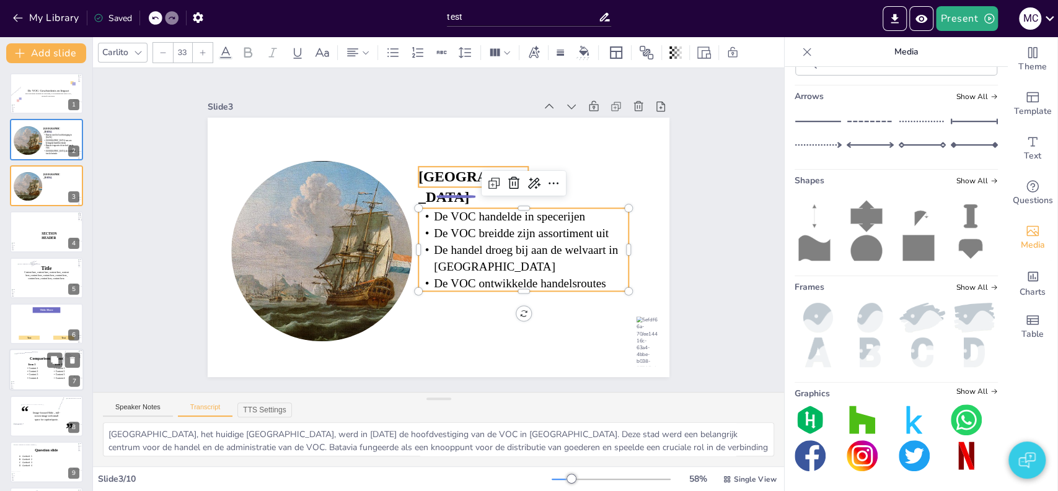
click at [443, 170] on icon at bounding box center [479, 181] width 112 height 32
type input "40"
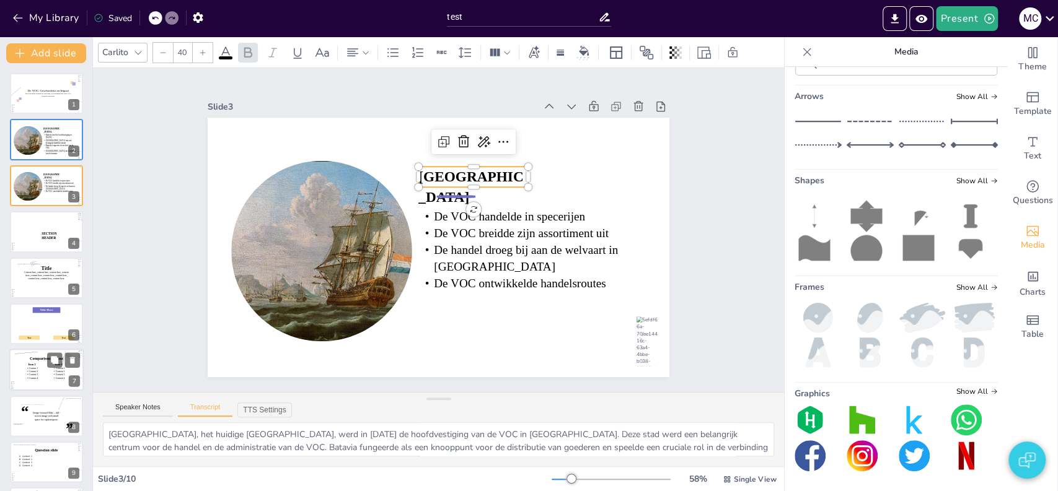
click at [443, 170] on icon at bounding box center [479, 181] width 112 height 32
click at [443, 170] on strong "Batavia" at bounding box center [479, 189] width 110 height 46
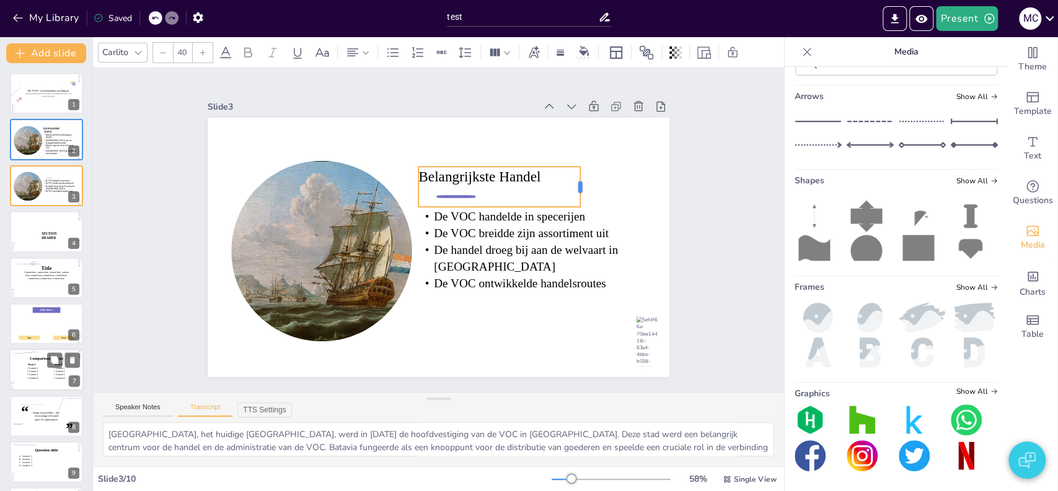
drag, startPoint x: 518, startPoint y: 182, endPoint x: 570, endPoint y: 179, distance: 51.5
click at [582, 198] on div at bounding box center [591, 219] width 18 height 42
click at [523, 175] on p "Belangrijkste Handel" at bounding box center [509, 190] width 162 height 53
click at [523, 175] on p "Belangrijkste Handel" at bounding box center [504, 183] width 163 height 37
click at [523, 175] on p "Belangrijkste Handel" at bounding box center [499, 177] width 162 height 20
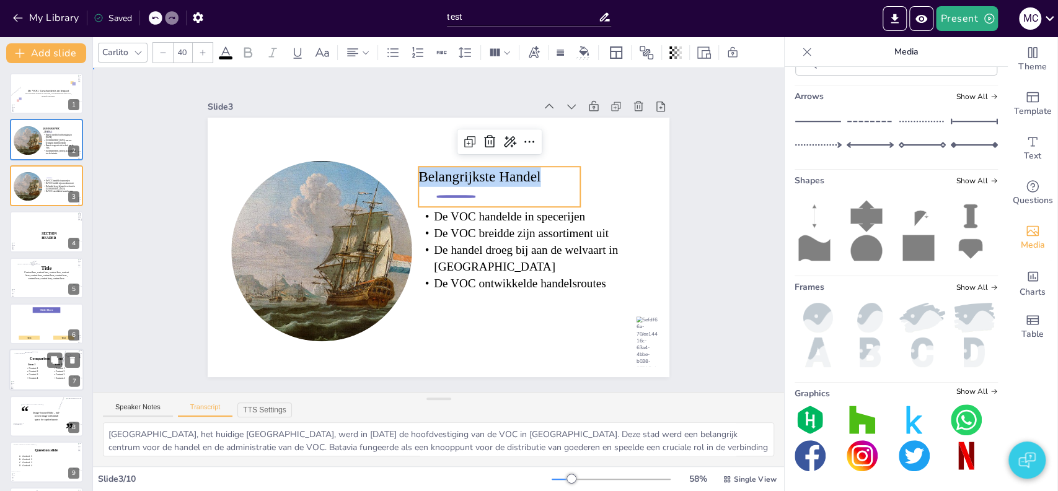
click at [161, 234] on div "Slide 1 De VOC: Geschiedenis en Impact Deze presentatie behandelt de oprichting…" at bounding box center [438, 230] width 721 height 395
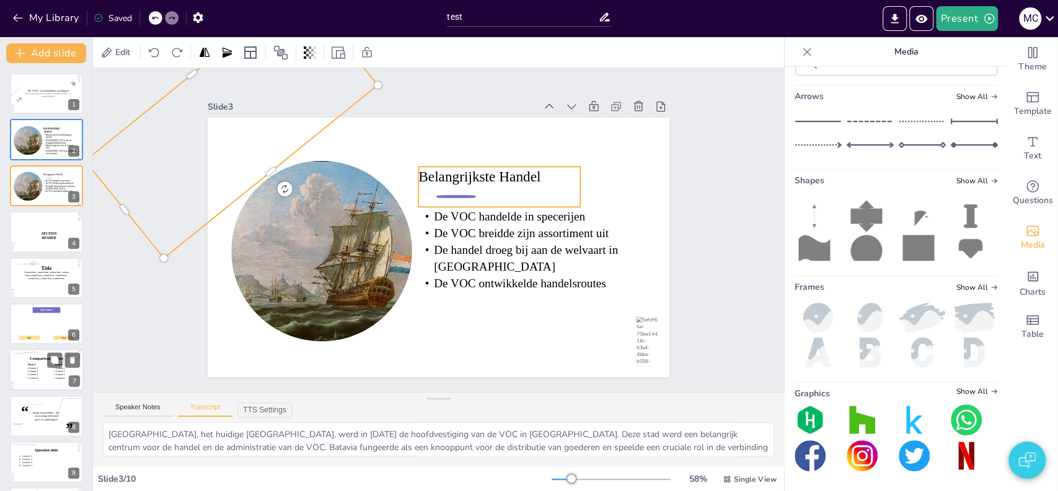
click at [459, 165] on icon at bounding box center [503, 193] width 165 height 57
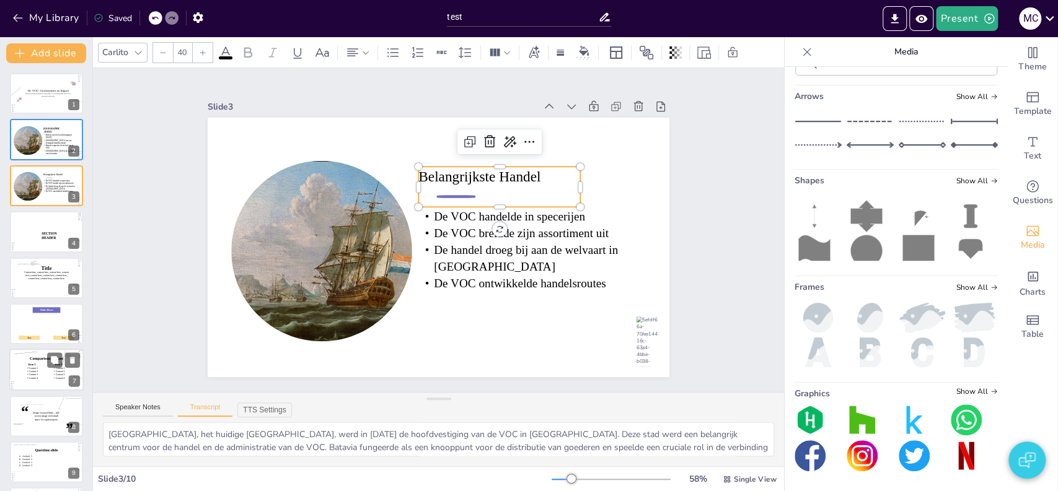
click at [452, 167] on icon at bounding box center [503, 193] width 165 height 57
click at [452, 167] on p "Belangrijkste Handel" at bounding box center [504, 183] width 163 height 37
click at [452, 167] on p "Belangrijkste Handel" at bounding box center [516, 206] width 156 height 84
click at [252, 48] on icon at bounding box center [247, 52] width 15 height 15
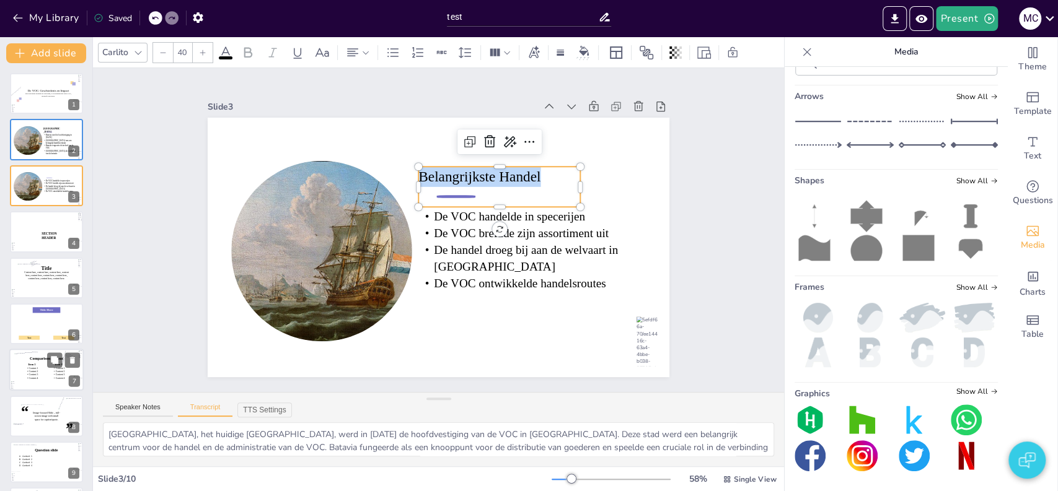
click at [521, 175] on p "Belangrijkste Handel" at bounding box center [509, 190] width 162 height 53
click at [521, 175] on p "Belangrijkste Handel" at bounding box center [504, 183] width 163 height 37
click at [130, 276] on div "Slide 1 De VOC: Geschiedenis en Impact Deze presentatie behandelt de oprichting…" at bounding box center [438, 230] width 731 height 703
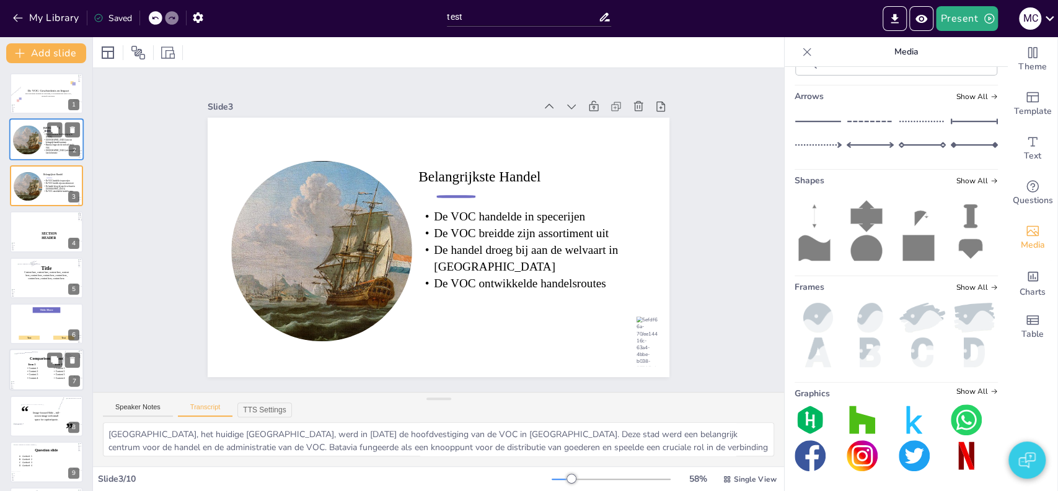
click at [37, 126] on div at bounding box center [27, 140] width 29 height 29
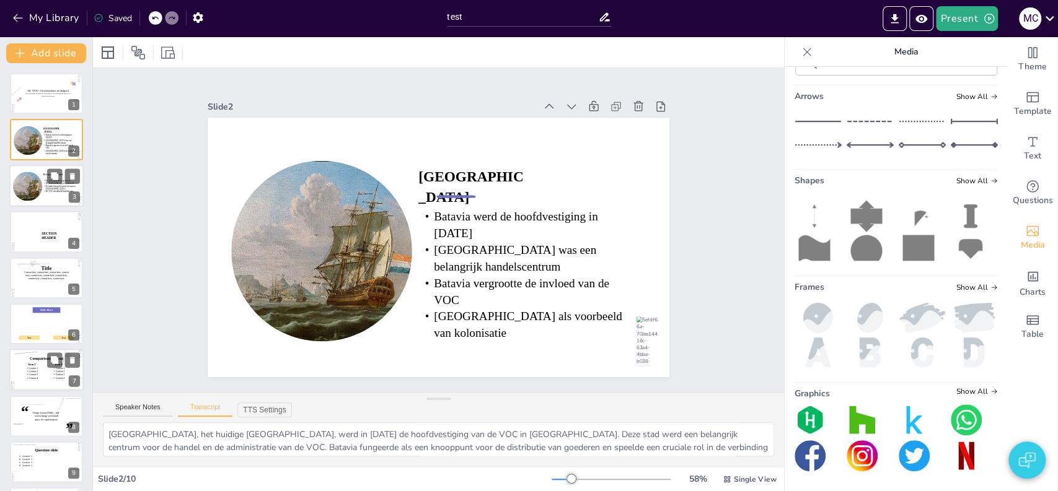
click at [43, 170] on div at bounding box center [45, 188] width 77 height 53
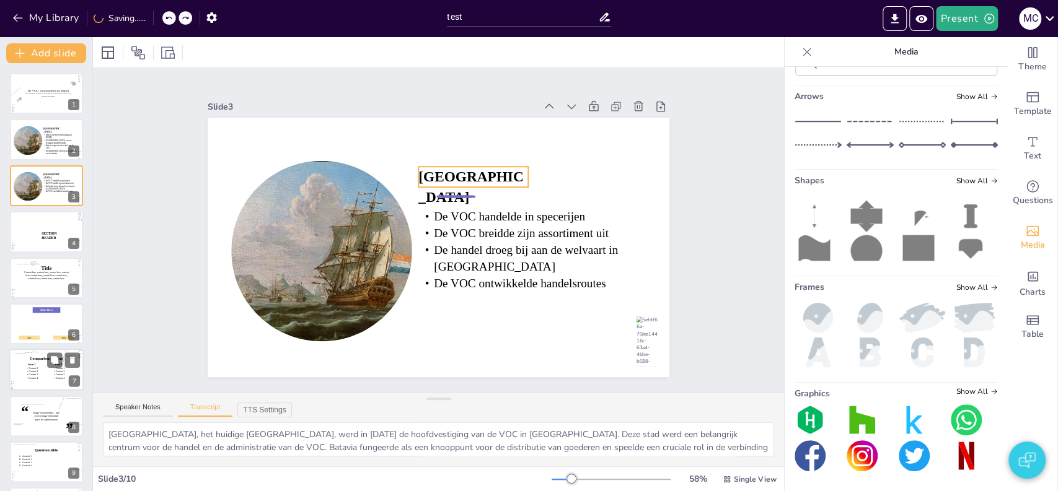
click at [425, 171] on icon at bounding box center [479, 181] width 112 height 32
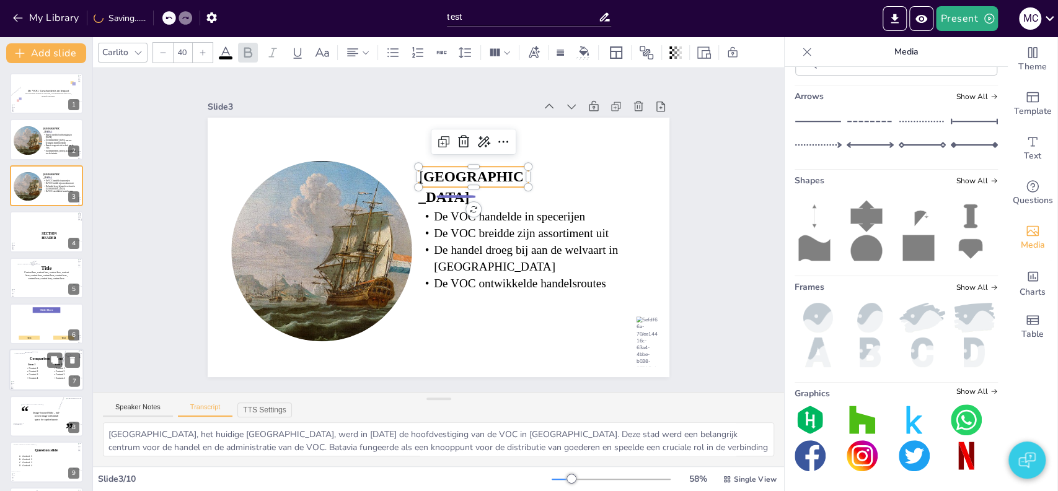
click at [425, 171] on icon at bounding box center [479, 181] width 112 height 32
click at [428, 171] on icon at bounding box center [484, 185] width 112 height 43
click at [425, 171] on span "Batavia" at bounding box center [470, 187] width 105 height 37
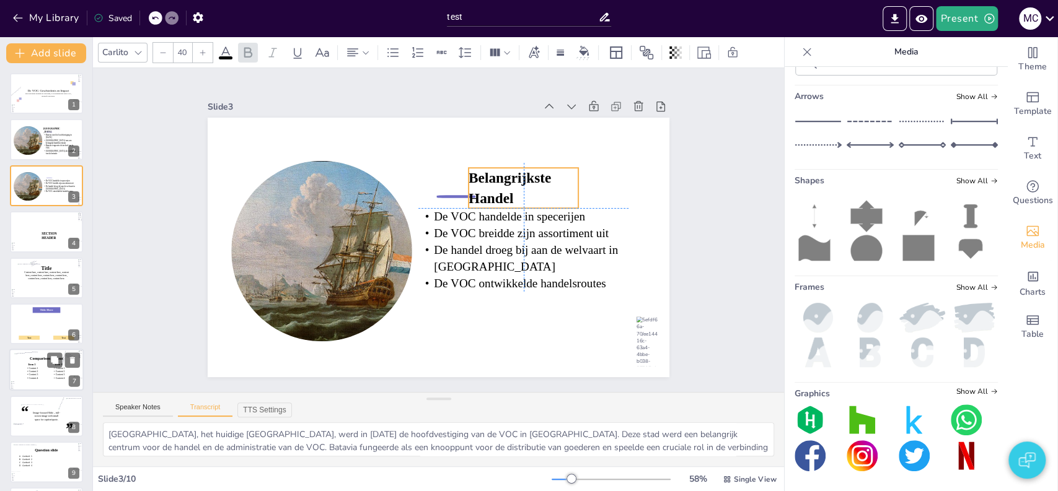
drag, startPoint x: 517, startPoint y: 181, endPoint x: 565, endPoint y: 177, distance: 48.5
click at [565, 177] on p "Belangrijkste Handel" at bounding box center [526, 197] width 113 height 51
drag, startPoint x: 518, startPoint y: 175, endPoint x: 559, endPoint y: 179, distance: 41.1
click at [571, 195] on div at bounding box center [580, 216] width 18 height 42
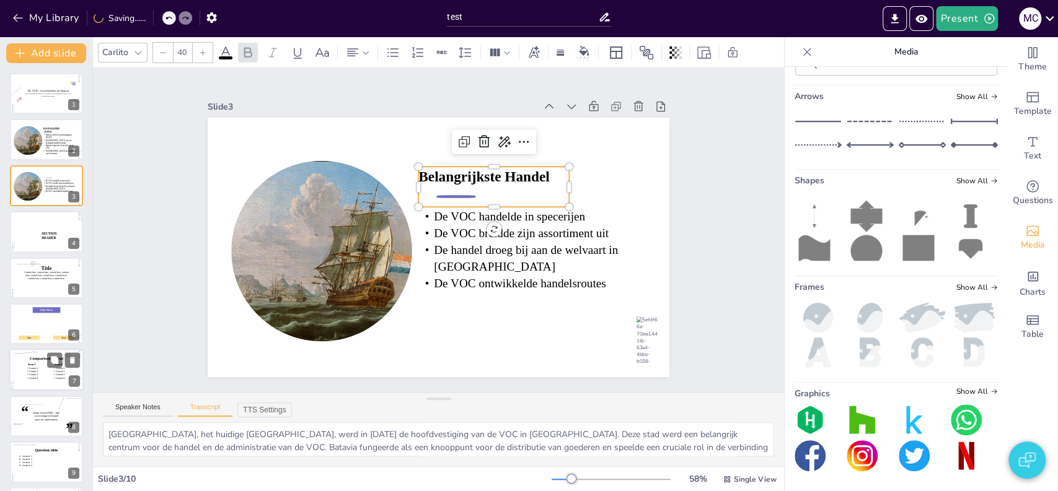
click at [690, 211] on div "Slide 1 De VOC: Geschiedenis en Impact Deze presentatie behandelt de oprichting…" at bounding box center [438, 230] width 602 height 550
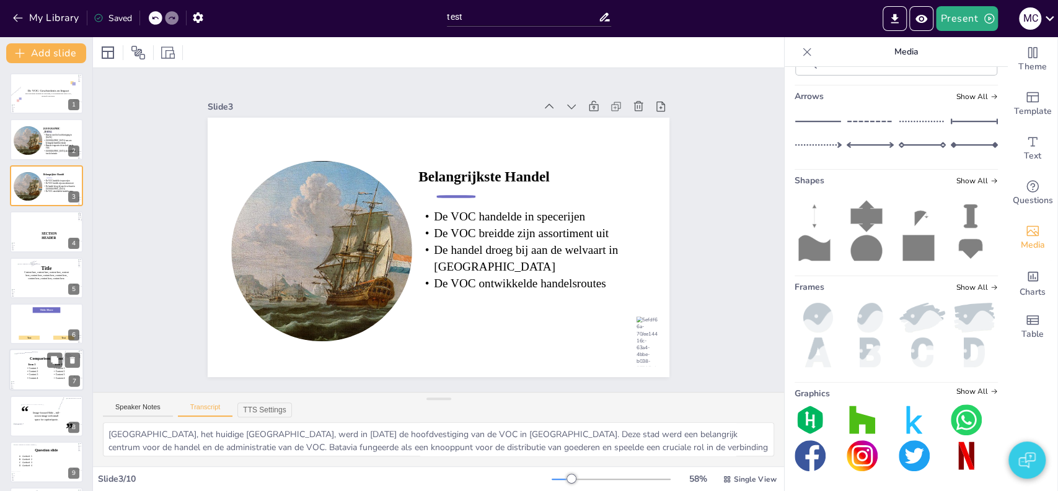
scroll to position [751, 0]
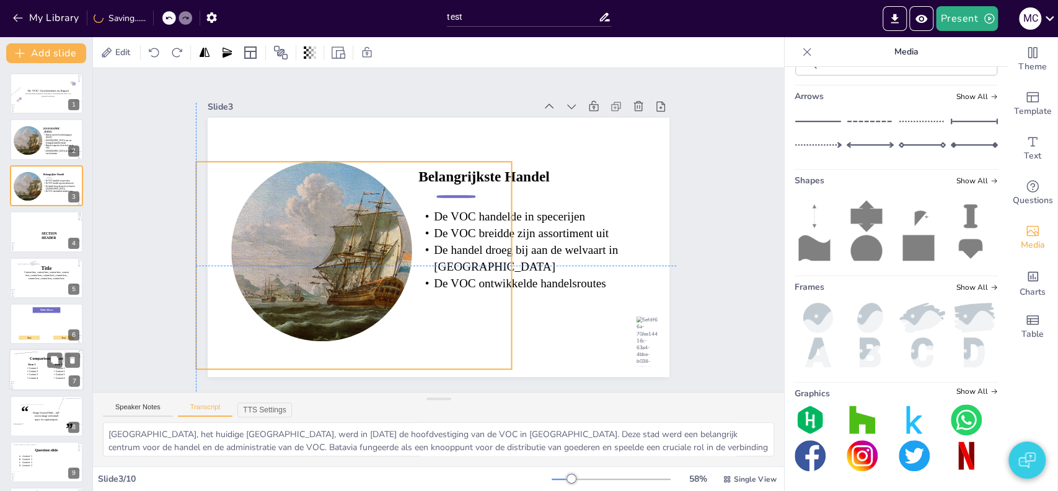
drag, startPoint x: 407, startPoint y: 213, endPoint x: 327, endPoint y: 226, distance: 81.1
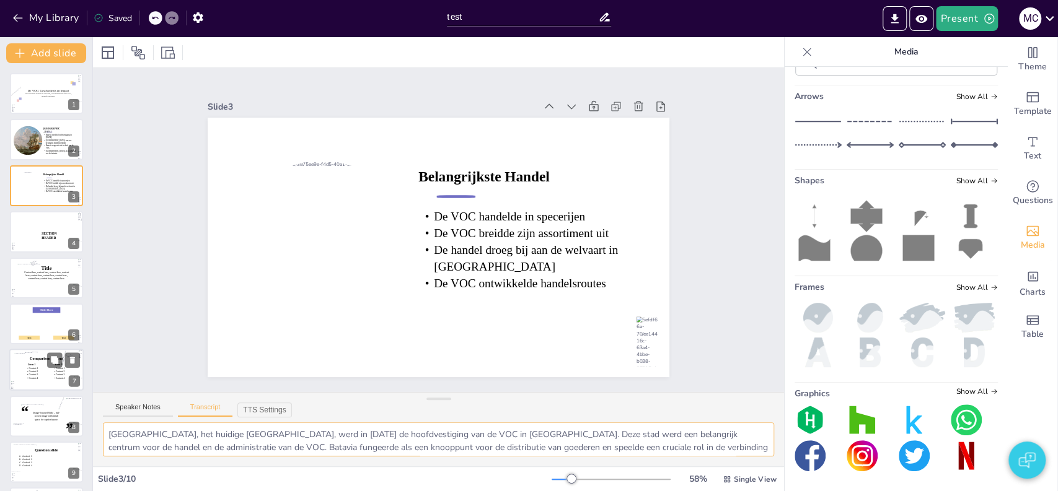
click at [231, 440] on textarea "Batavia, het huidige Jakarta, werd in 1619 de hoofdvestiging van de VOC in Azië…" at bounding box center [438, 440] width 671 height 34
paste textarea "De VOC was vooral bekend om zijn handel in specerijen zoals peper, nootmuskaat …"
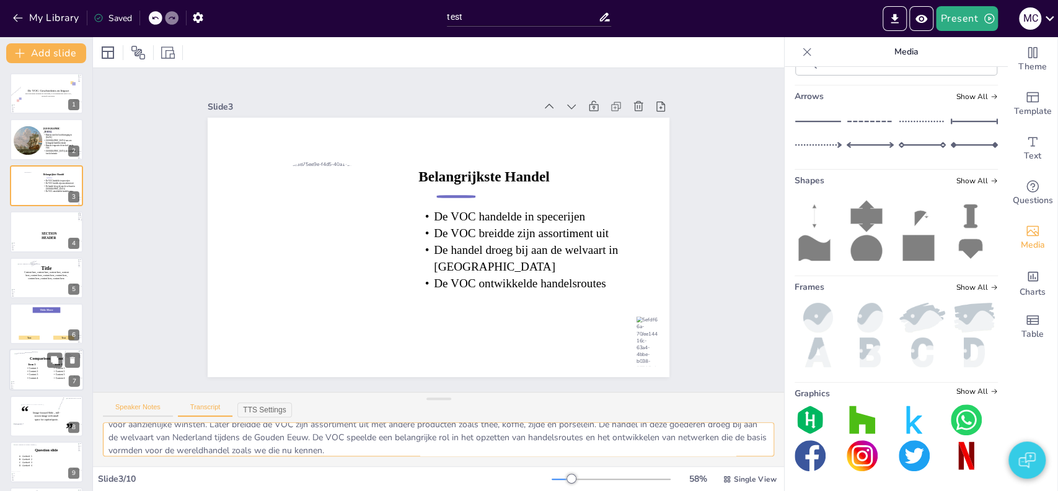
type textarea "De VOC was vooral bekend om zijn handel in specerijen zoals peper, nootmuskaat …"
click at [138, 406] on button "Speaker Notes" at bounding box center [138, 410] width 70 height 14
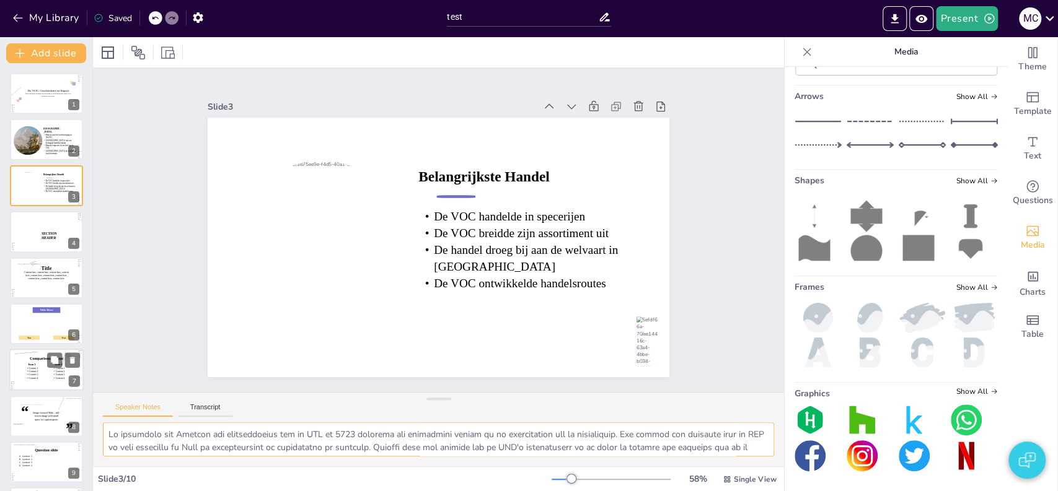
click at [148, 436] on textarea at bounding box center [438, 440] width 671 height 34
paste textarea "handel in specerijen was de kern van de VOC's activiteiten en zorgde voor enorm…"
type textarea "De handel in specerijen was de kern van de VOC's activiteiten en zorgde voor en…"
click at [134, 348] on div "Slide 1 De VOC: Geschiedenis en Impact Deze presentatie behandelt de oprichting…" at bounding box center [438, 230] width 743 height 461
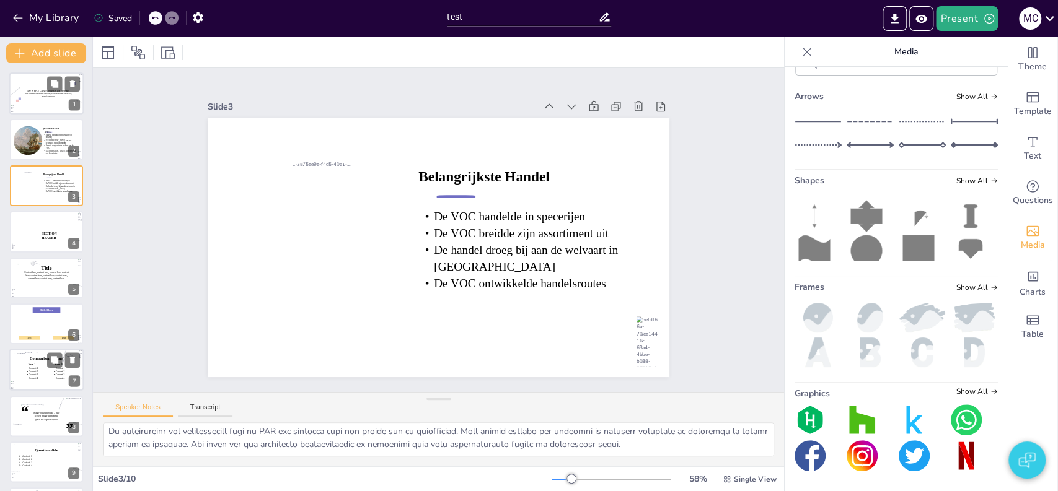
click at [29, 112] on div at bounding box center [46, 95] width 89 height 87
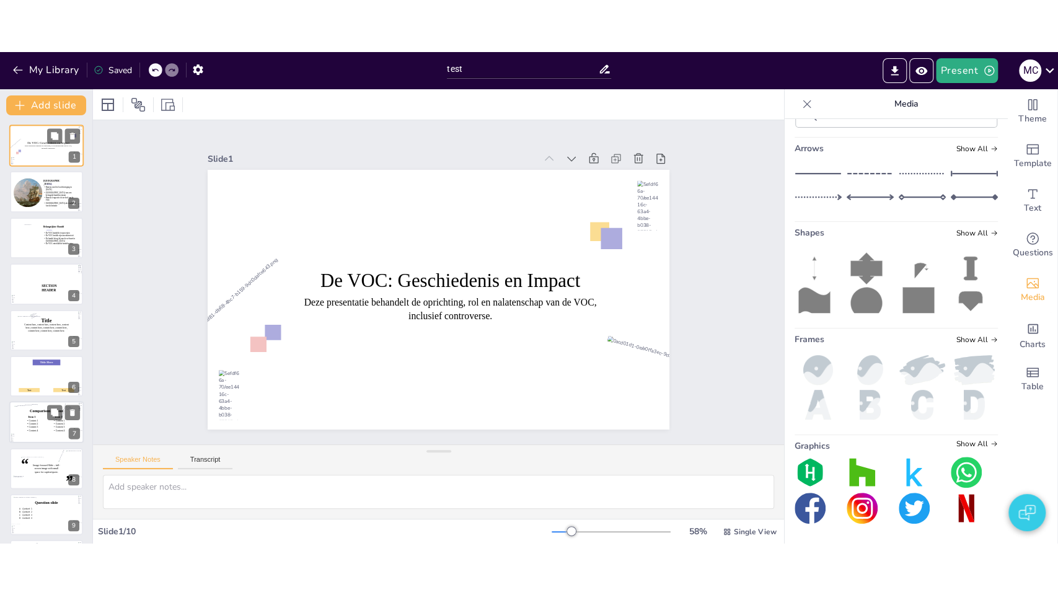
scroll to position [0, 0]
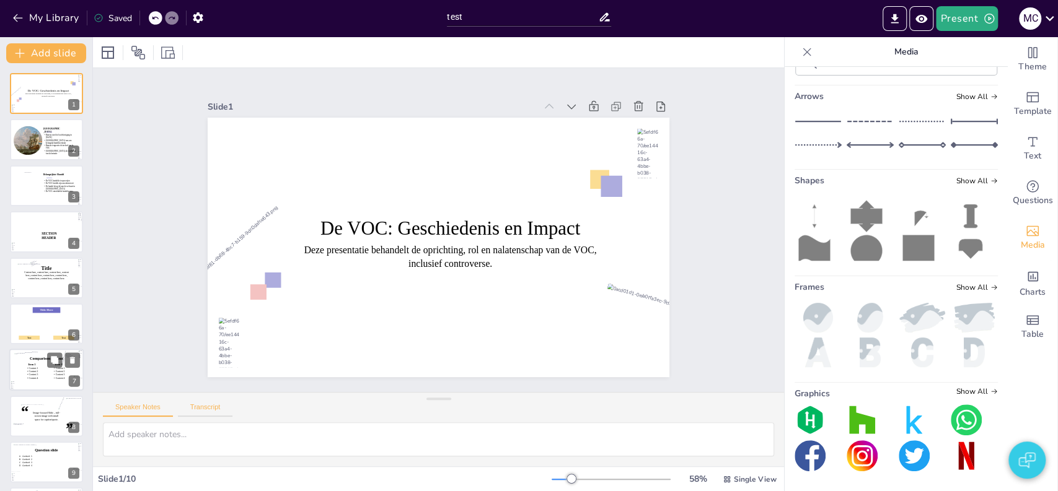
click at [200, 406] on button "Transcript" at bounding box center [205, 410] width 55 height 14
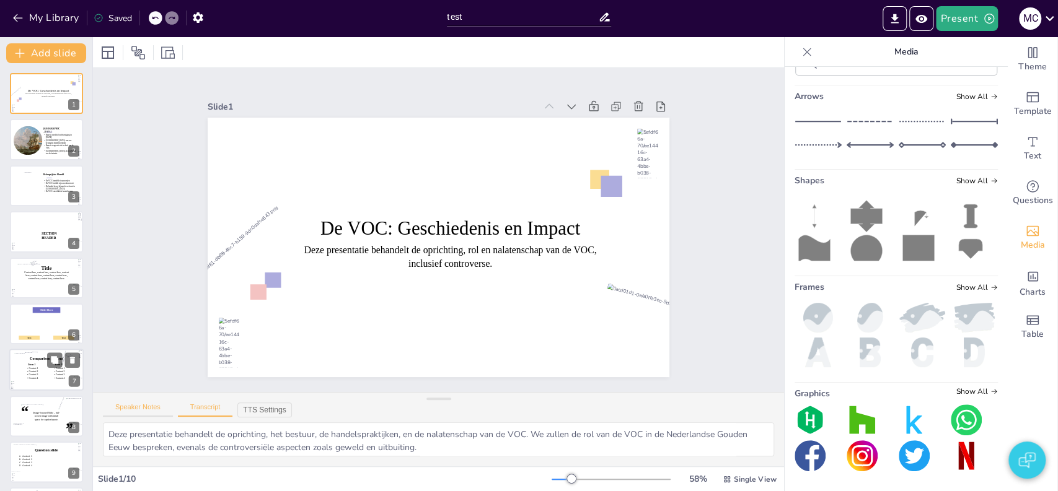
click at [153, 405] on button "Speaker Notes" at bounding box center [138, 410] width 70 height 14
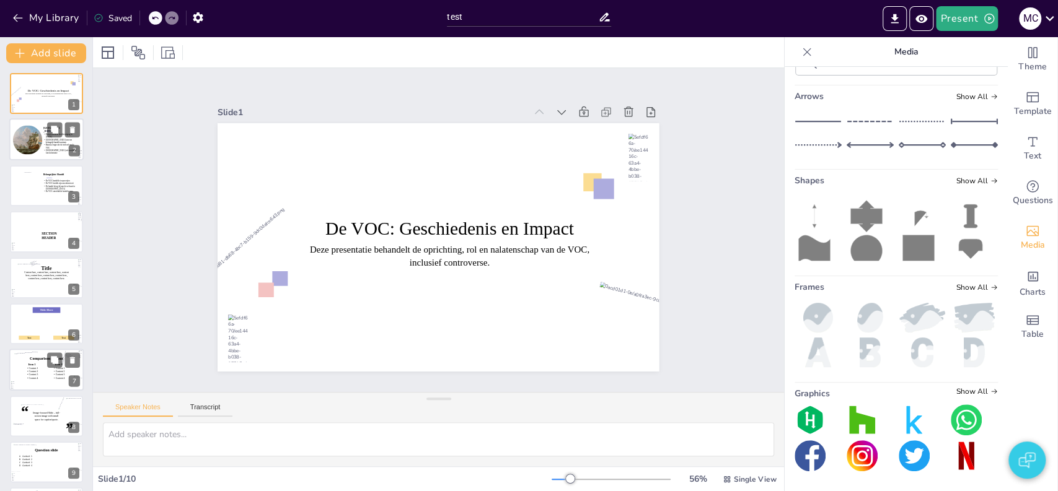
click at [38, 154] on div at bounding box center [27, 140] width 29 height 29
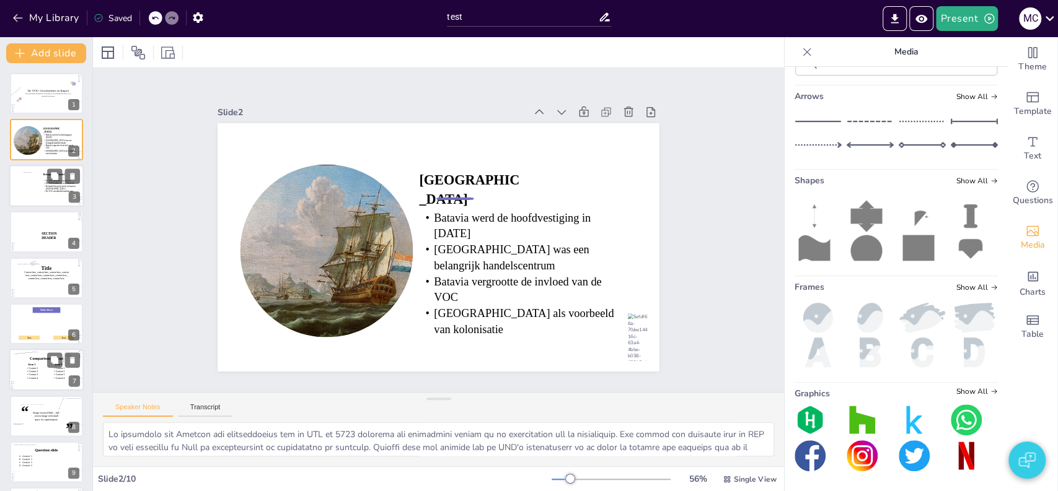
click at [42, 201] on div at bounding box center [45, 188] width 77 height 53
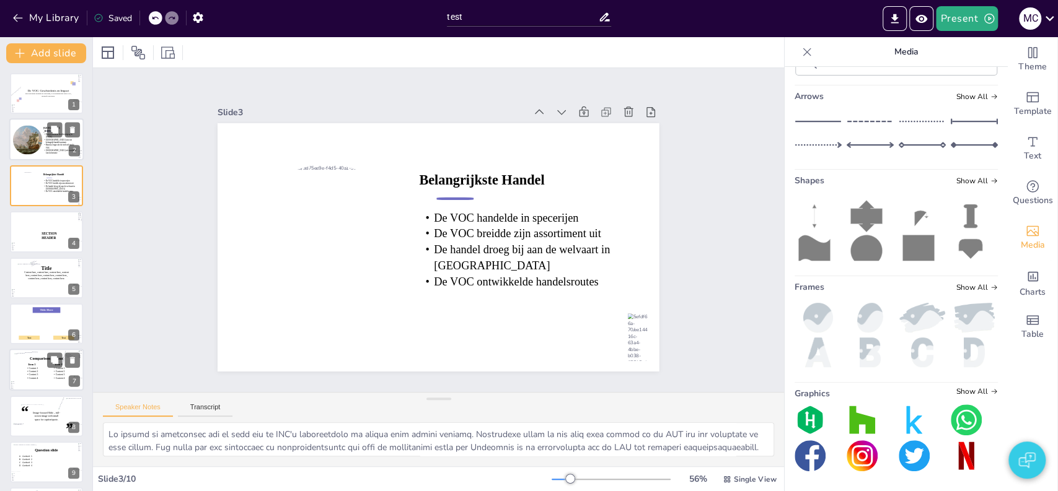
click at [45, 152] on div at bounding box center [45, 143] width 77 height 53
type textarea "De vestiging van Batavia als hoofdkwartier van de VOC in 1619 markeert een bela…"
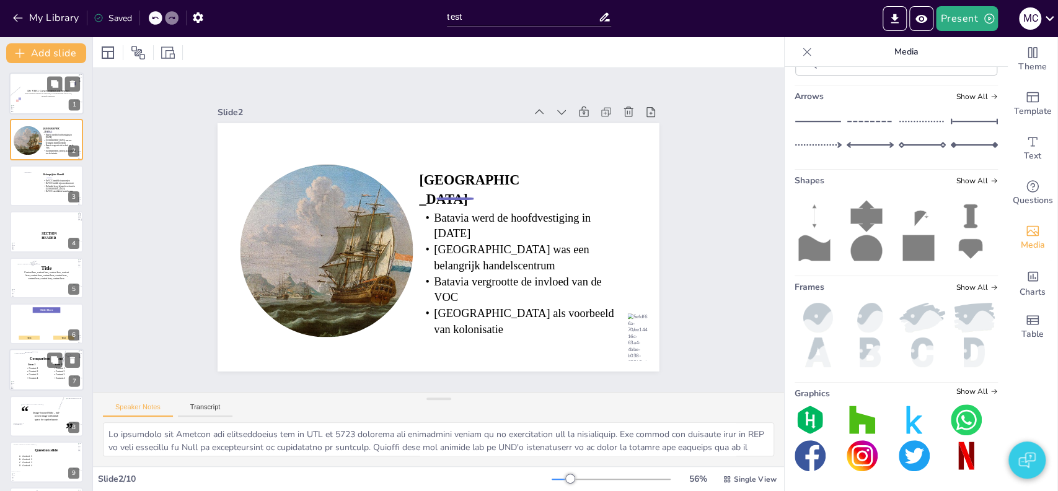
click at [33, 108] on div at bounding box center [46, 95] width 89 height 87
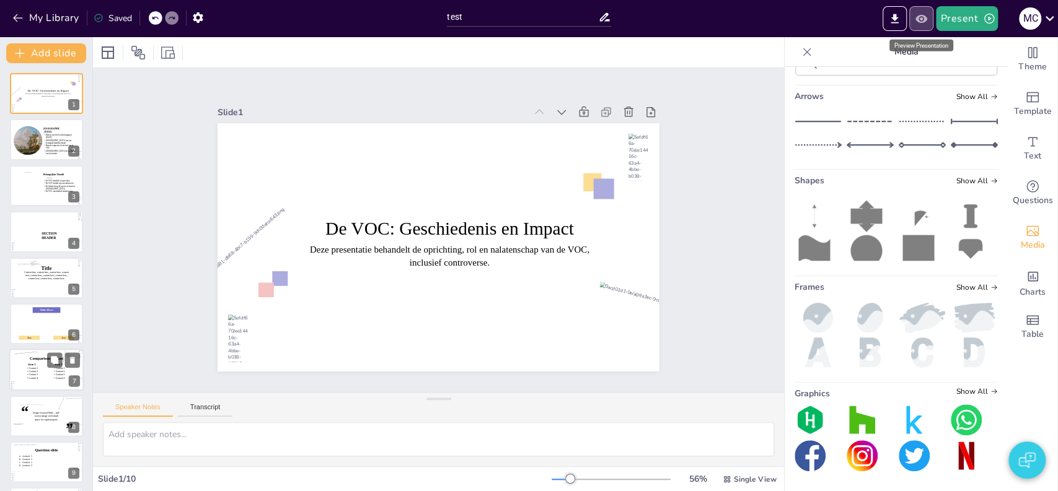
click at [923, 27] on button "Preview Presentation" at bounding box center [921, 18] width 24 height 25
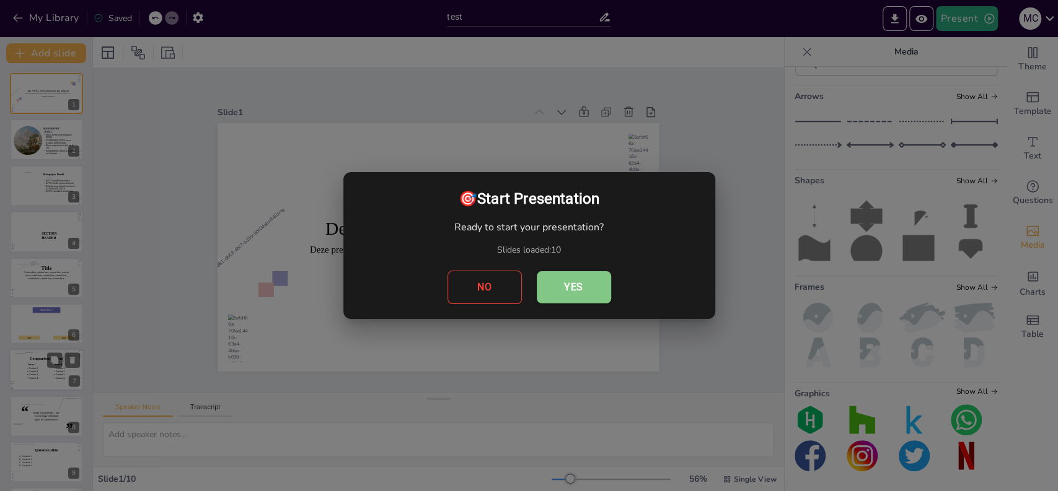
click at [604, 282] on button "Yes" at bounding box center [574, 287] width 74 height 32
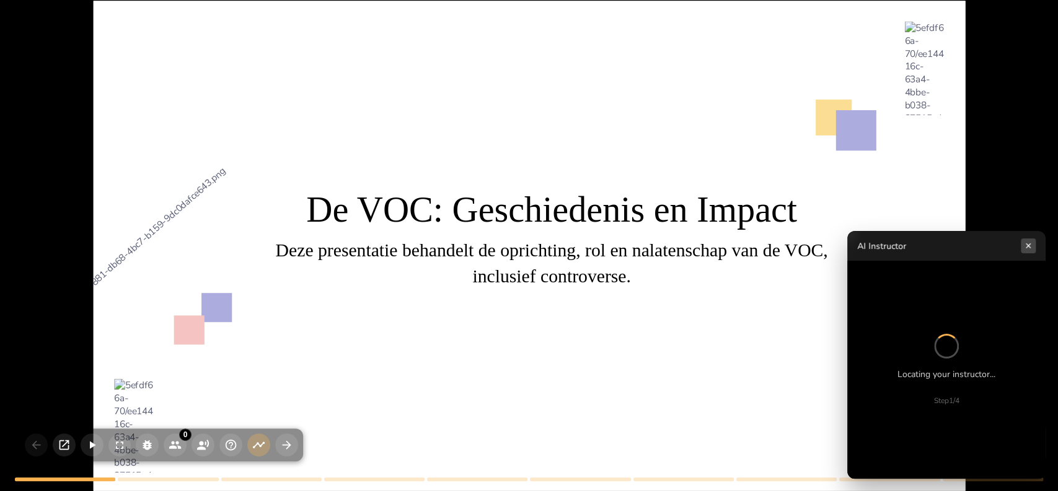
click at [1028, 247] on button "×" at bounding box center [1028, 246] width 15 height 15
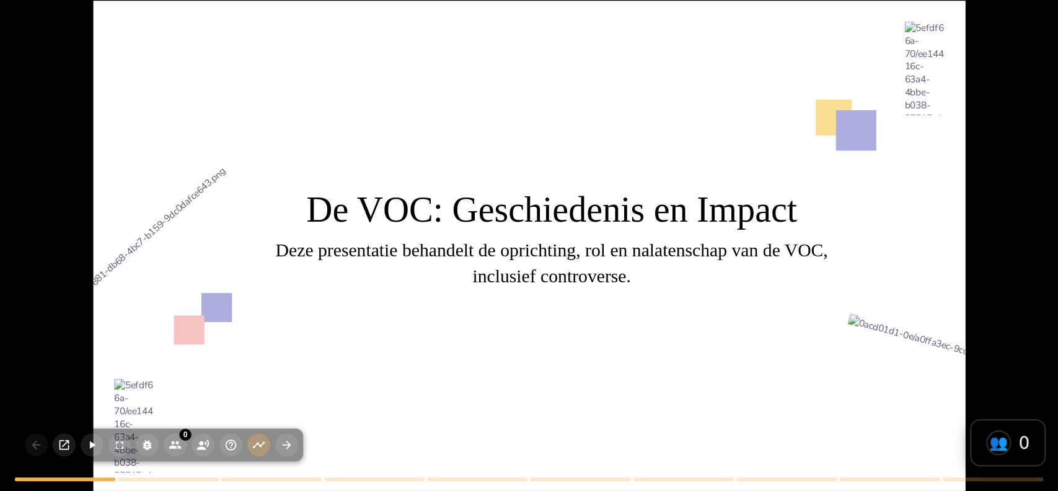
click at [753, 348] on div at bounding box center [539, 266] width 1044 height 1013
click at [117, 447] on icon "button" at bounding box center [119, 445] width 12 height 12
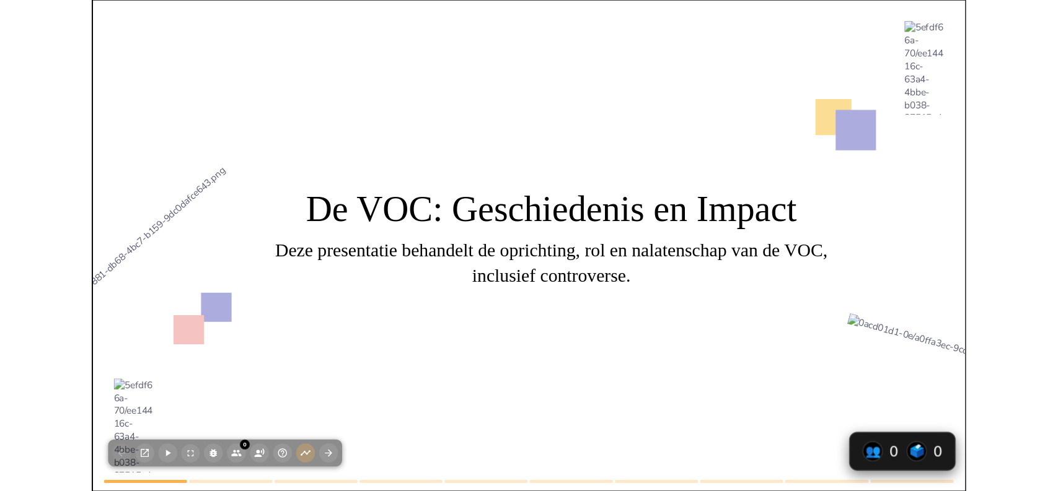
scroll to position [667, 0]
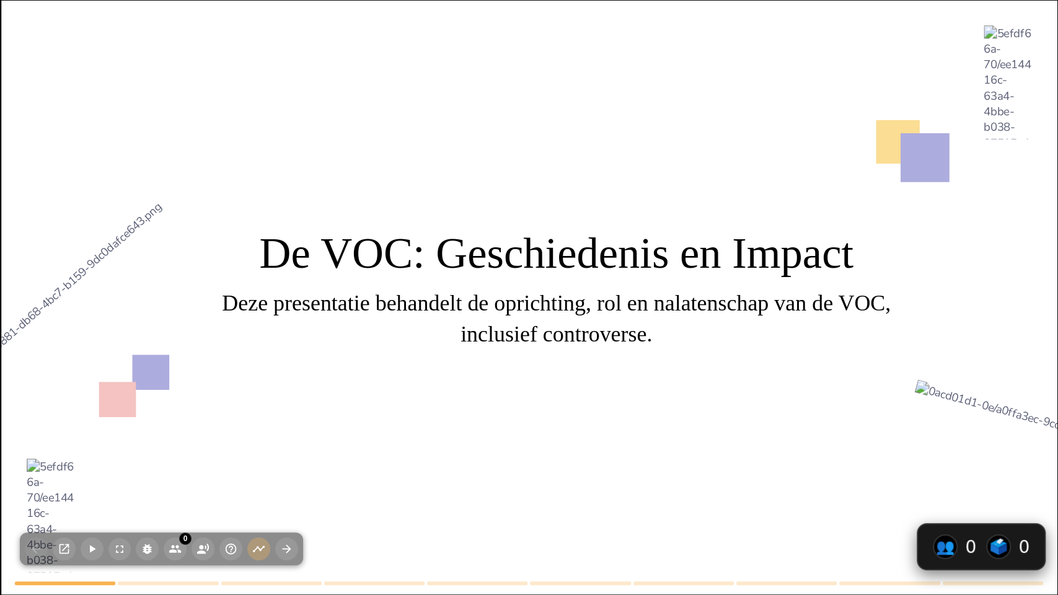
click at [451, 437] on div at bounding box center [540, 322] width 1264 height 1227
type textarea "De vestiging van Batavia als hoofdkwartier van de VOC in 1619 markeert een bela…"
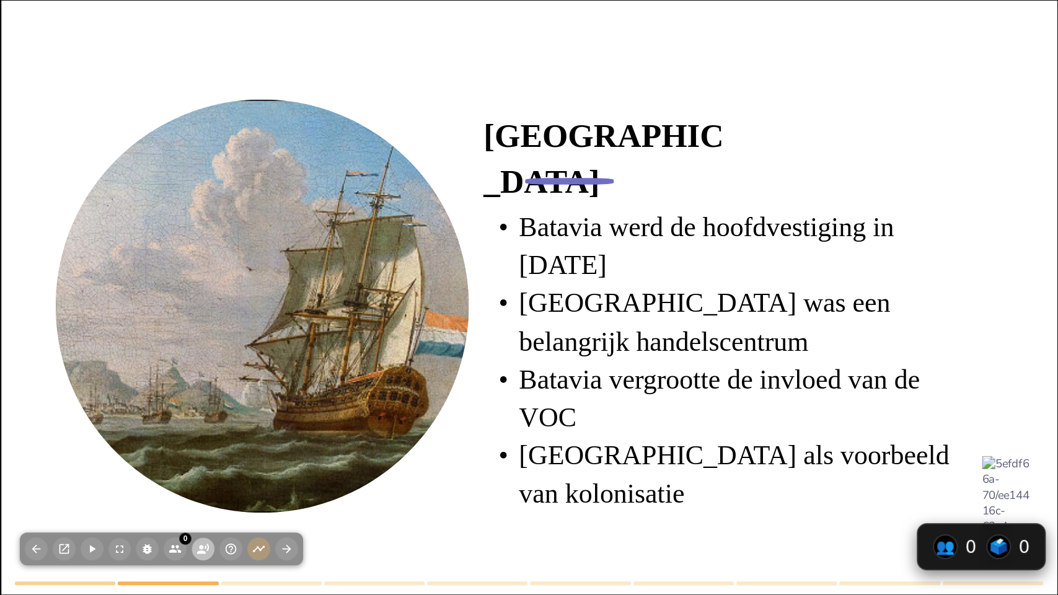
click at [202, 491] on icon "button" at bounding box center [202, 548] width 13 height 13
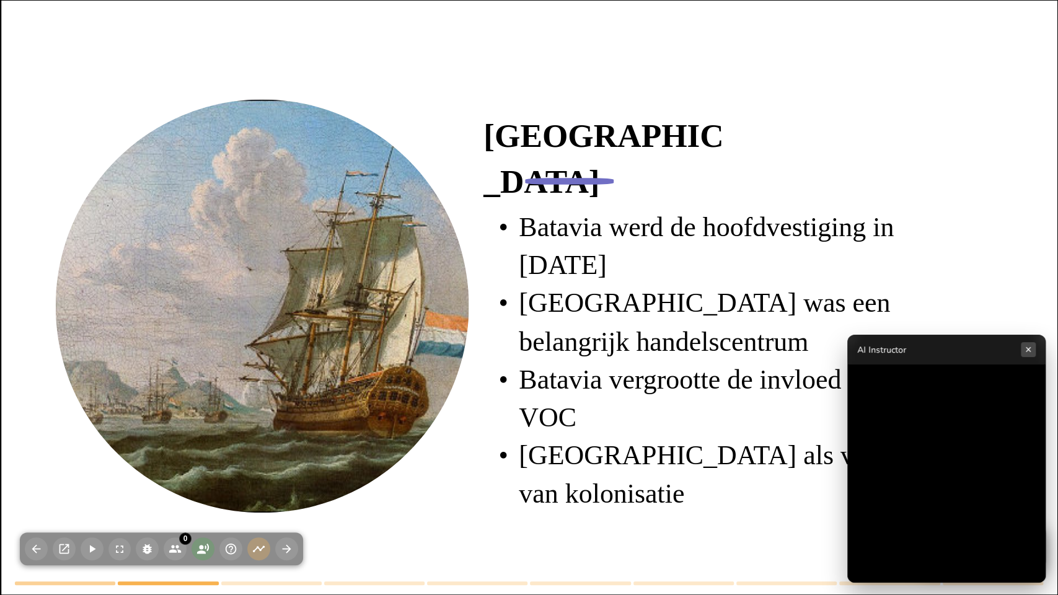
click at [1031, 349] on button "×" at bounding box center [1028, 349] width 15 height 15
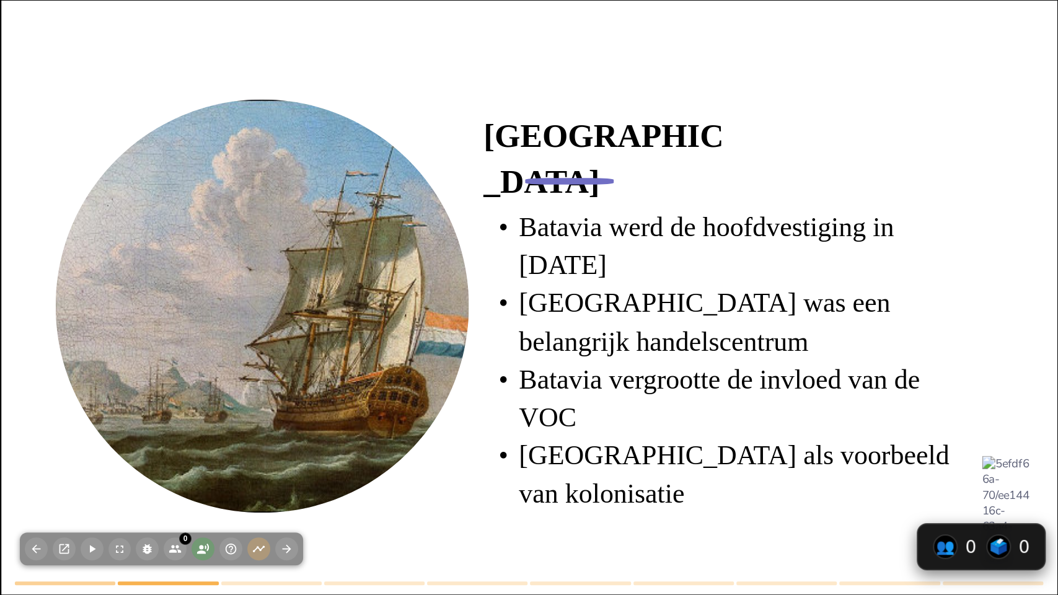
click at [196, 491] on icon "button" at bounding box center [202, 548] width 13 height 13
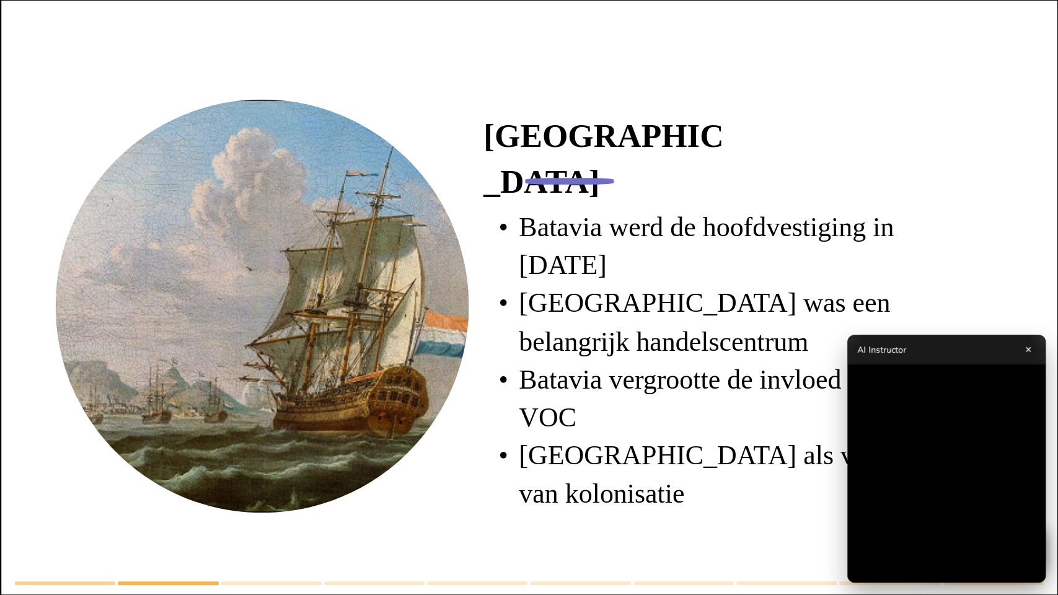
click at [575, 477] on div at bounding box center [524, 340] width 1098 height 746
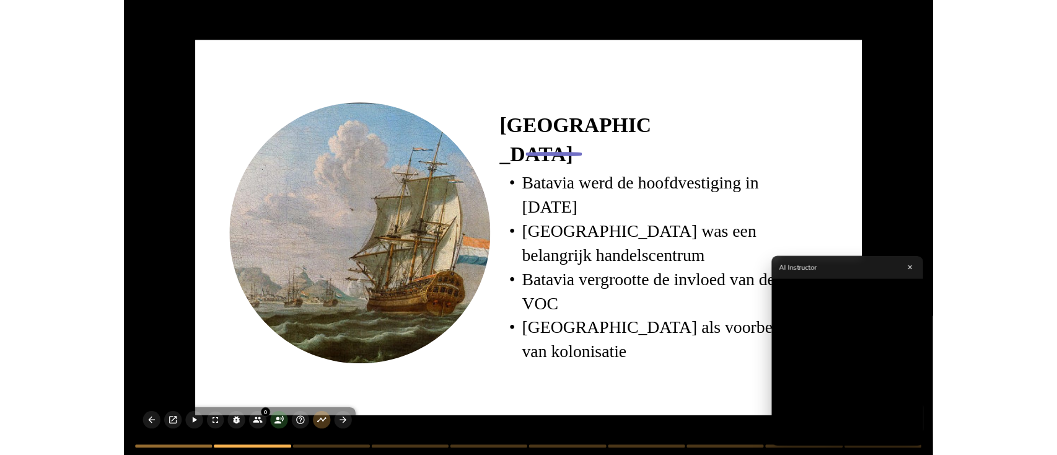
scroll to position [751, 0]
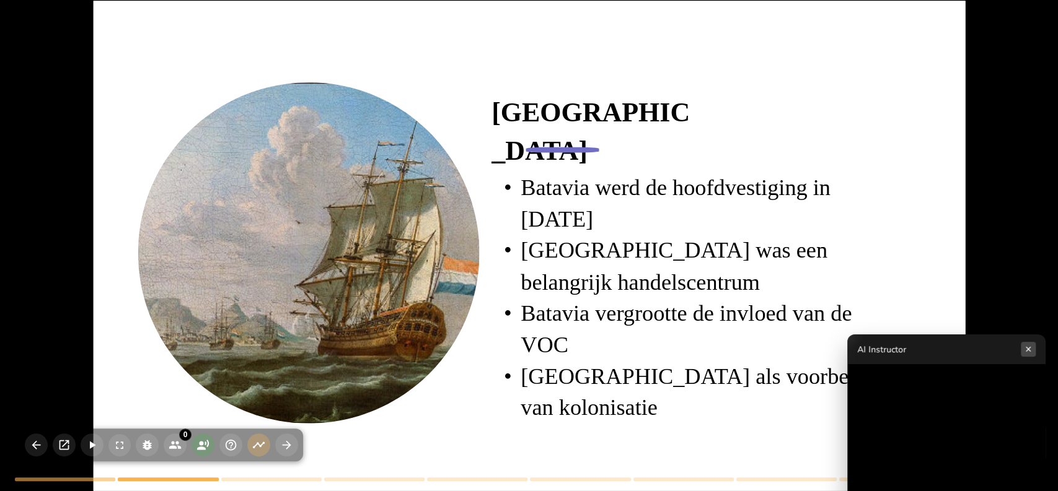
click at [1031, 350] on button "×" at bounding box center [1028, 349] width 15 height 15
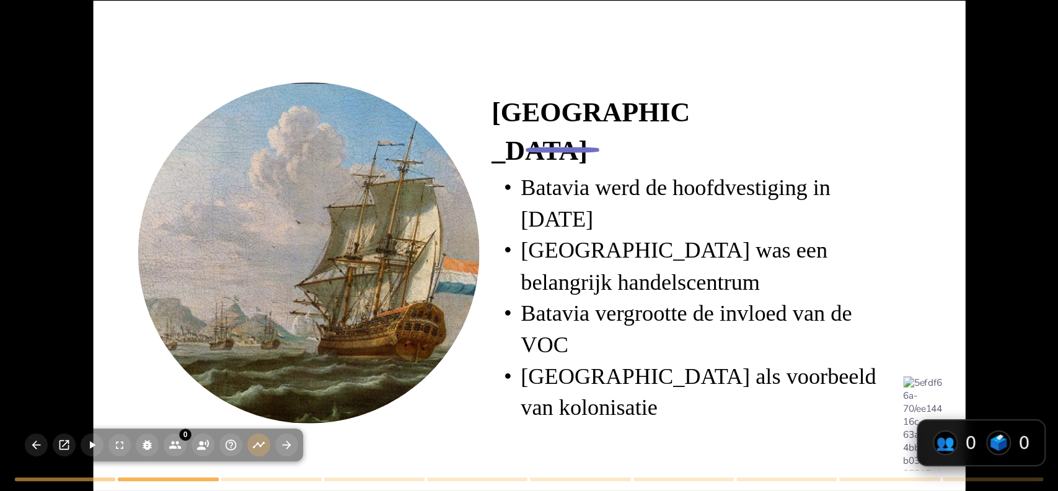
click at [236, 289] on div at bounding box center [308, 252] width 453 height 341
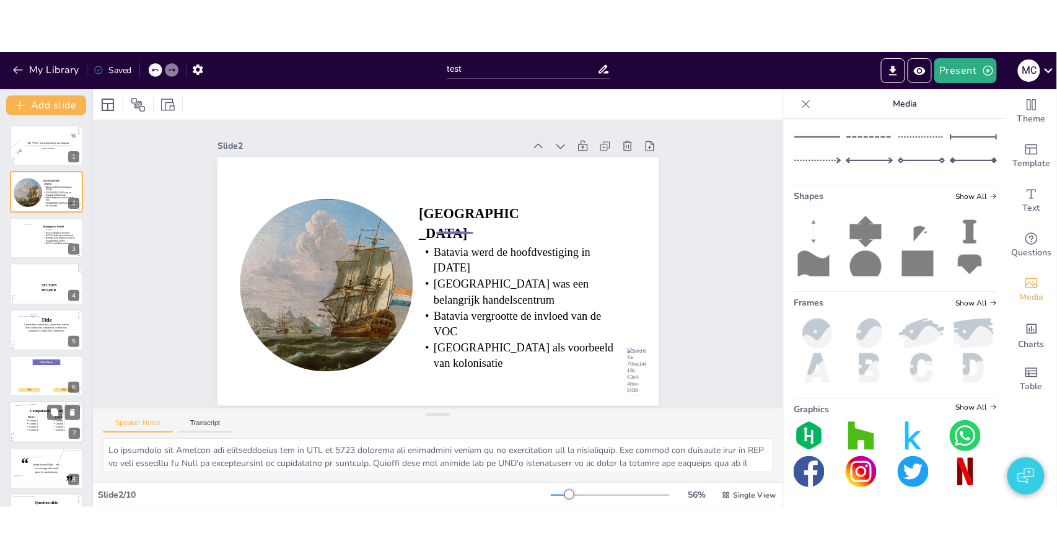
scroll to position [738, 0]
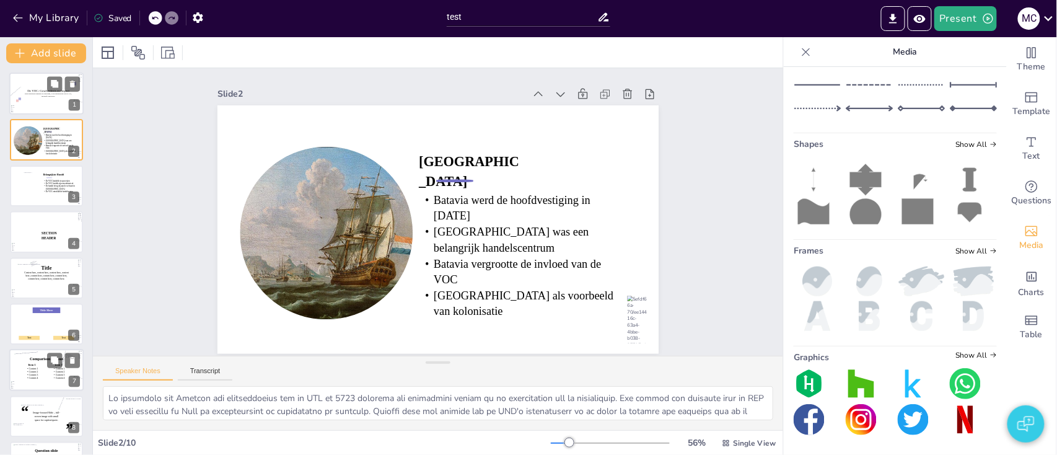
click at [20, 86] on div at bounding box center [46, 95] width 89 height 87
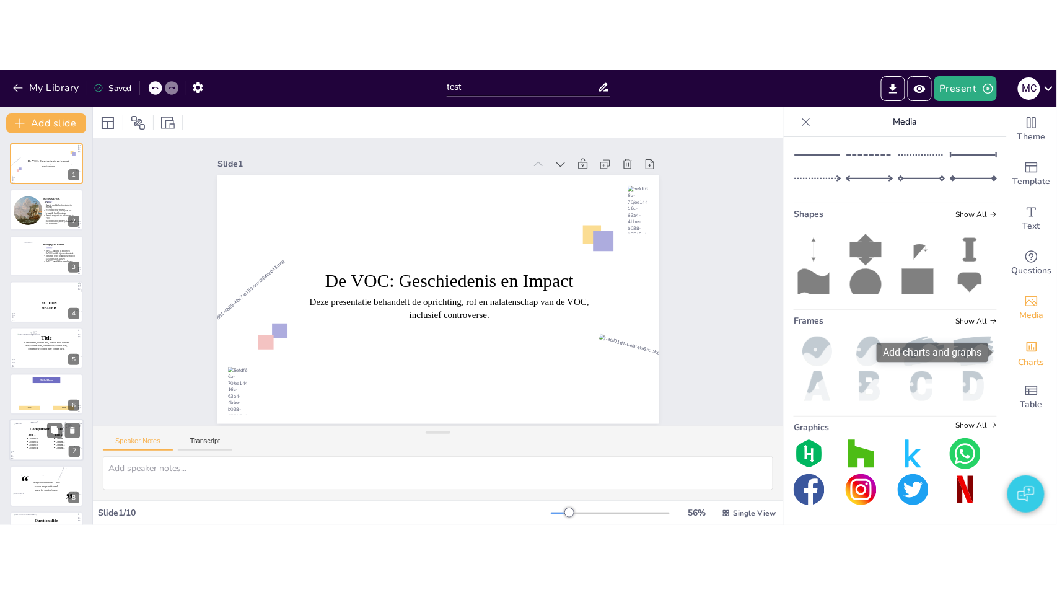
scroll to position [702, 0]
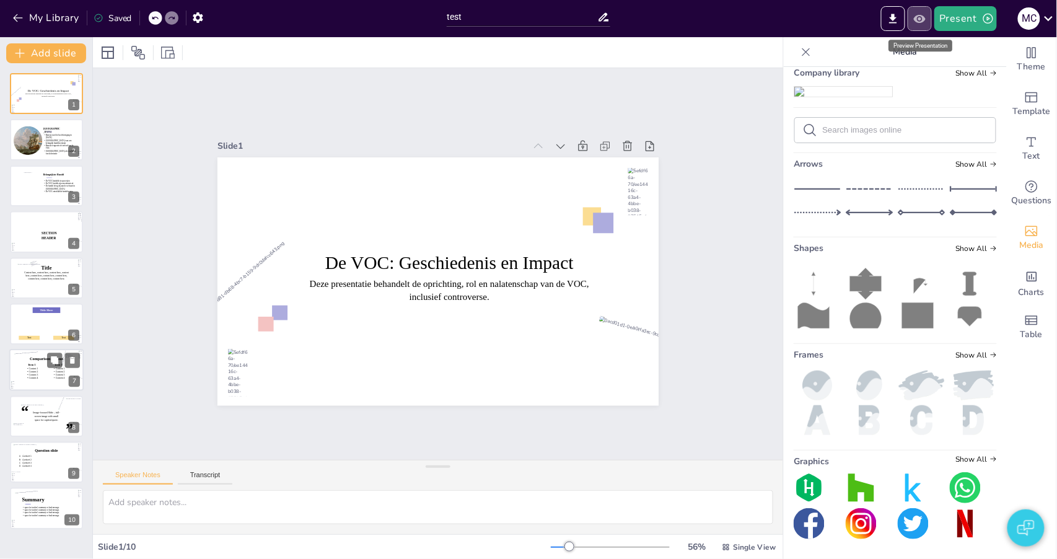
click at [916, 14] on icon "Preview Presentation" at bounding box center [920, 18] width 13 height 13
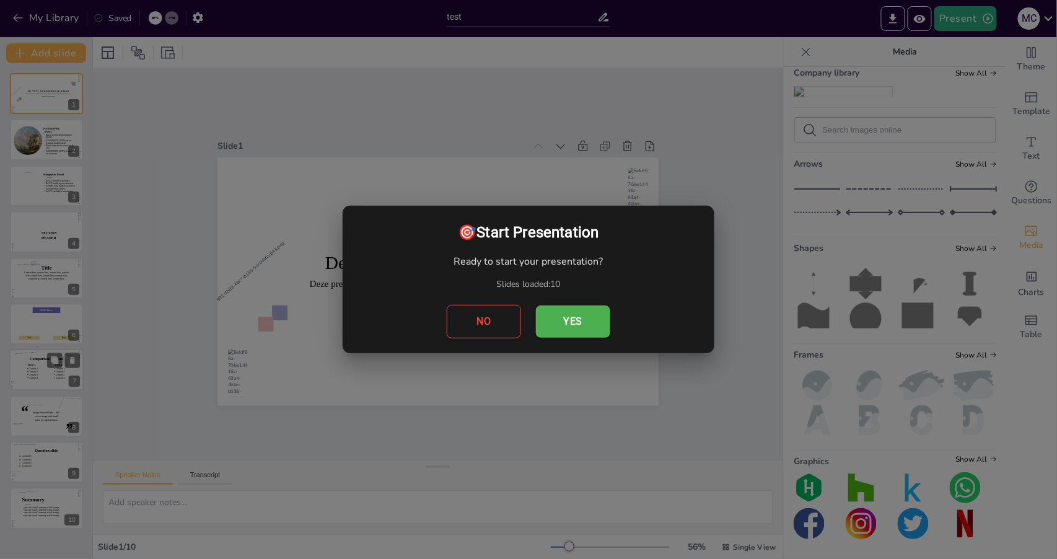
click at [553, 327] on button "Yes" at bounding box center [573, 322] width 74 height 32
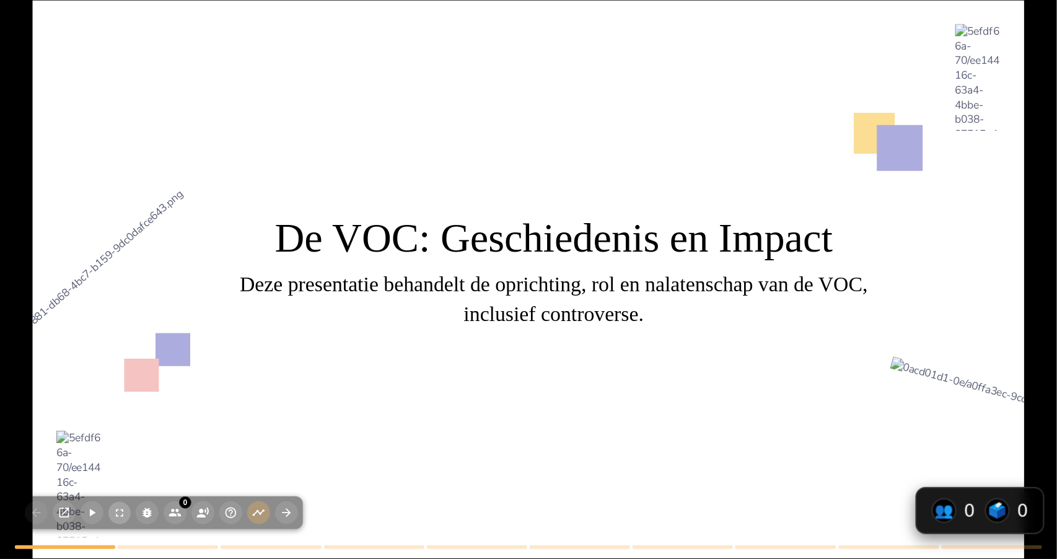
click at [121, 491] on button "button" at bounding box center [119, 513] width 22 height 22
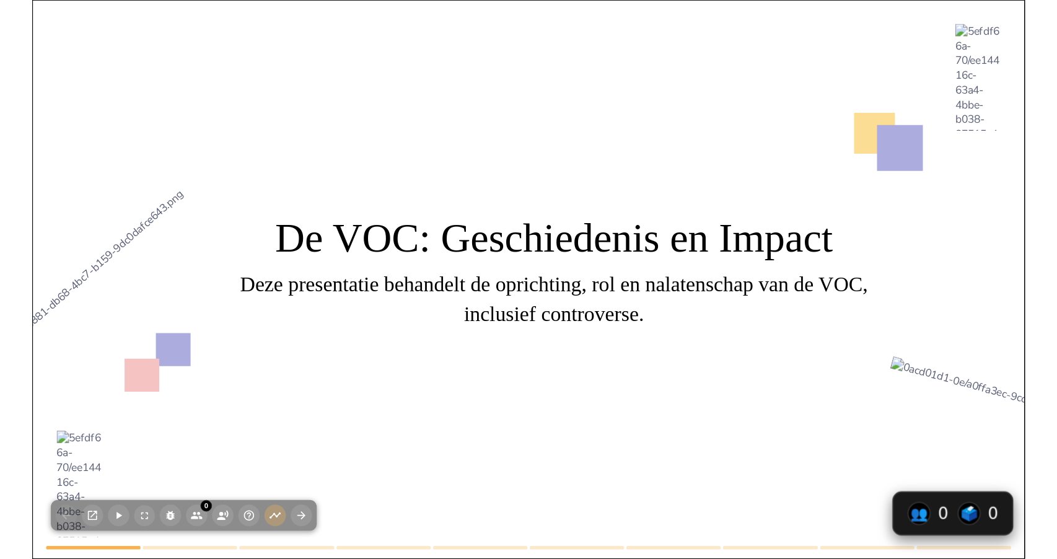
scroll to position [667, 0]
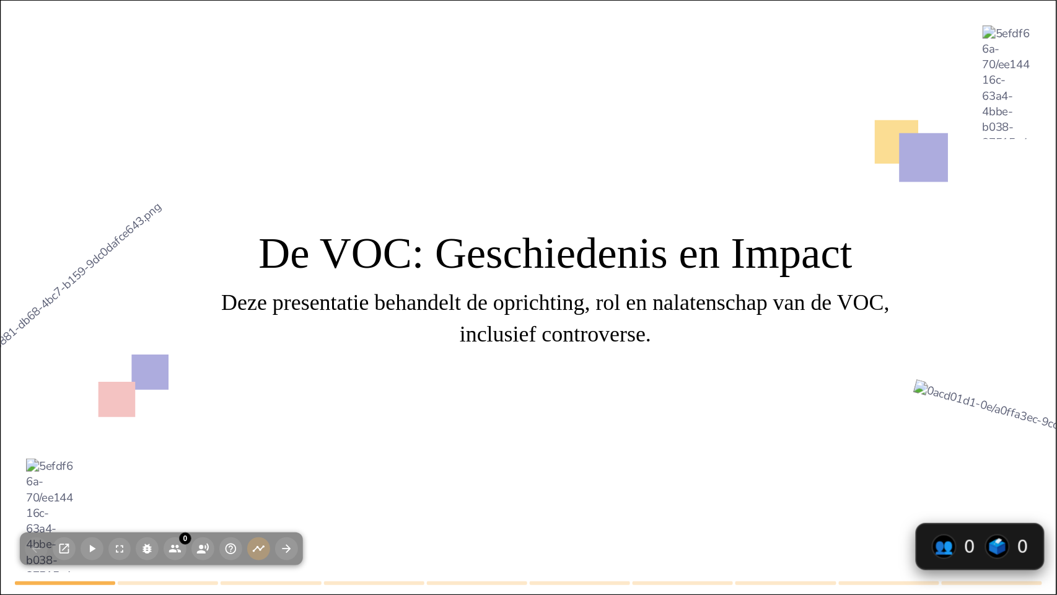
type textarea "De vestiging van Batavia als hoofdkwartier van de VOC in 1619 markeert een bela…"
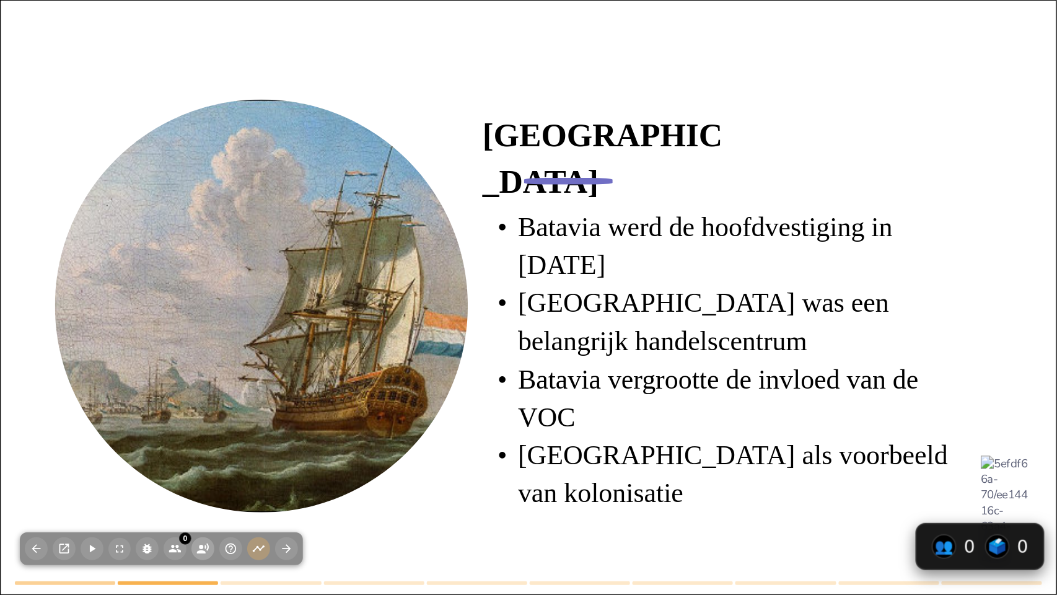
click at [201, 491] on circle "button" at bounding box center [201, 547] width 4 height 4
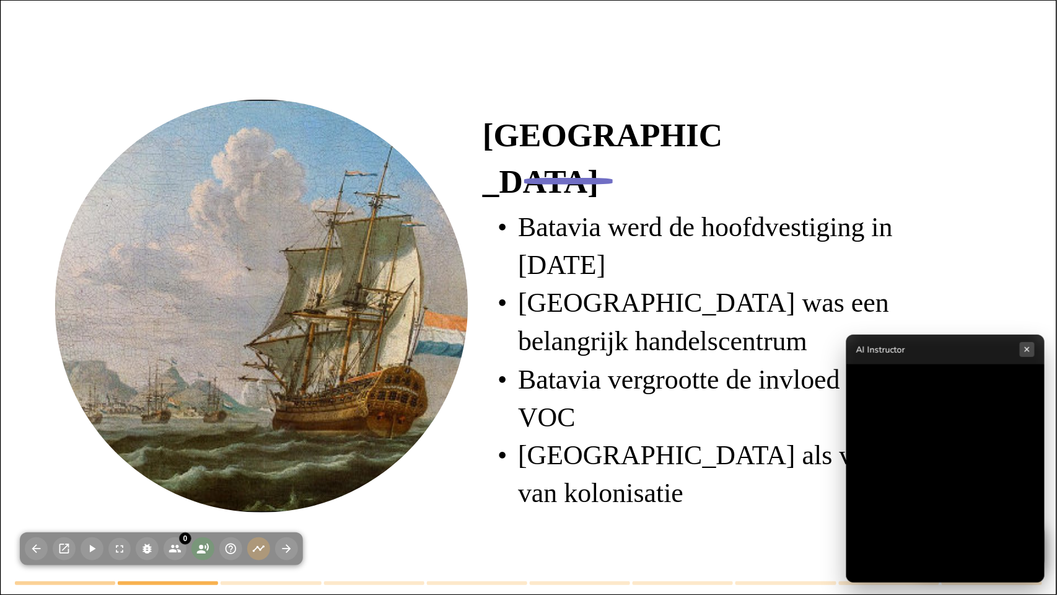
click at [1029, 352] on button "×" at bounding box center [1027, 349] width 15 height 15
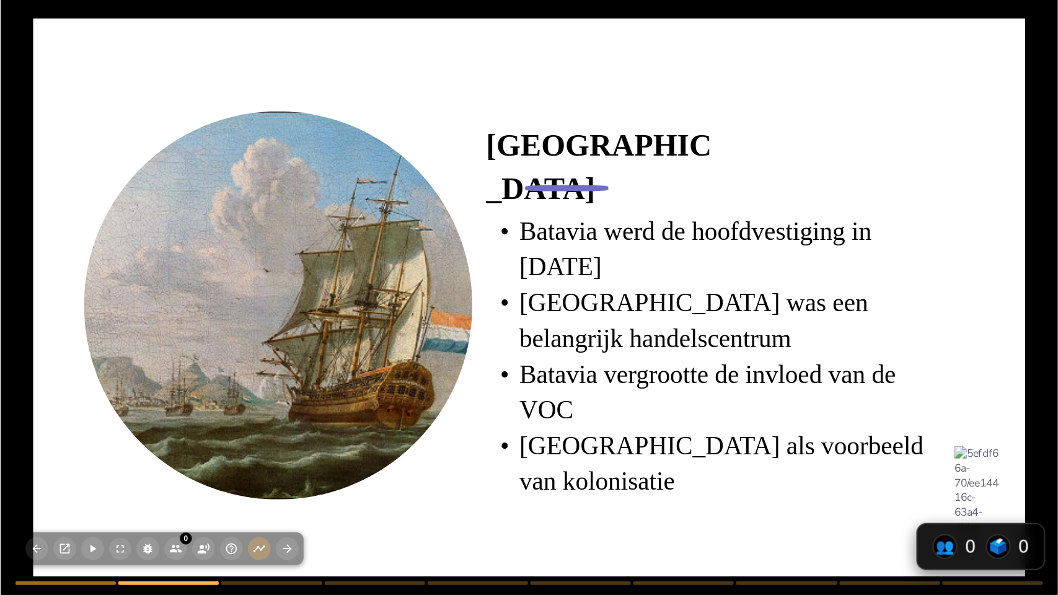
scroll to position [702, 0]
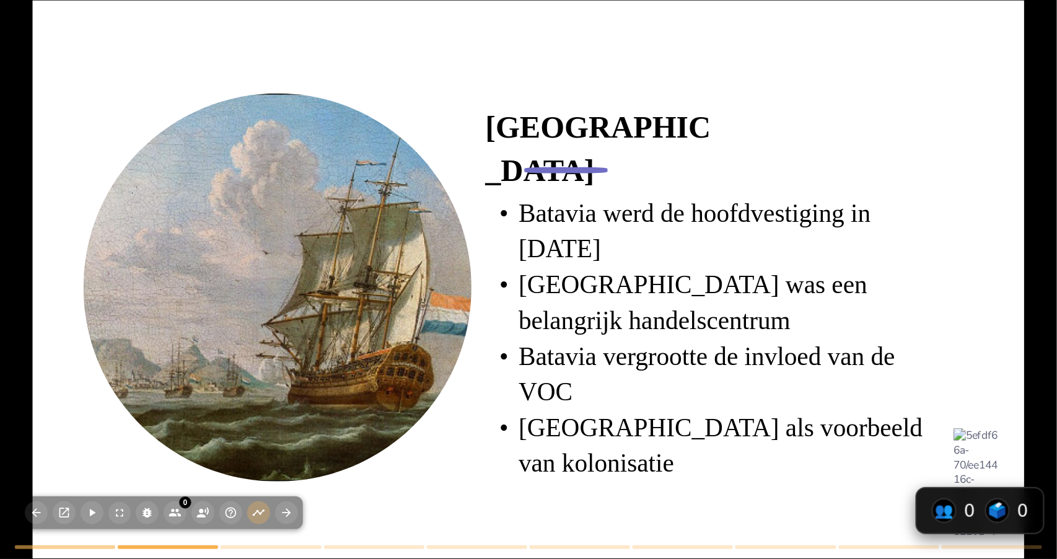
click at [173, 327] on div at bounding box center [278, 288] width 516 height 388
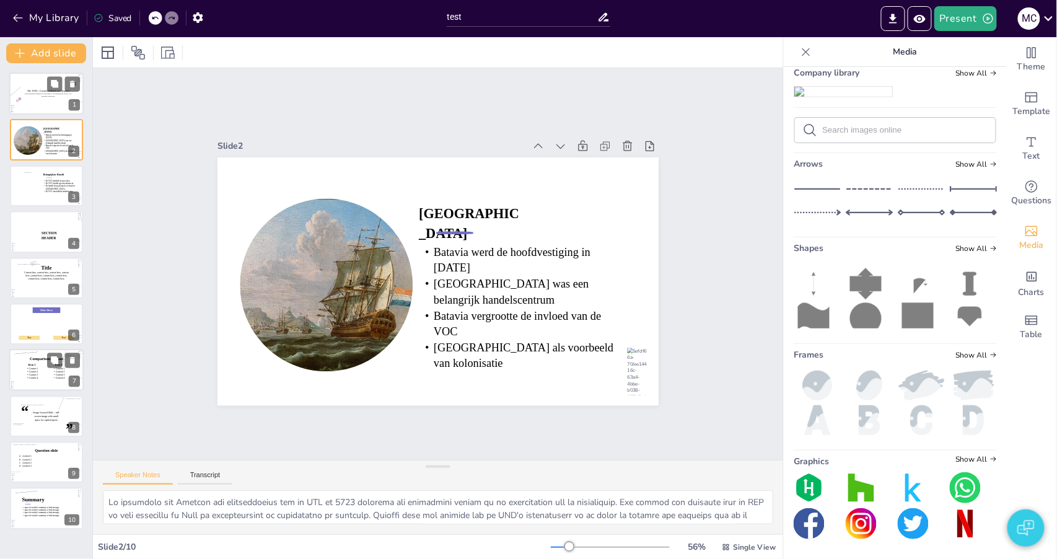
click at [28, 81] on div at bounding box center [46, 95] width 89 height 87
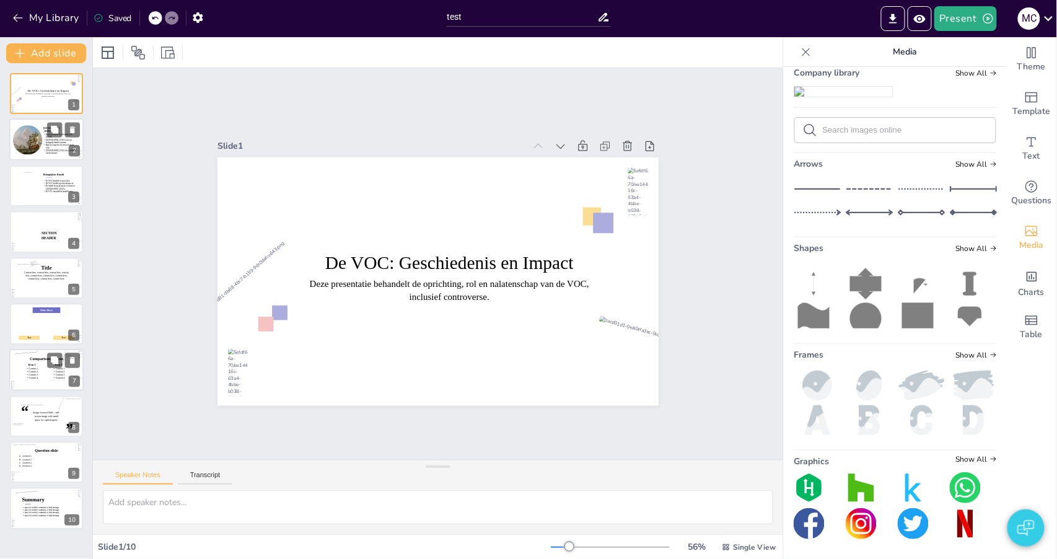
click at [49, 144] on icon at bounding box center [60, 141] width 34 height 16
type textarea "De vestiging van Batavia als hoofdkwartier van de VOC in 1619 markeert een bela…"
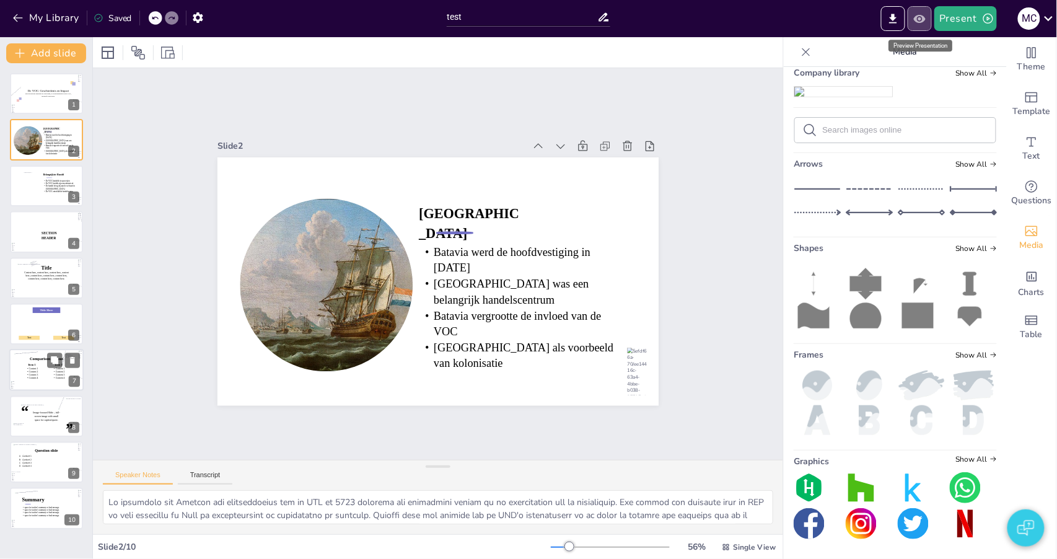
click at [923, 27] on button "Preview Presentation" at bounding box center [920, 18] width 24 height 25
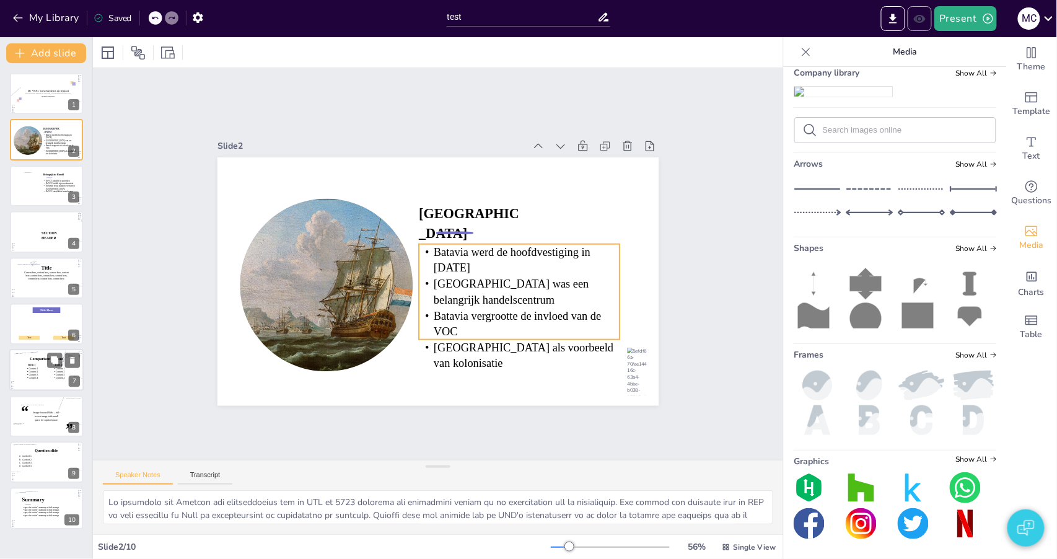
click at [487, 325] on icon at bounding box center [471, 342] width 205 height 213
click at [708, 126] on div "Slide 1 De VOC: Geschiedenis en Impact Deze presentatie behandelt de oprichting…" at bounding box center [438, 264] width 728 height 462
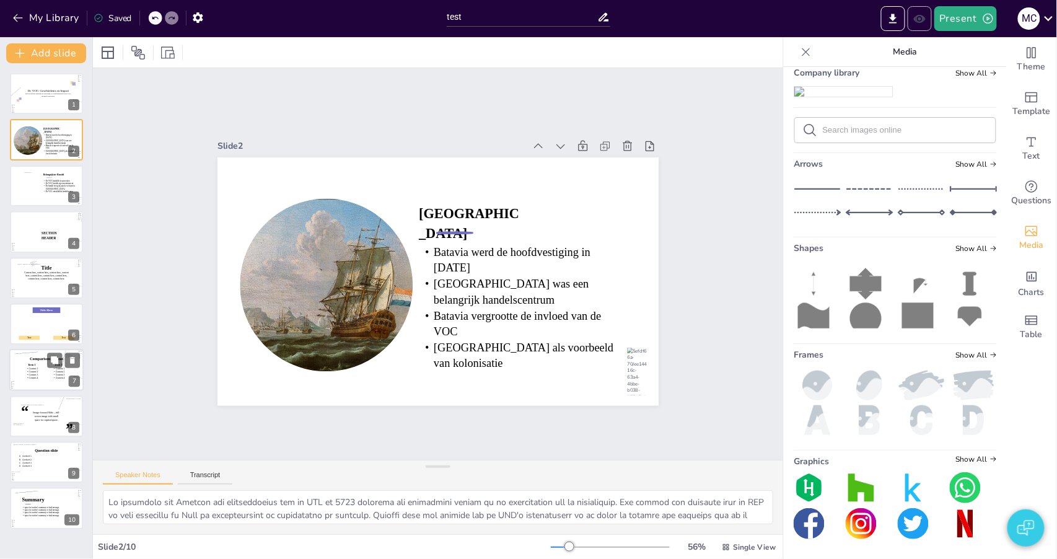
click at [703, 78] on div "Slide 1 De VOC: Geschiedenis en Impact Deze presentatie behandelt de oprichting…" at bounding box center [438, 264] width 728 height 462
click at [224, 119] on div "Slide 1 De VOC: Geschiedenis en Impact Deze presentatie behandelt de oprichting…" at bounding box center [438, 264] width 518 height 438
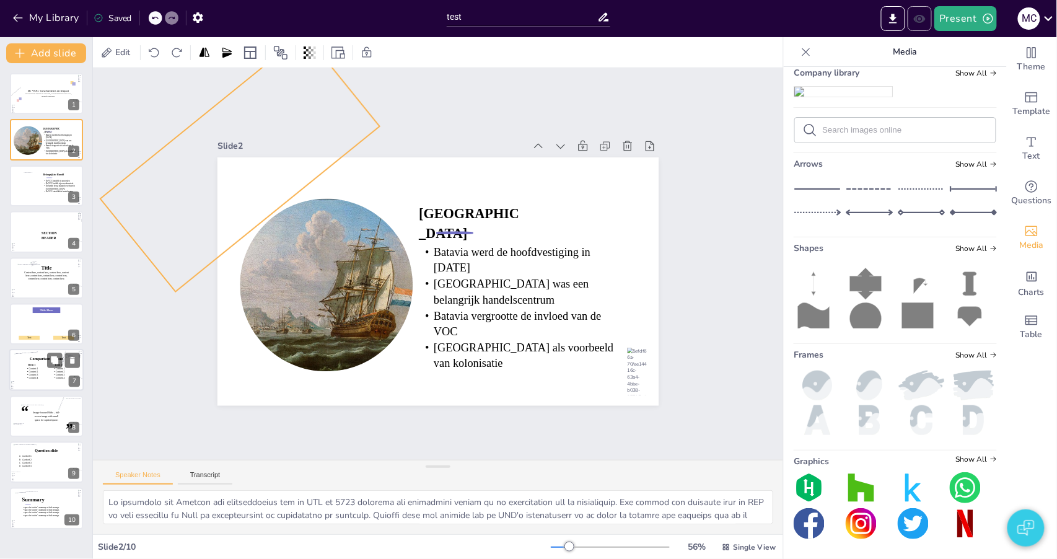
click at [120, 409] on div "Slide 1 De VOC: Geschiedenis en Impact Deze presentatie behandelt de oprichting…" at bounding box center [438, 264] width 690 height 392
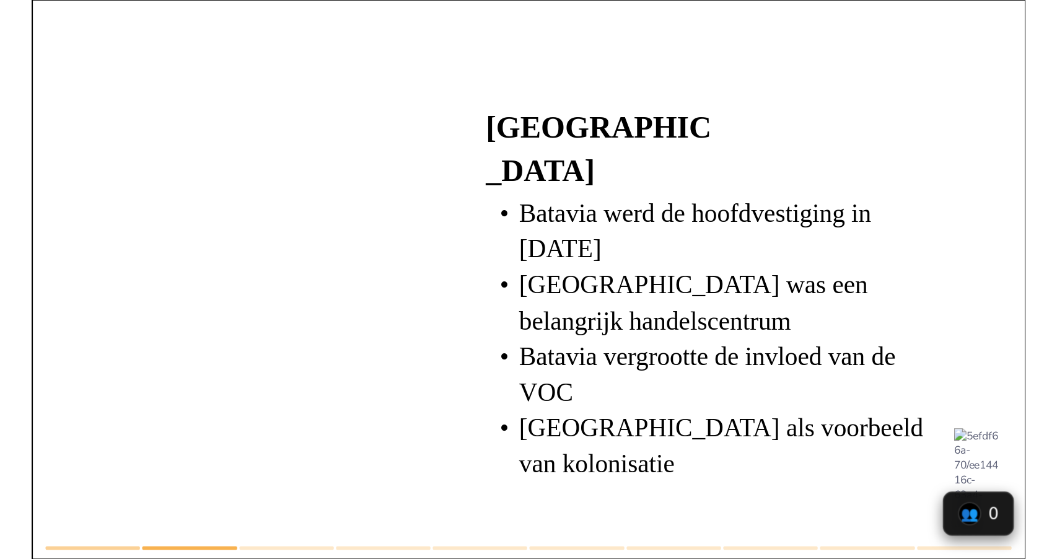
scroll to position [667, 0]
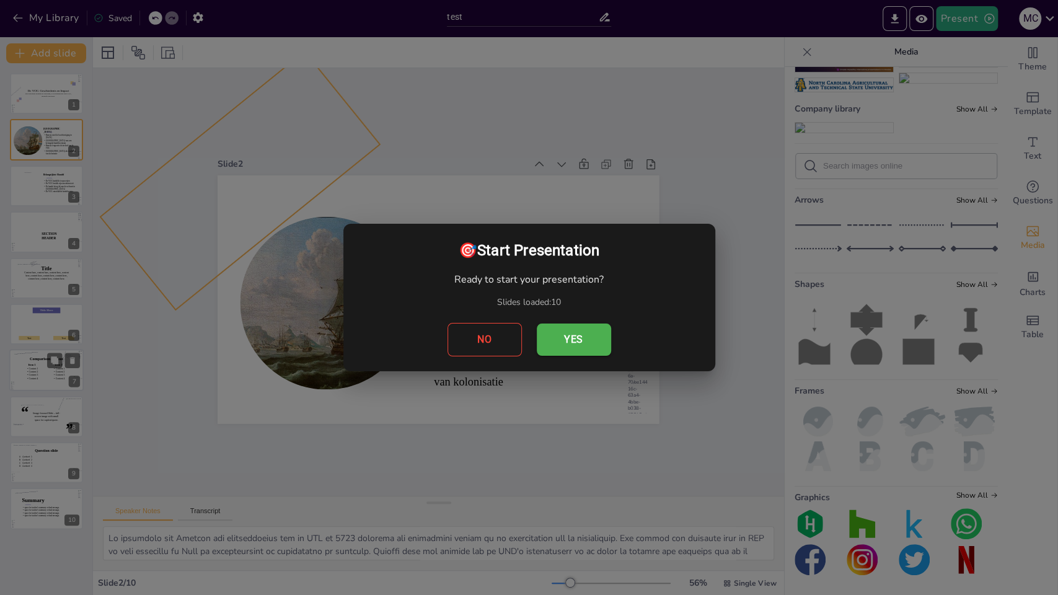
click at [591, 342] on button "Yes" at bounding box center [574, 340] width 74 height 32
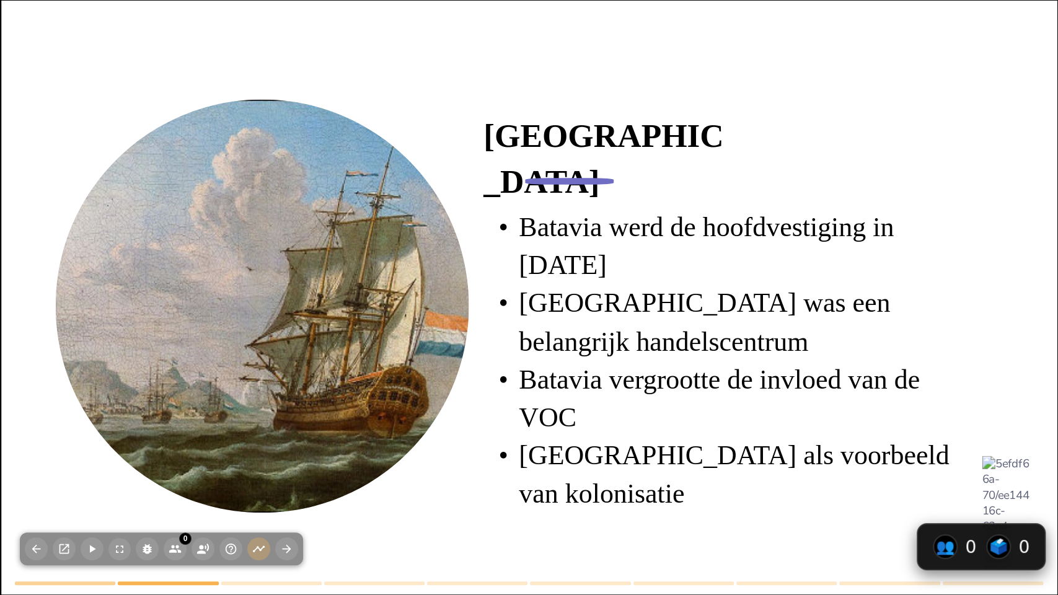
click at [124, 73] on div at bounding box center [55, 13] width 669 height 619
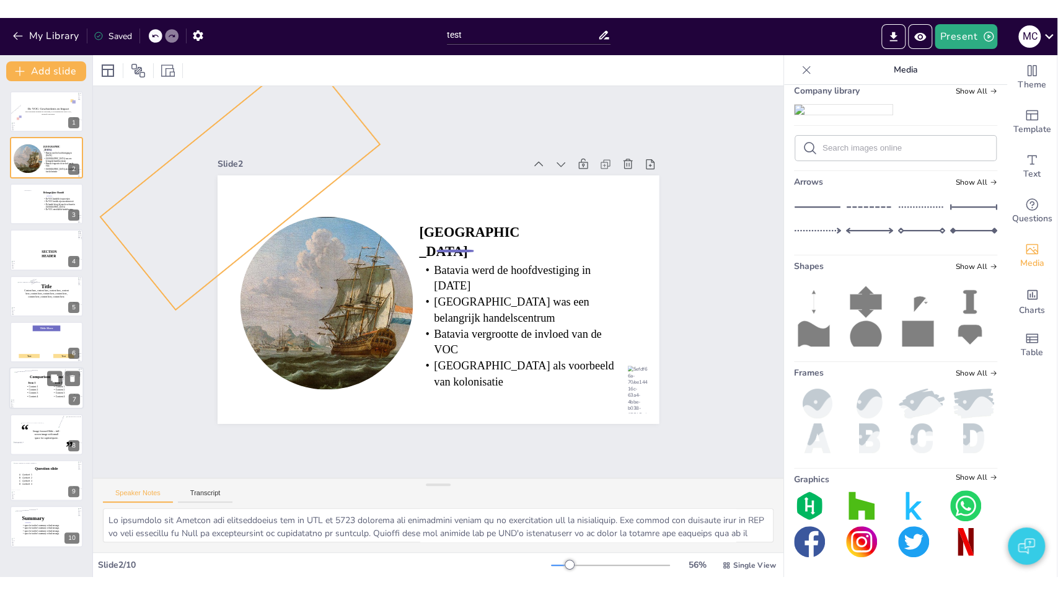
scroll to position [654, 0]
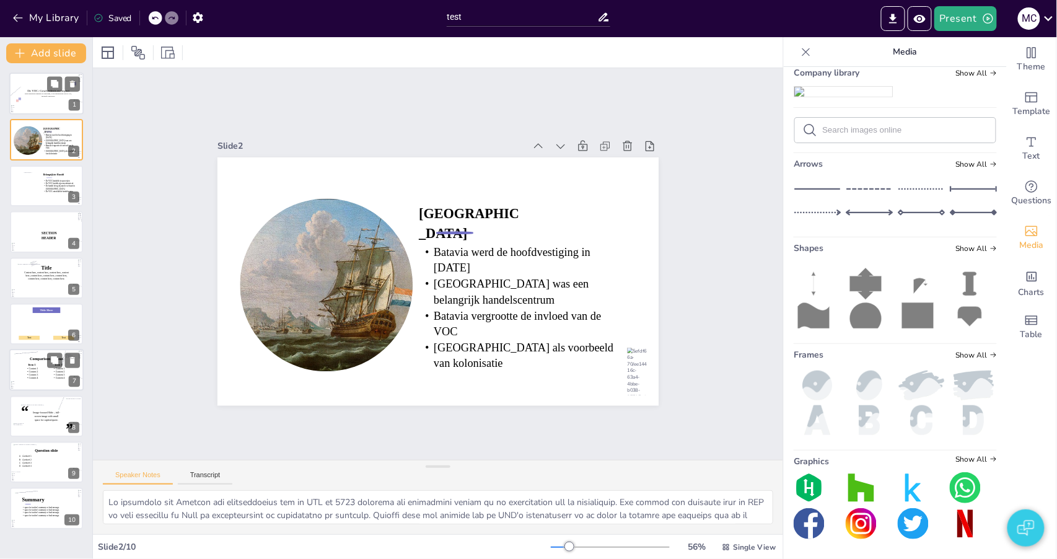
click at [34, 94] on icon at bounding box center [48, 95] width 48 height 4
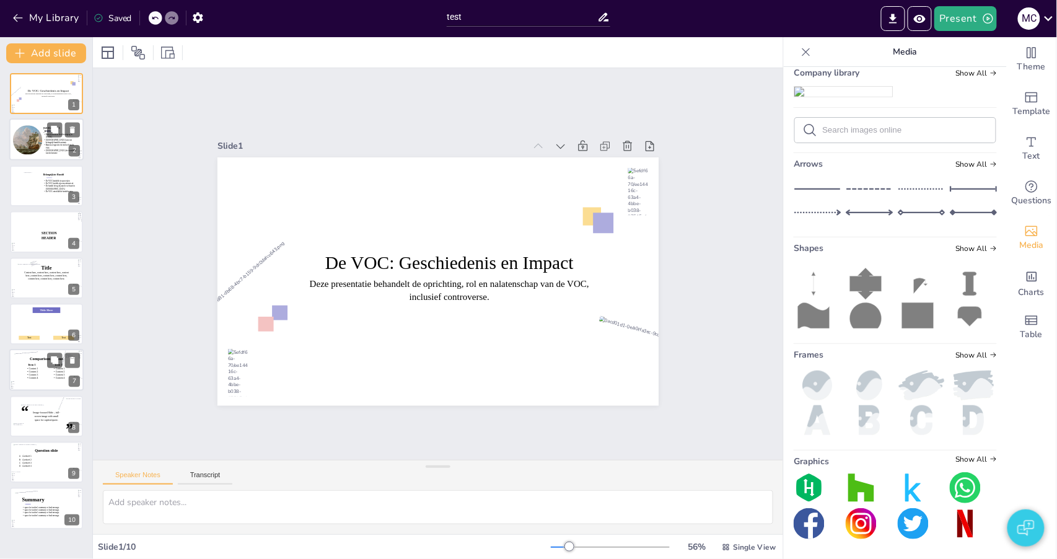
click at [55, 152] on div at bounding box center [45, 143] width 77 height 53
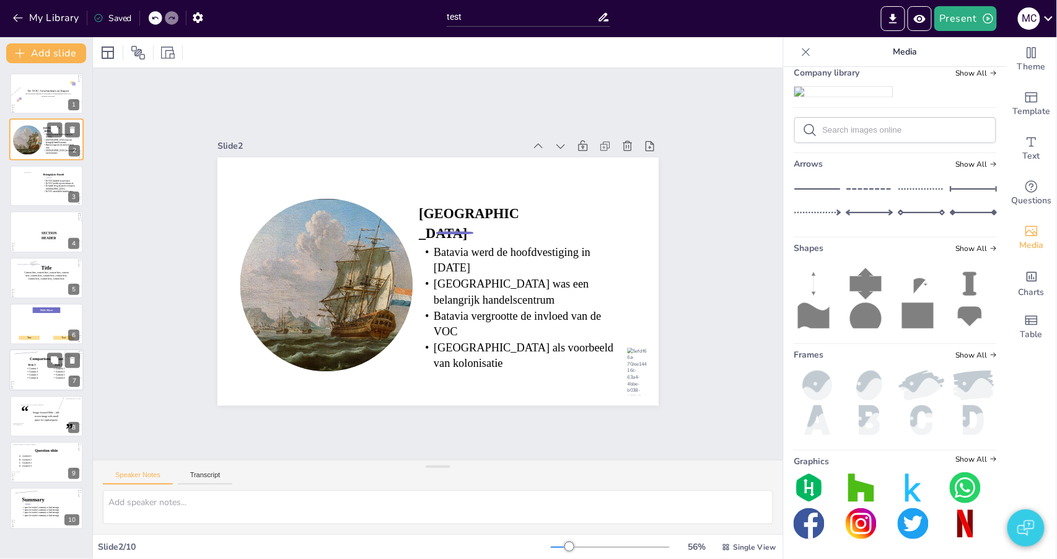
type textarea "De vestiging van Batavia als hoofdkwartier van de VOC in 1619 markeert een bela…"
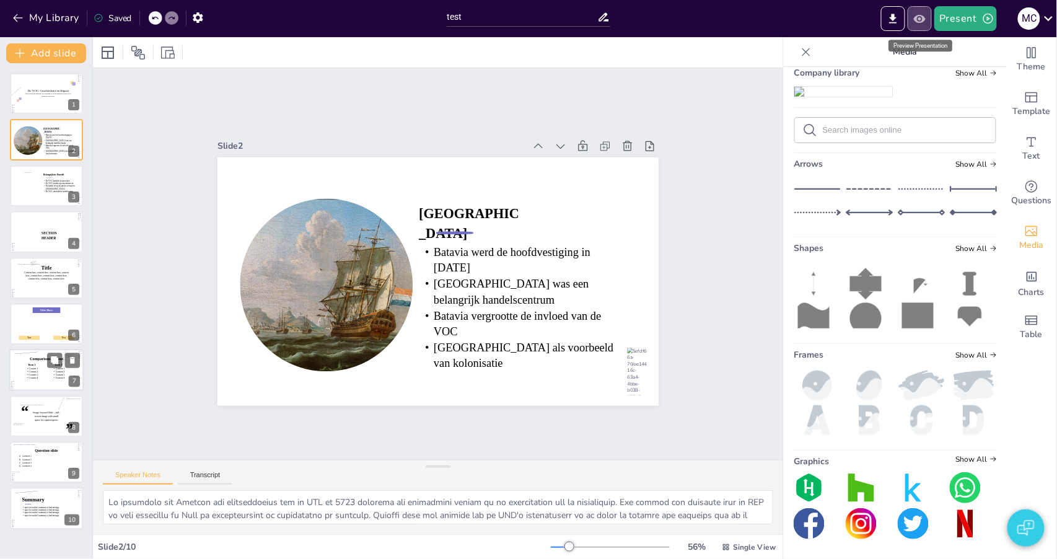
click at [921, 19] on icon "Preview Presentation" at bounding box center [920, 18] width 12 height 8
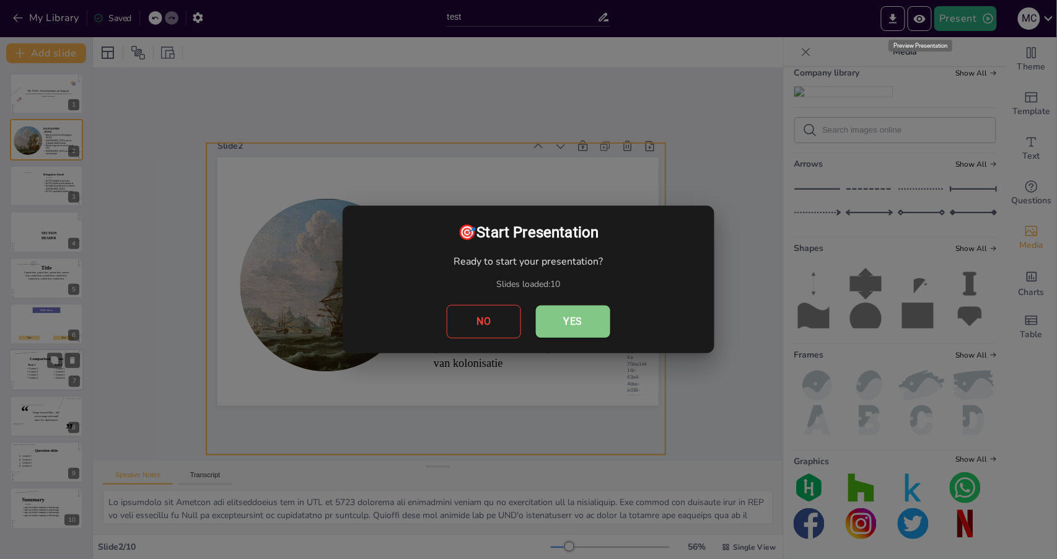
click at [575, 321] on button "Yes" at bounding box center [573, 322] width 74 height 32
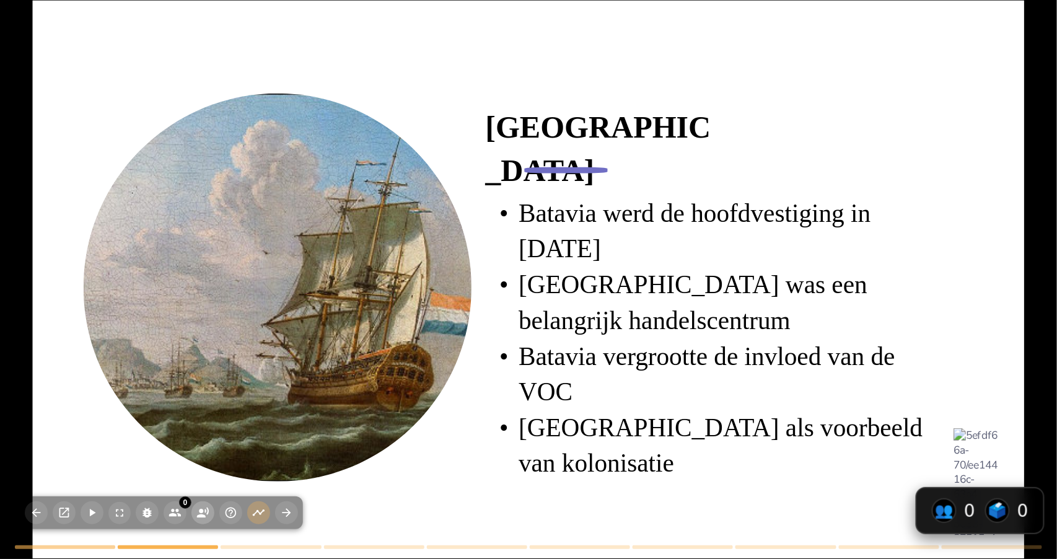
click at [198, 491] on icon "button" at bounding box center [202, 512] width 13 height 13
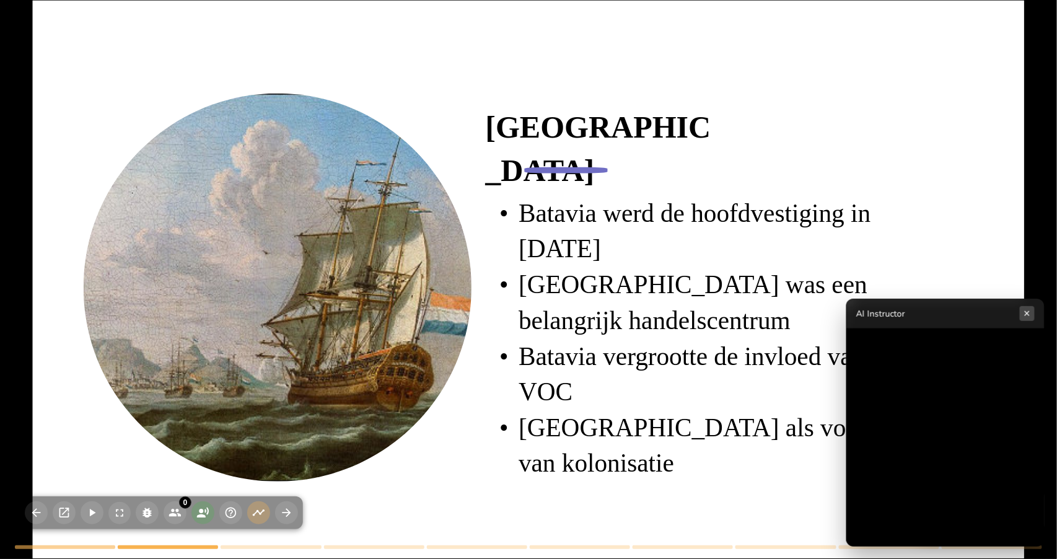
click at [1024, 314] on button "×" at bounding box center [1027, 313] width 15 height 15
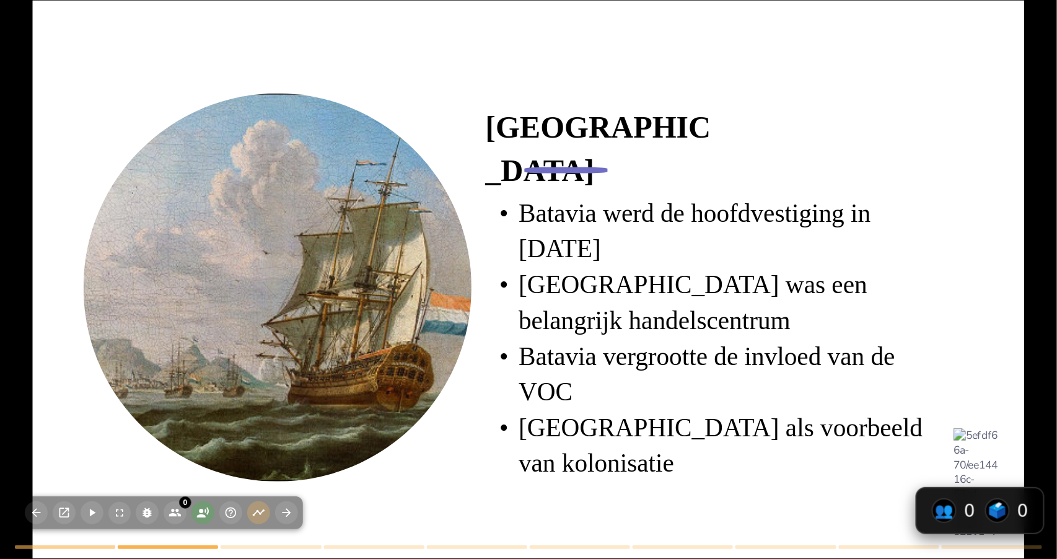
click at [198, 491] on icon "button" at bounding box center [202, 512] width 13 height 13
click at [203, 491] on icon "button" at bounding box center [202, 512] width 13 height 13
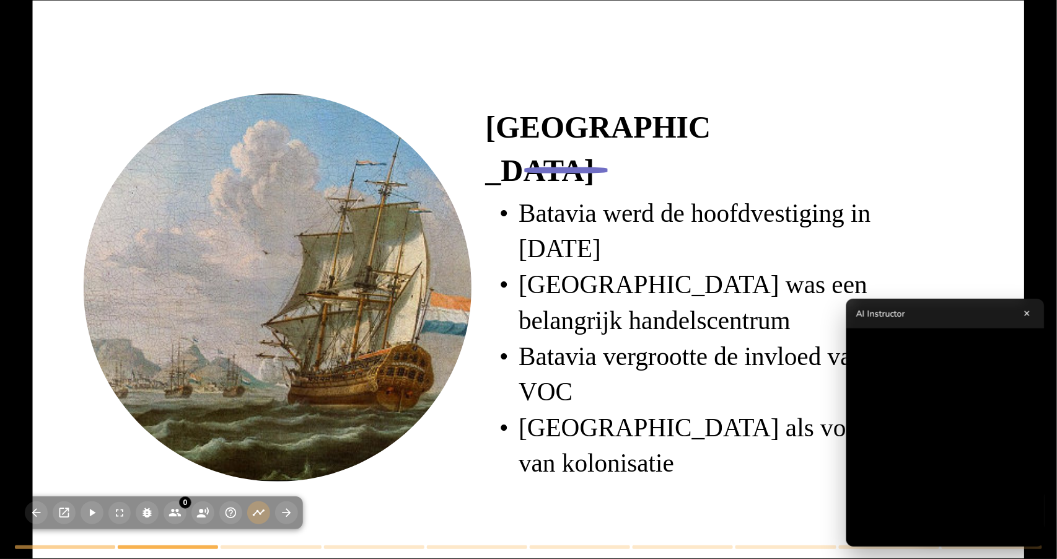
click at [431, 481] on div at bounding box center [278, 288] width 388 height 388
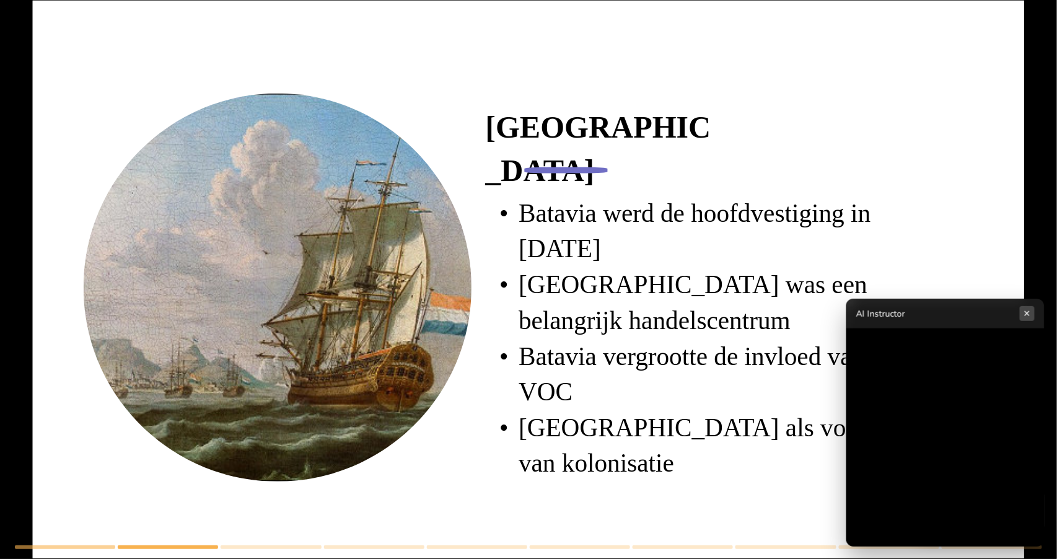
click at [1026, 309] on button "×" at bounding box center [1027, 313] width 15 height 15
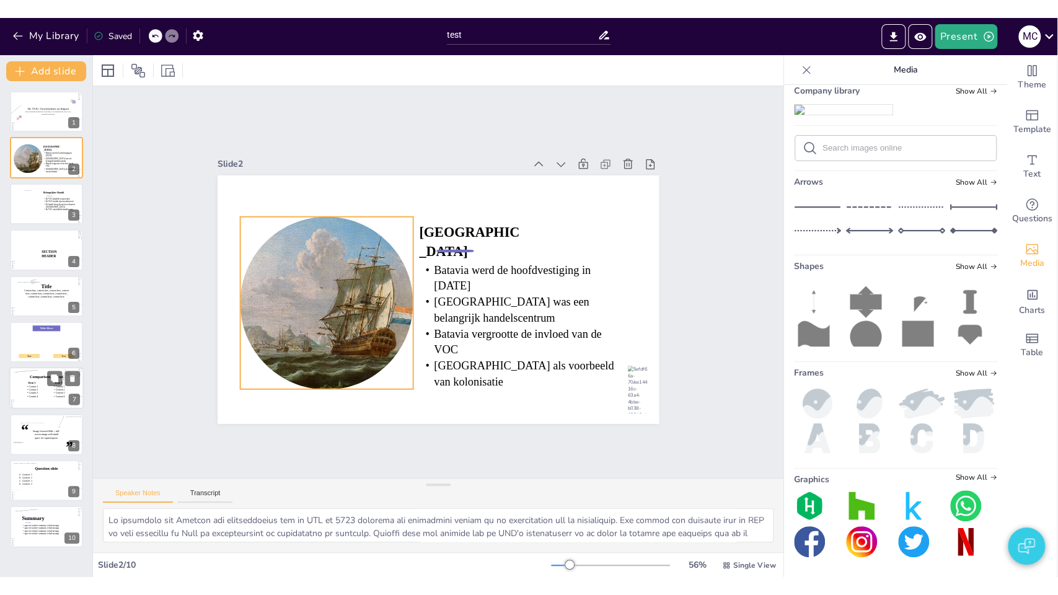
scroll to position [642, 0]
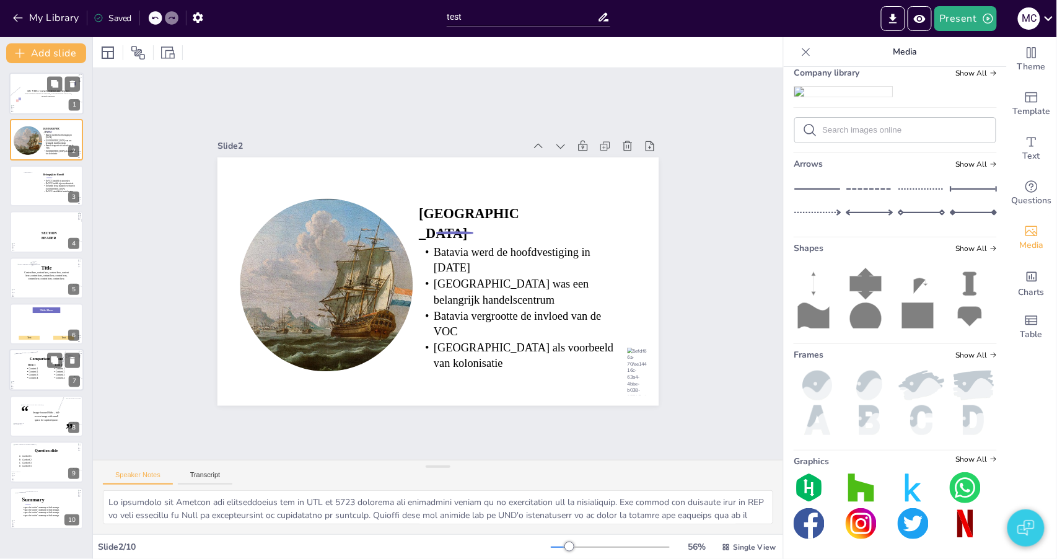
click at [48, 102] on div at bounding box center [46, 95] width 89 height 87
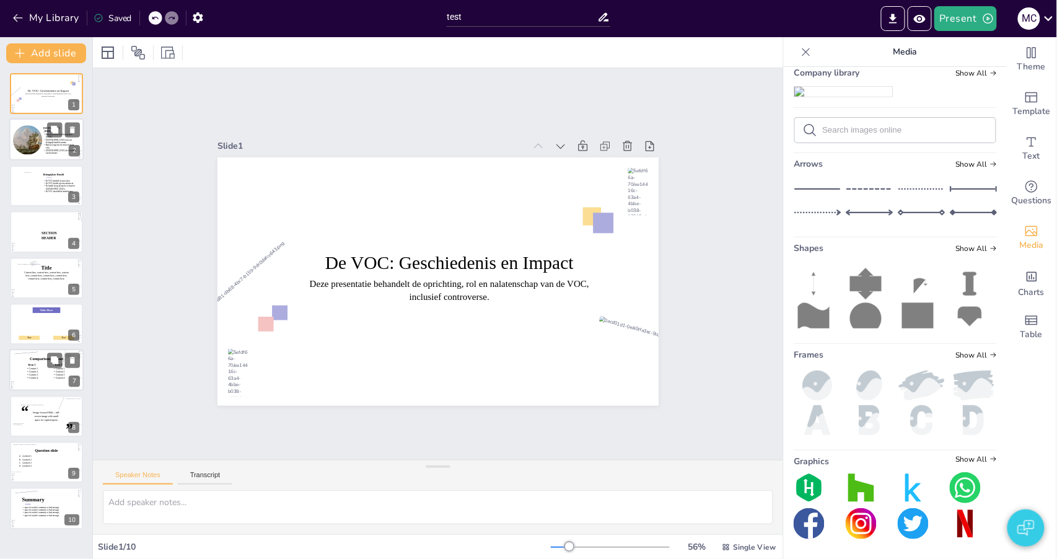
click at [49, 146] on icon at bounding box center [60, 141] width 34 height 16
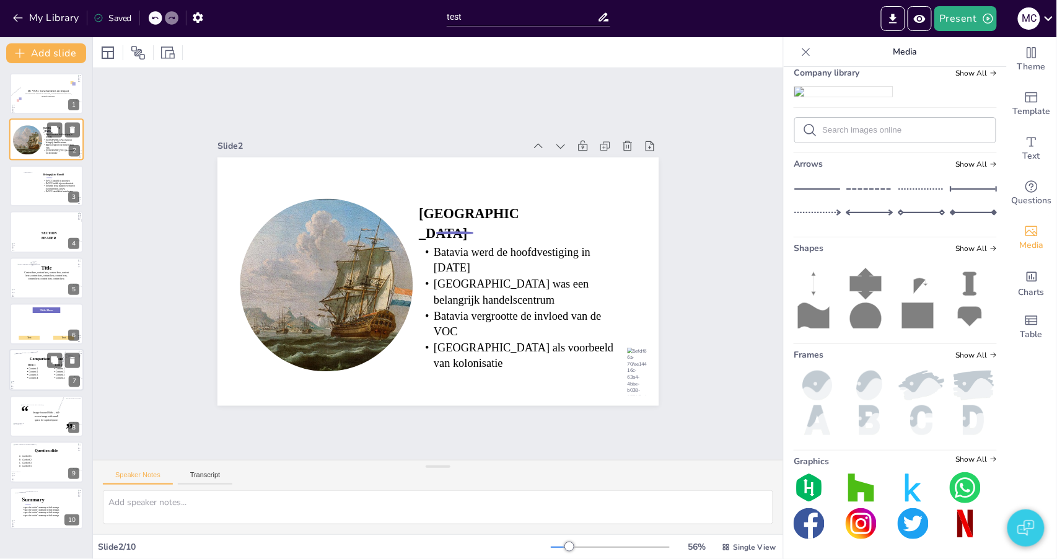
type textarea "De vestiging van Batavia als hoofdkwartier van de VOC in 1619 markeert een bela…"
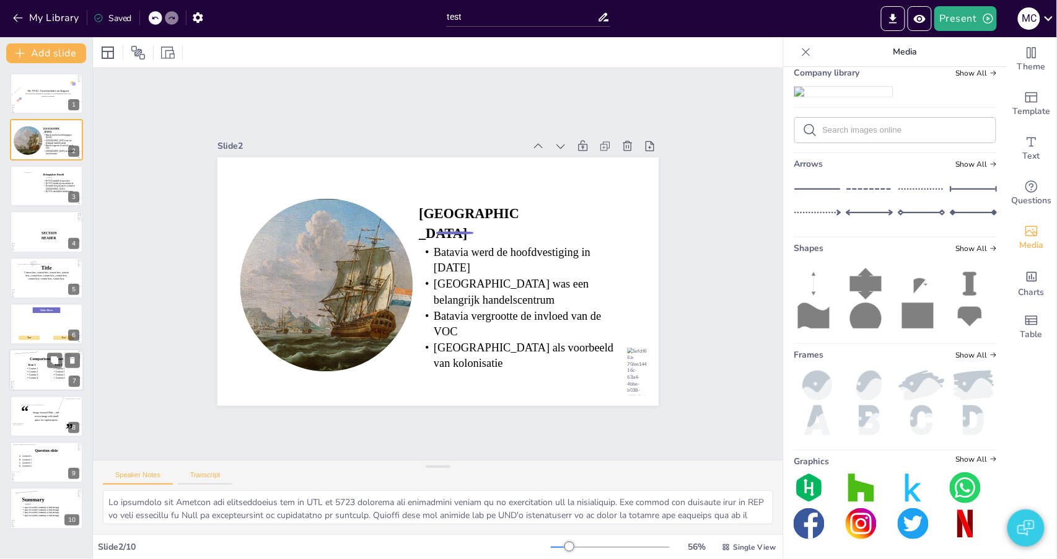
click at [201, 472] on button "Transcript" at bounding box center [205, 478] width 55 height 14
drag, startPoint x: 431, startPoint y: 469, endPoint x: 431, endPoint y: 445, distance: 23.6
click at [431, 460] on div at bounding box center [438, 466] width 25 height 12
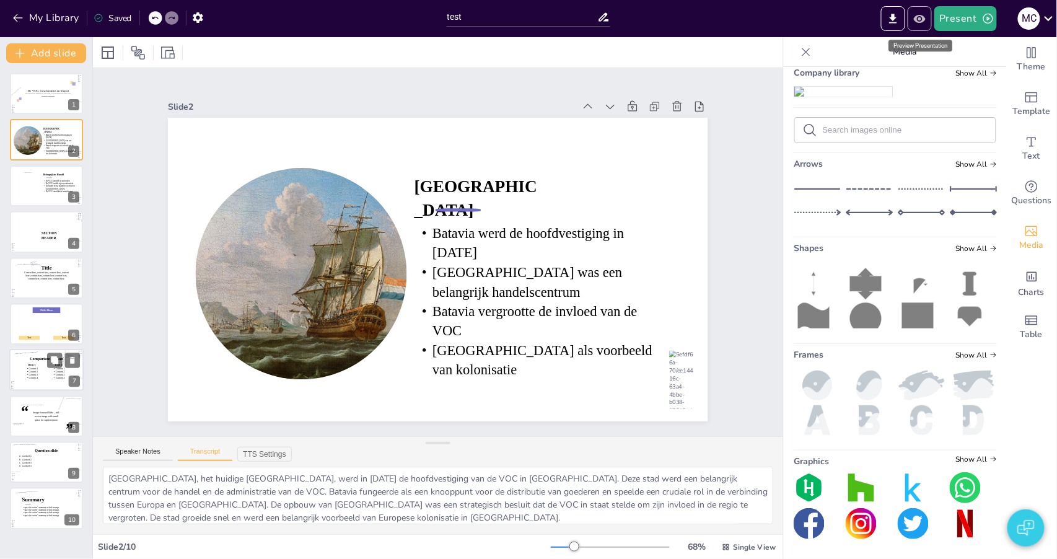
click at [918, 25] on button "Preview Presentation" at bounding box center [920, 18] width 24 height 25
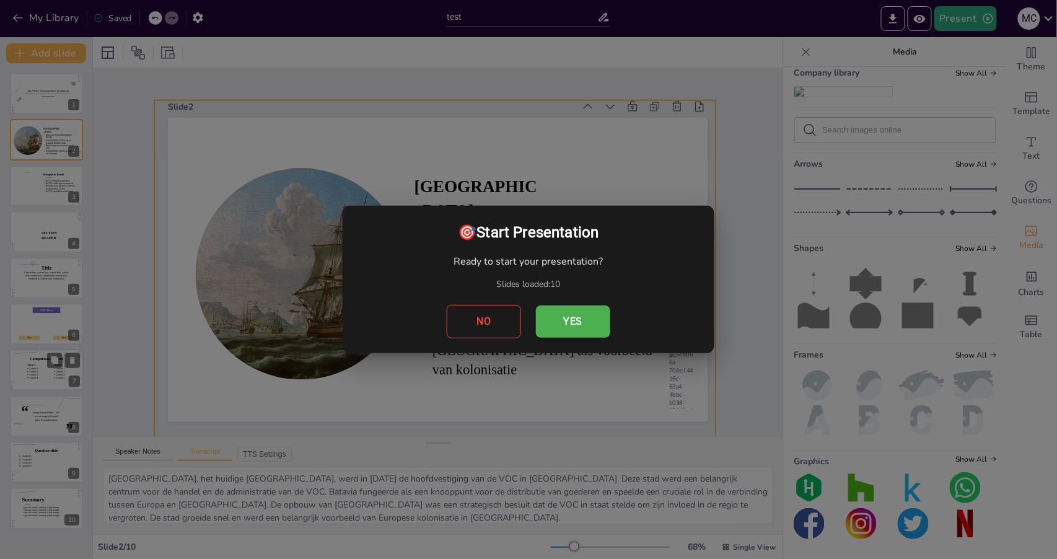
click at [571, 322] on button "Yes" at bounding box center [573, 322] width 74 height 32
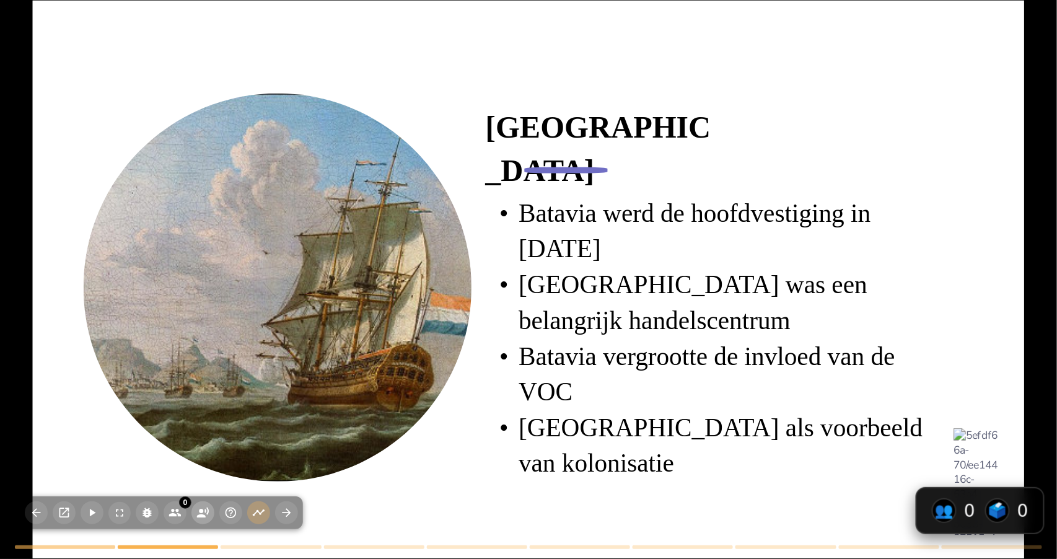
click at [198, 491] on icon "button" at bounding box center [202, 512] width 13 height 13
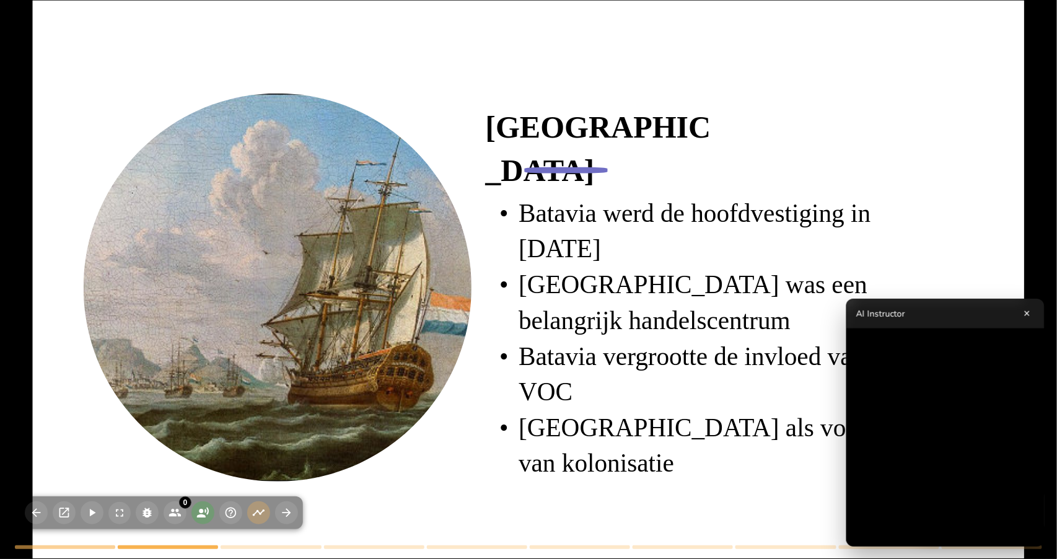
click at [205, 491] on icon "button" at bounding box center [202, 512] width 13 height 13
click at [1026, 314] on button "×" at bounding box center [1027, 313] width 15 height 15
